Goal: Task Accomplishment & Management: Use online tool/utility

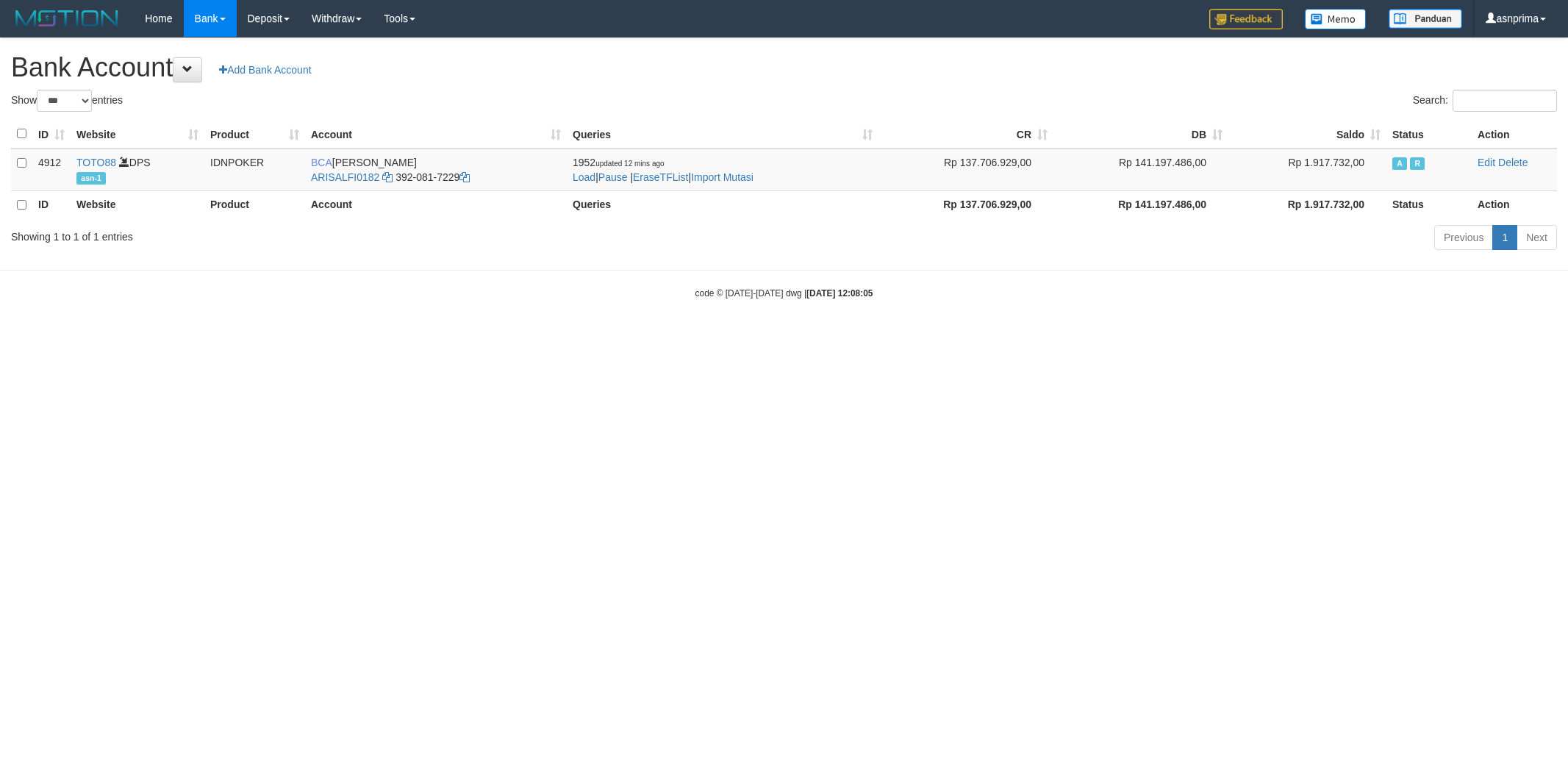
select select "***"
click at [751, 184] on td "1952 updated 12 mins ago Load | Pause | EraseTFList | Import Mutasi" at bounding box center [722, 170] width 311 height 43
click at [708, 173] on link "Import Mutasi" at bounding box center [722, 177] width 62 height 12
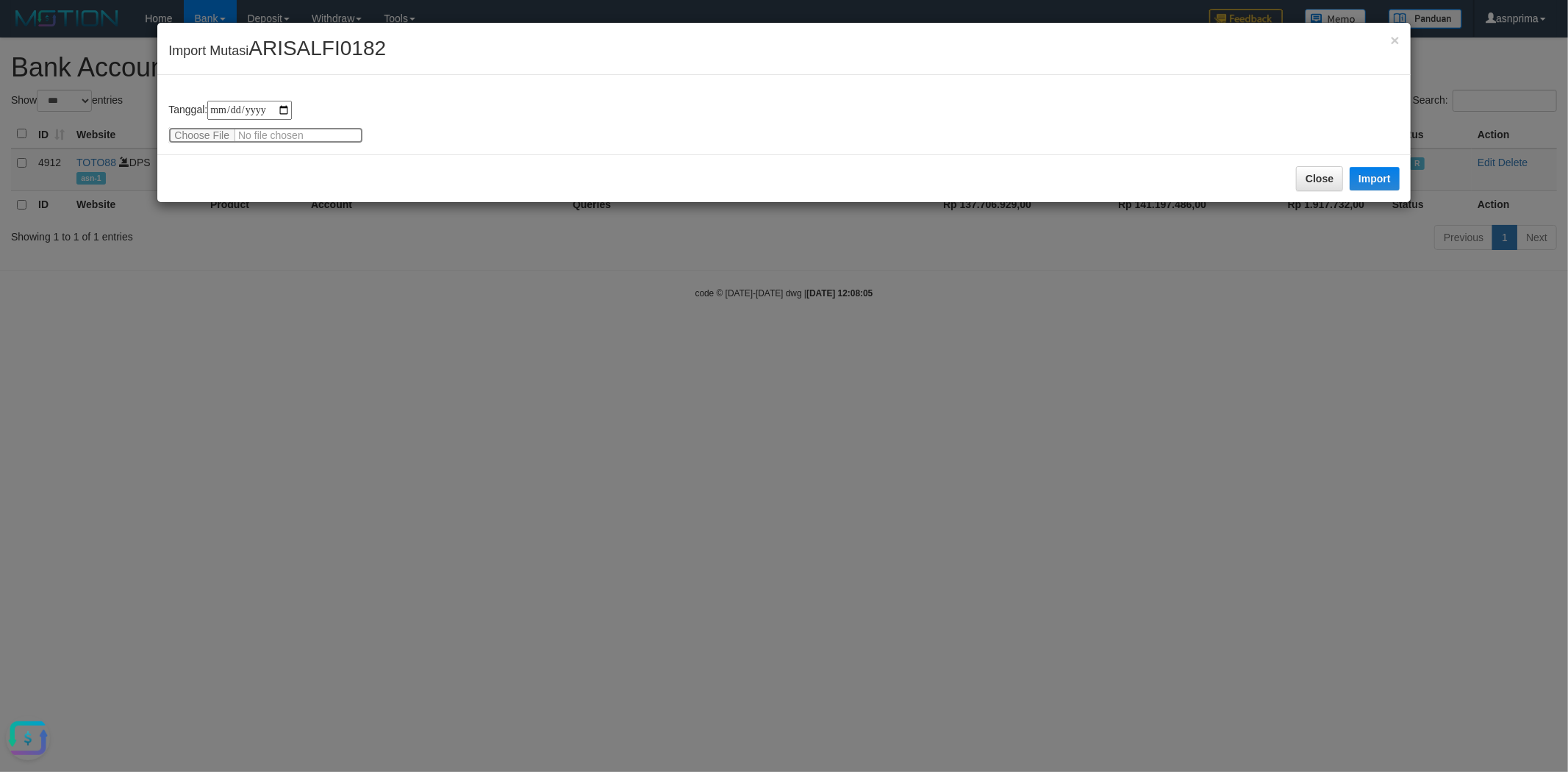
click at [195, 136] on input "file" at bounding box center [266, 135] width 195 height 16
type input "**********"
click at [1377, 170] on button "Import" at bounding box center [1374, 179] width 50 height 24
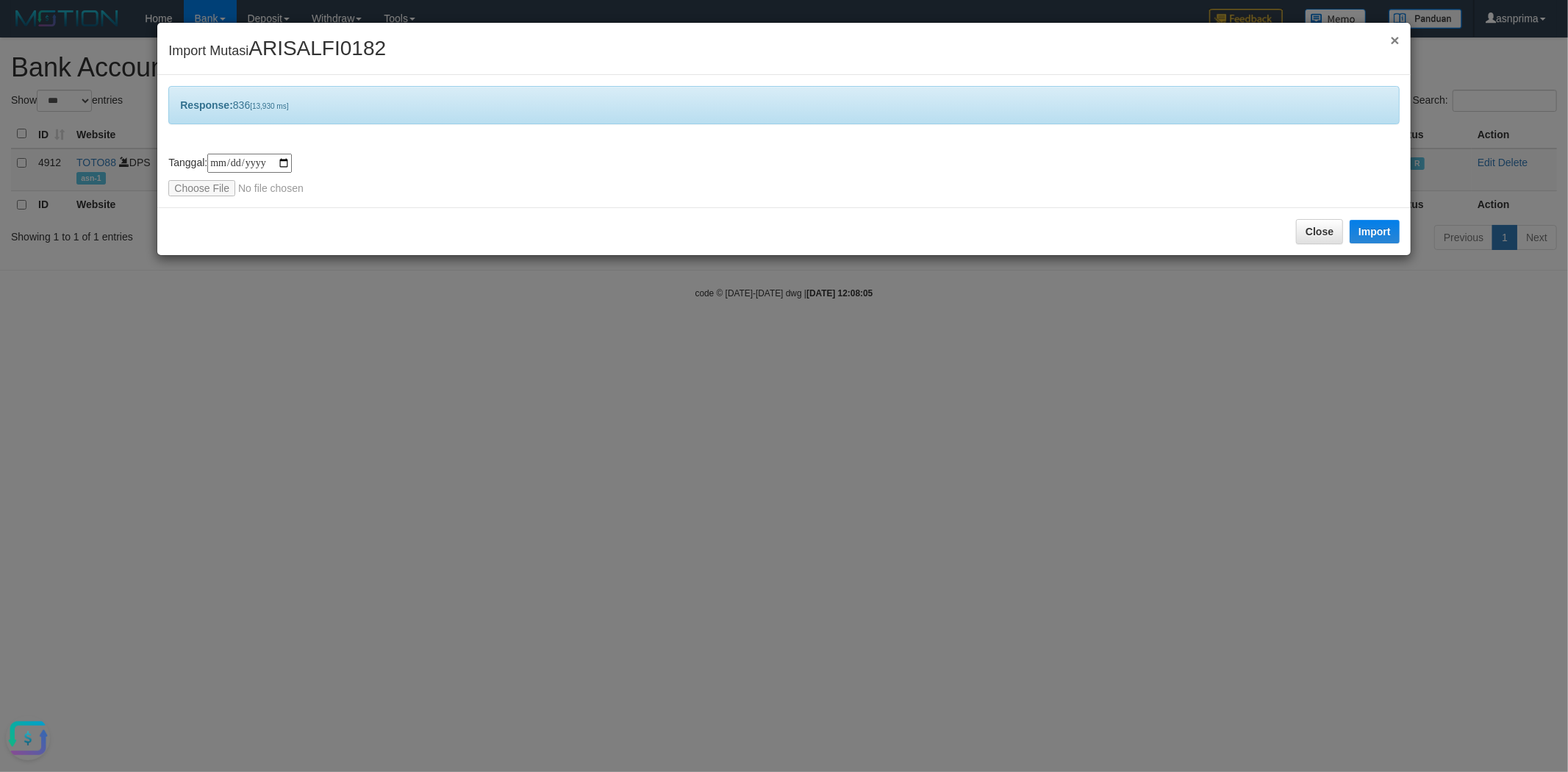
click at [1394, 42] on span "×" at bounding box center [1394, 40] width 9 height 17
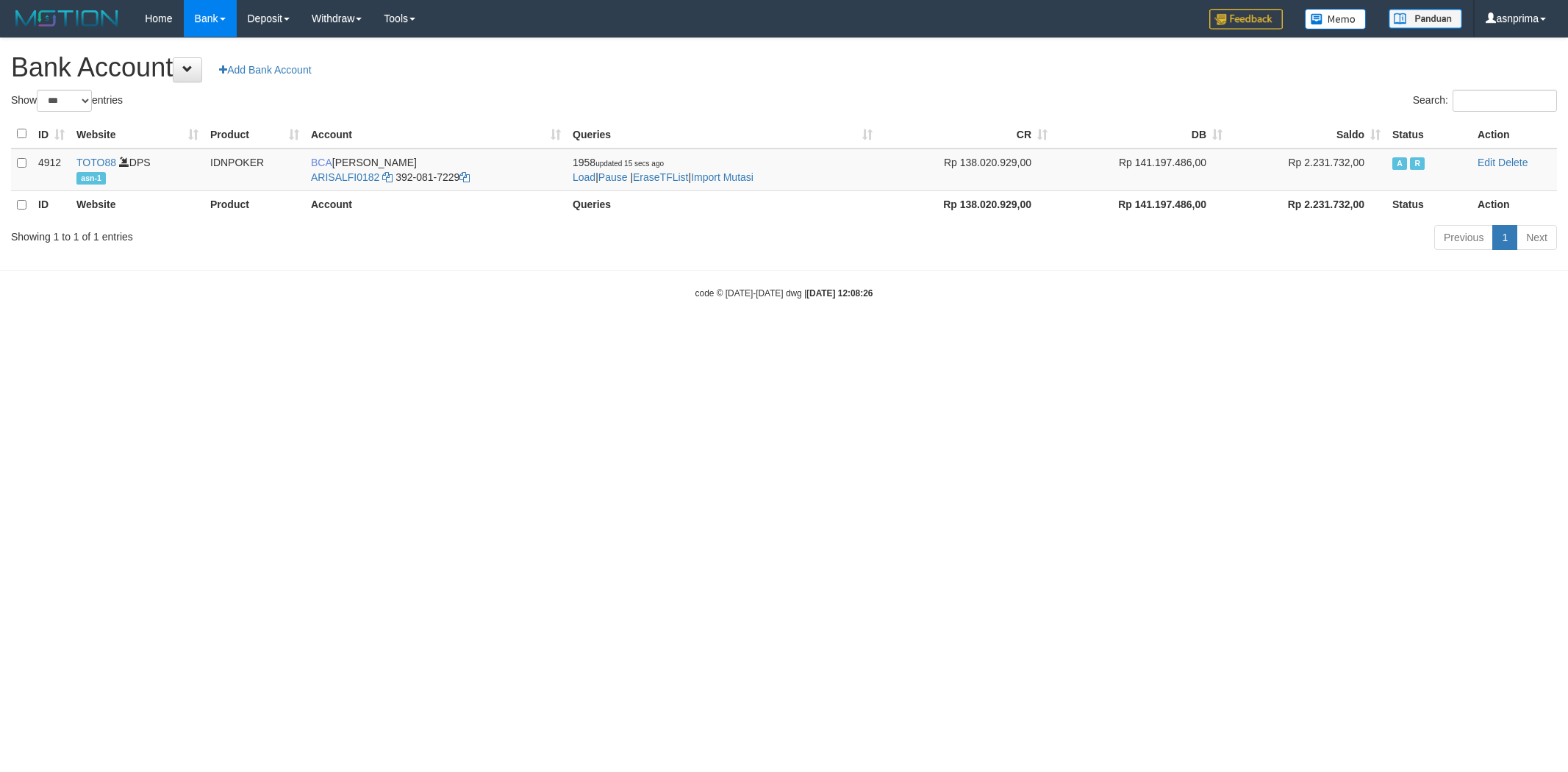
select select "***"
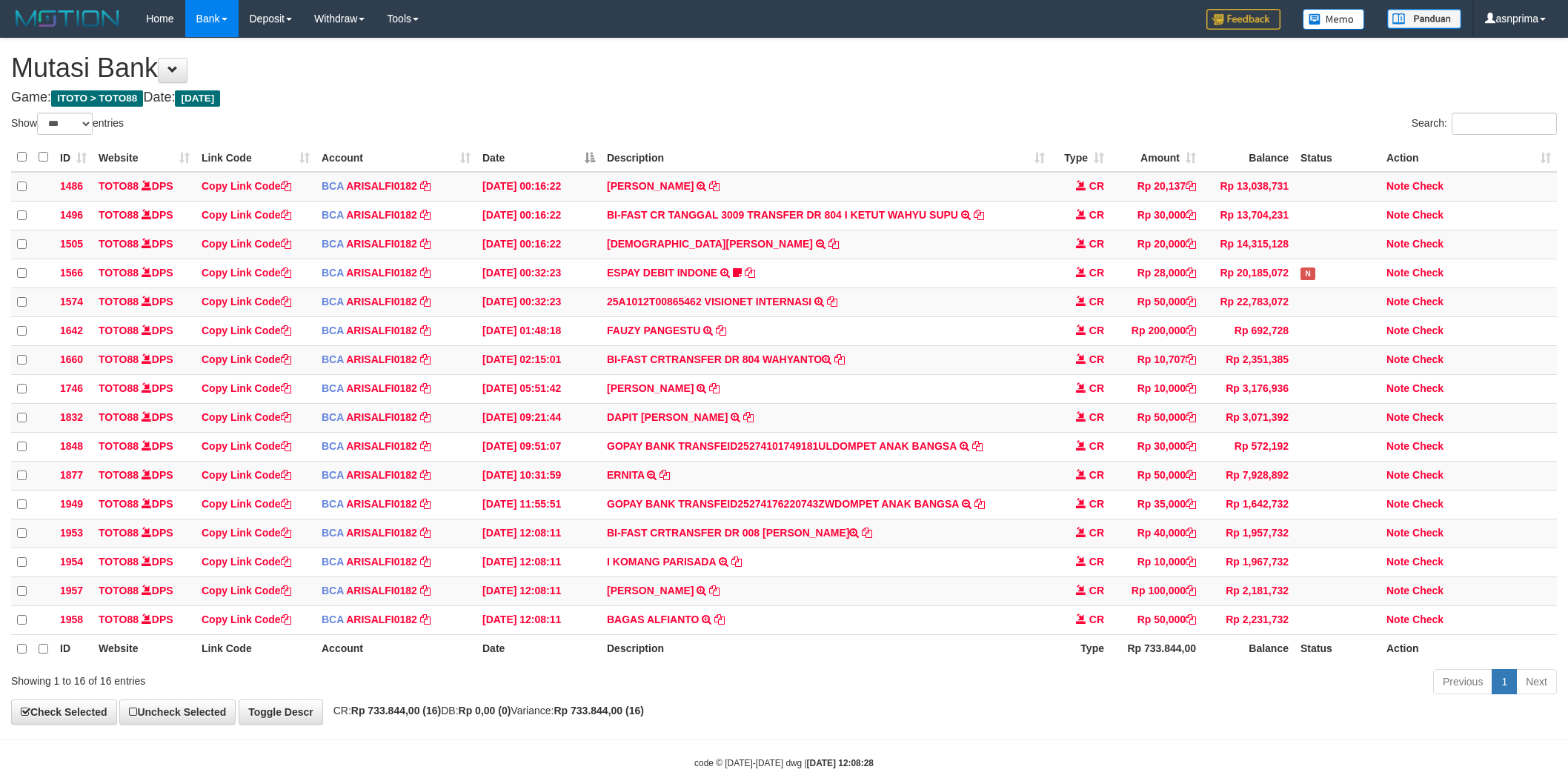
select select "***"
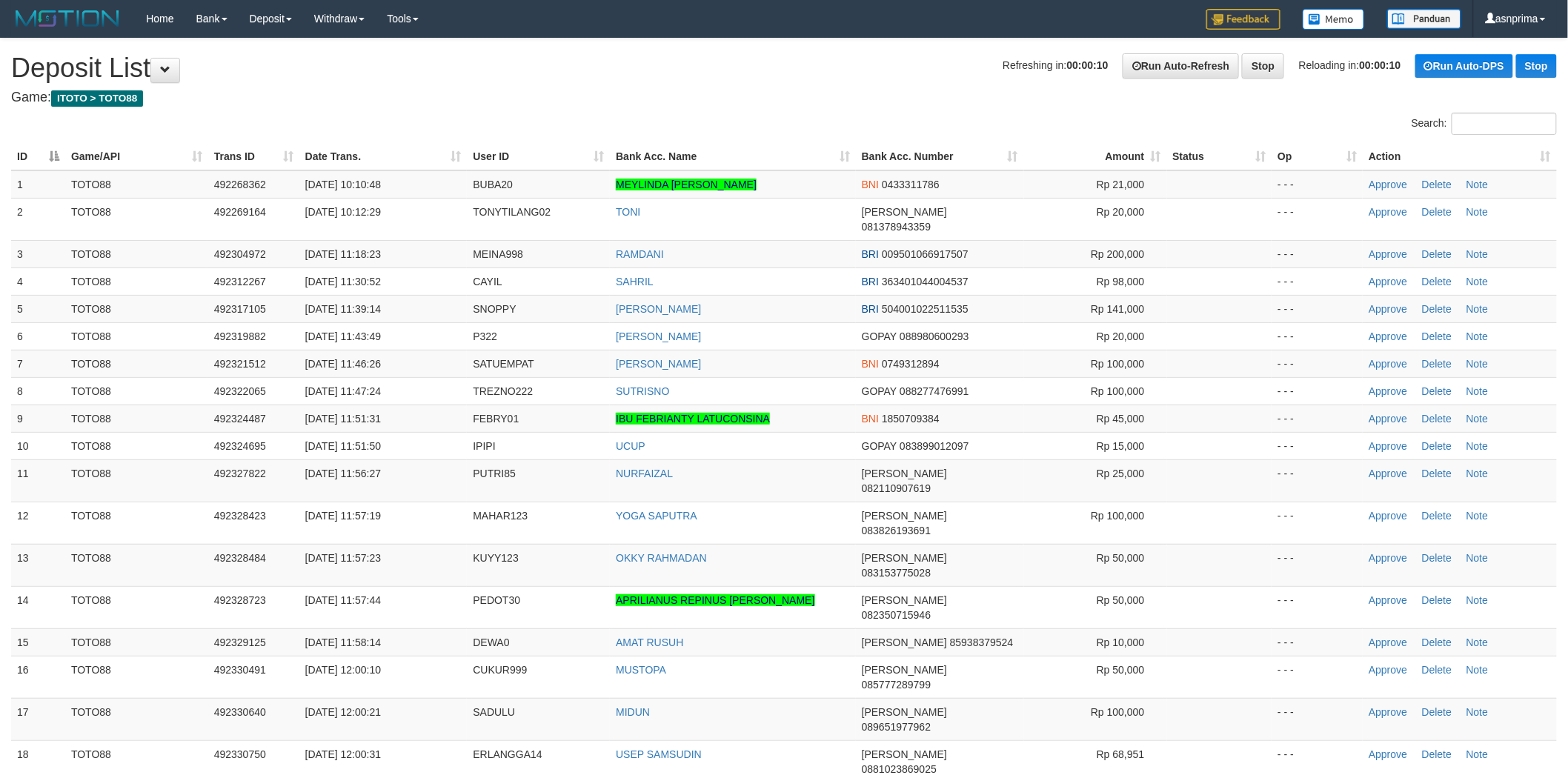
drag, startPoint x: 0, startPoint y: 0, endPoint x: 1550, endPoint y: 152, distance: 1557.4
click at [1550, 152] on th "Action" at bounding box center [1460, 157] width 194 height 27
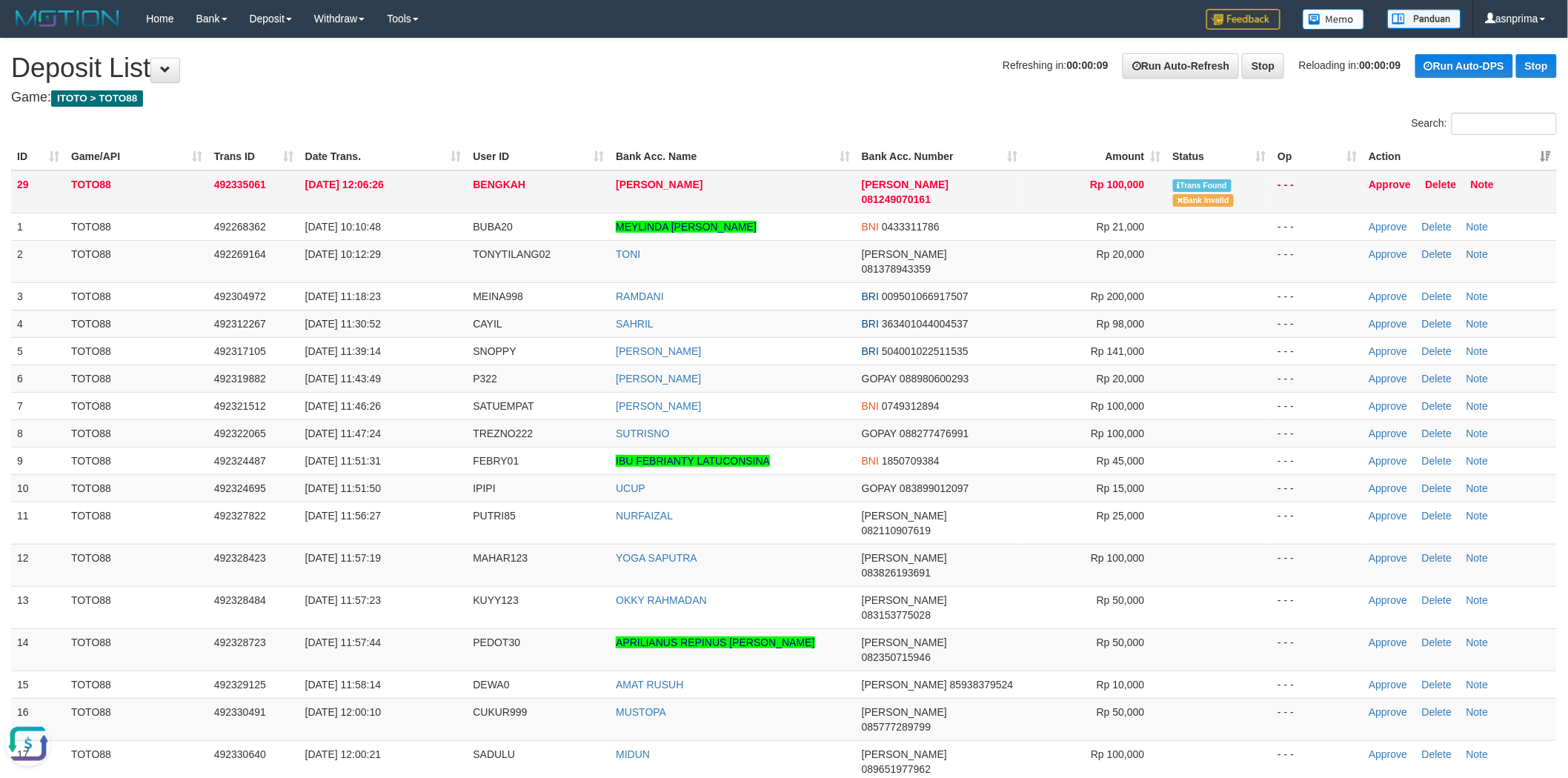
click at [1368, 184] on td "Approve Delete Note" at bounding box center [1460, 192] width 194 height 43
click at [1381, 189] on td "Approve Delete Note" at bounding box center [1460, 192] width 194 height 43
click at [1387, 181] on link "Approve" at bounding box center [1390, 184] width 42 height 12
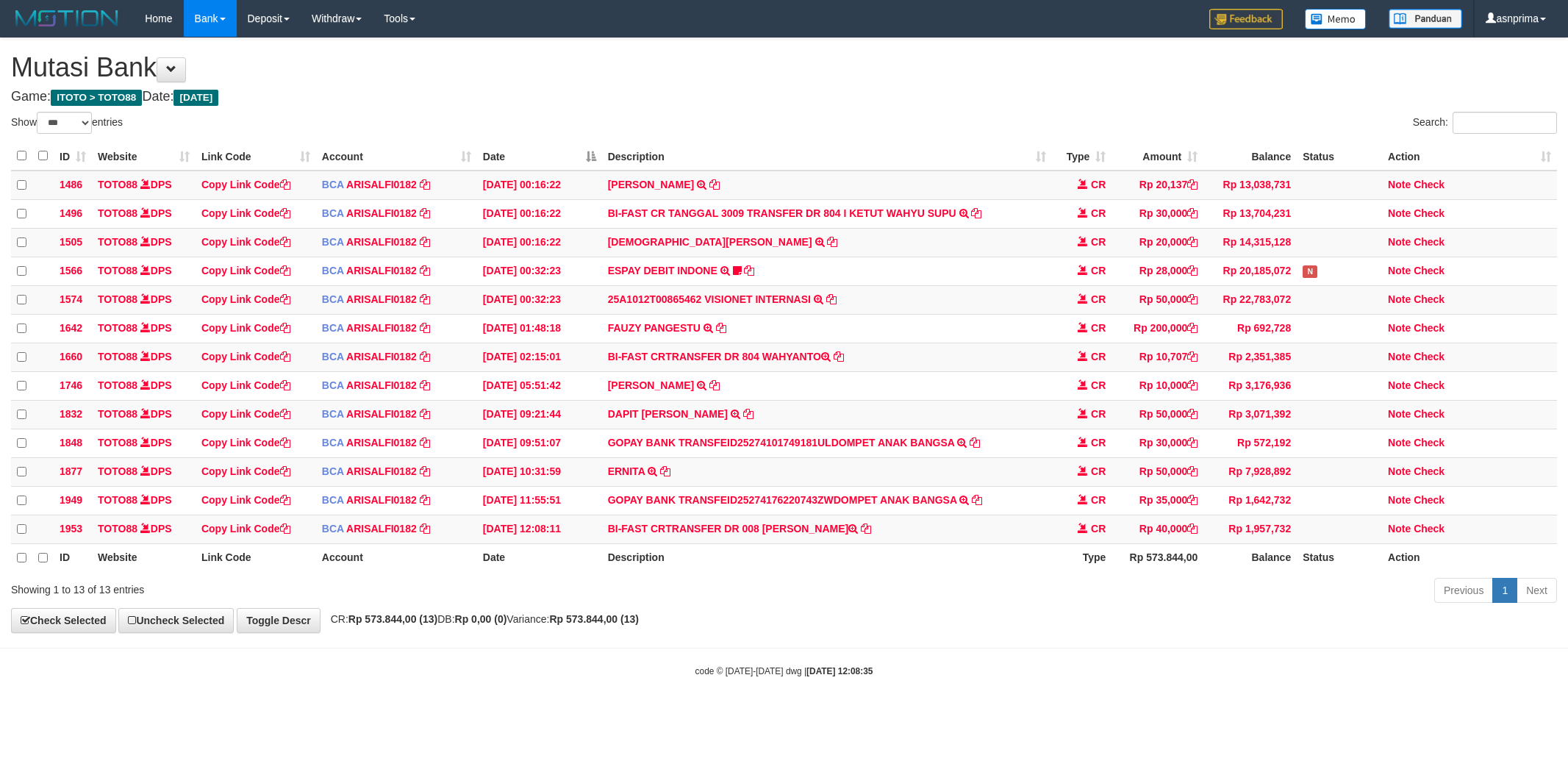
select select "***"
click at [777, 543] on td "BI-FAST CRTRANSFER DR 008 ZAINAL ABIDIN" at bounding box center [827, 528] width 450 height 28
click at [827, 543] on td "BI-FAST CRTRANSFER DR 008 ZAINAL ABIDIN" at bounding box center [827, 528] width 450 height 28
copy td "ZAINAL ABIDIN"
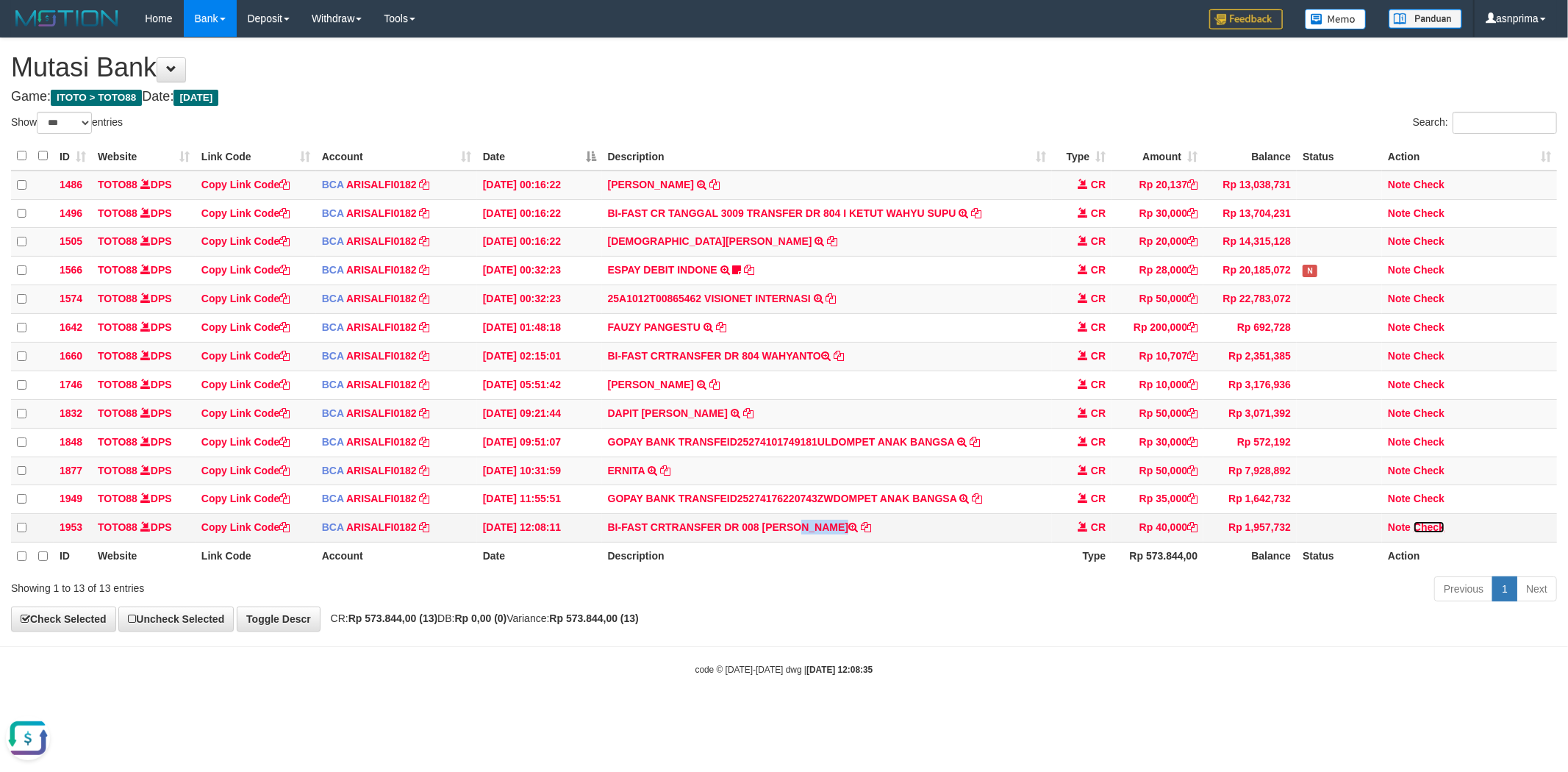
click at [1443, 533] on link "Check" at bounding box center [1429, 527] width 31 height 12
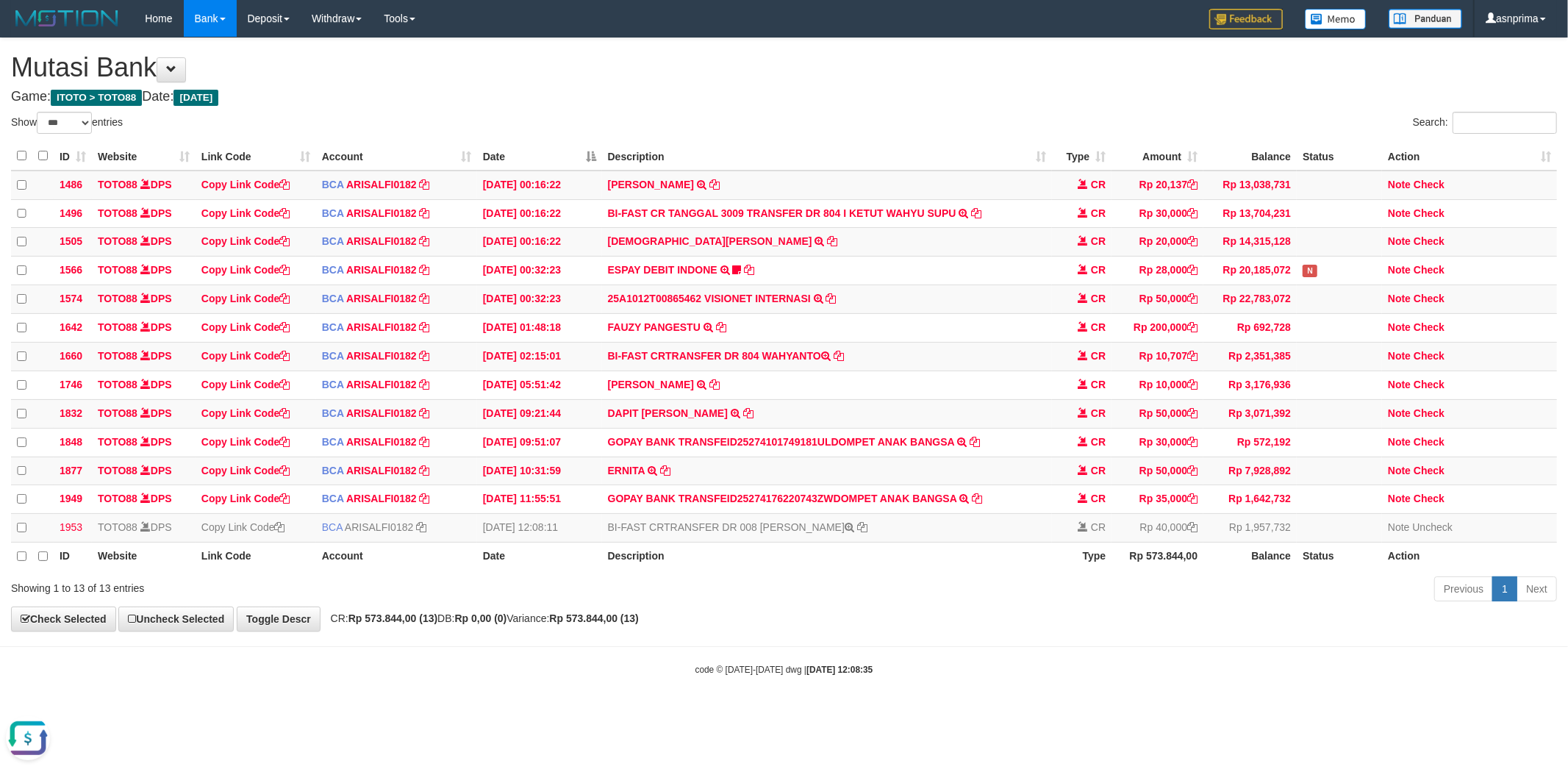
click at [805, 108] on div "**********" at bounding box center [784, 334] width 1568 height 593
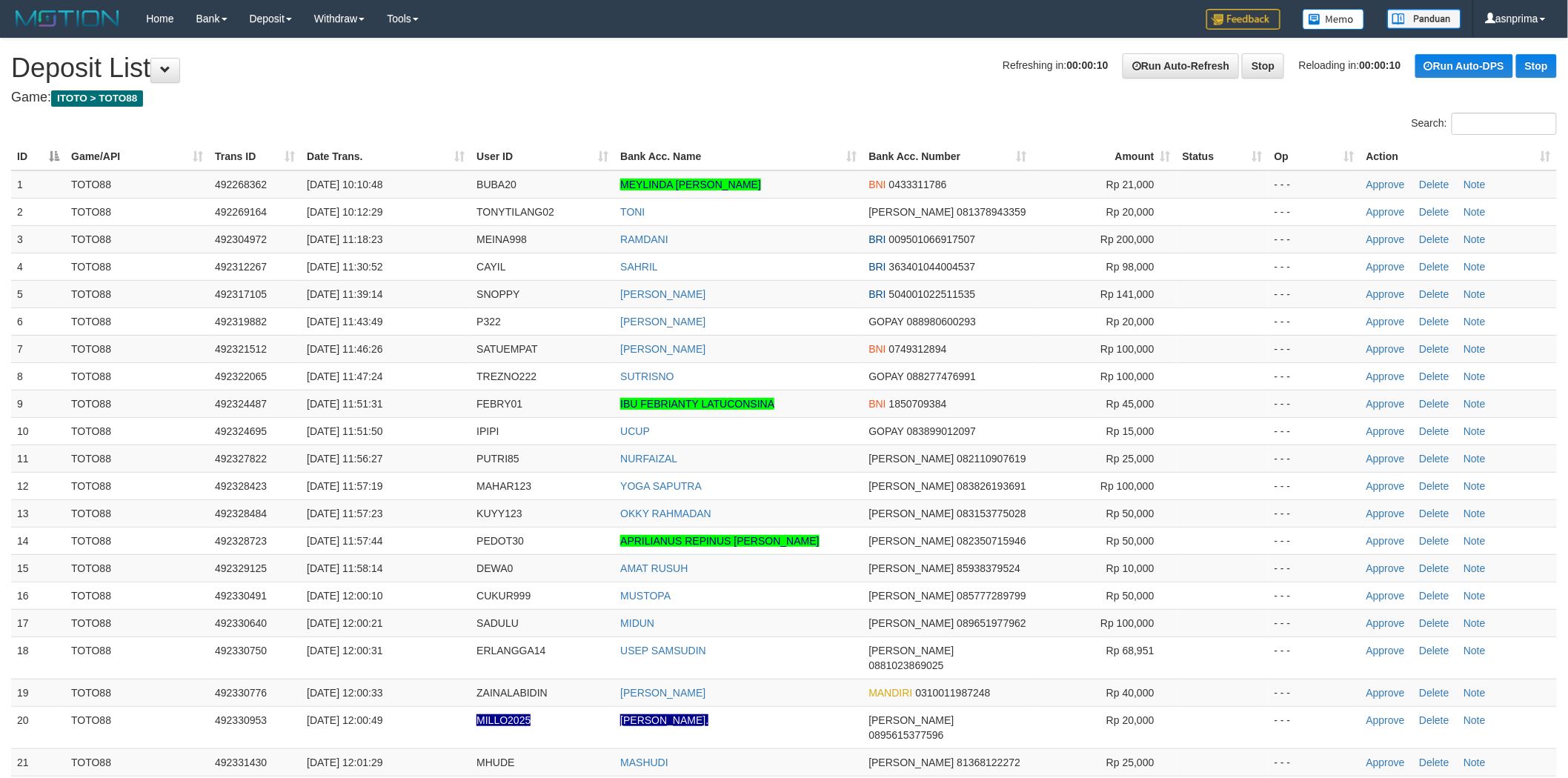
click at [819, 92] on h4 "Game: ITOTO > TOTO88" at bounding box center [784, 97] width 1546 height 15
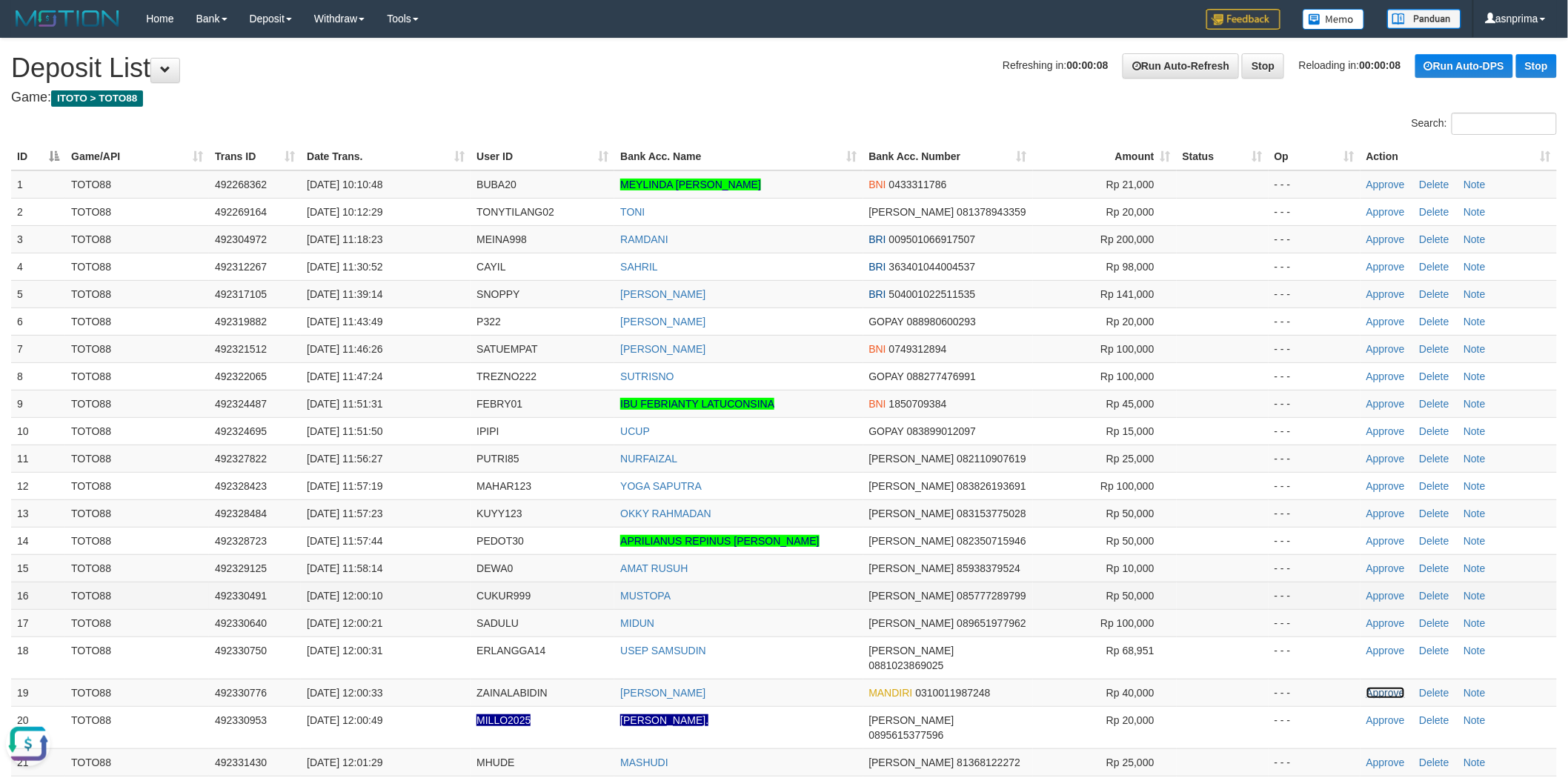
drag, startPoint x: 1379, startPoint y: 675, endPoint x: 1276, endPoint y: 589, distance: 134.2
click at [1379, 686] on link "Approve" at bounding box center [1386, 692] width 38 height 12
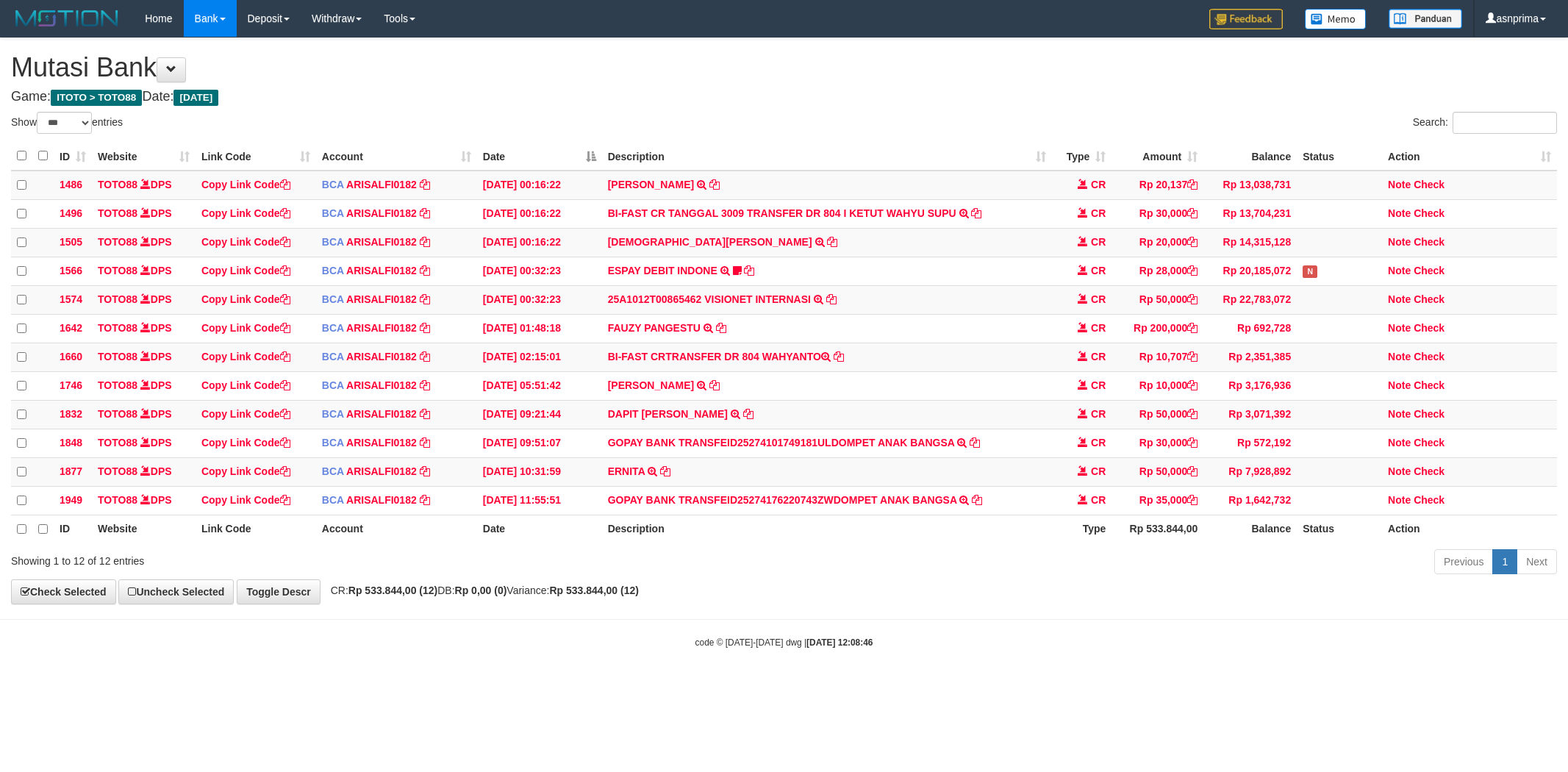
select select "***"
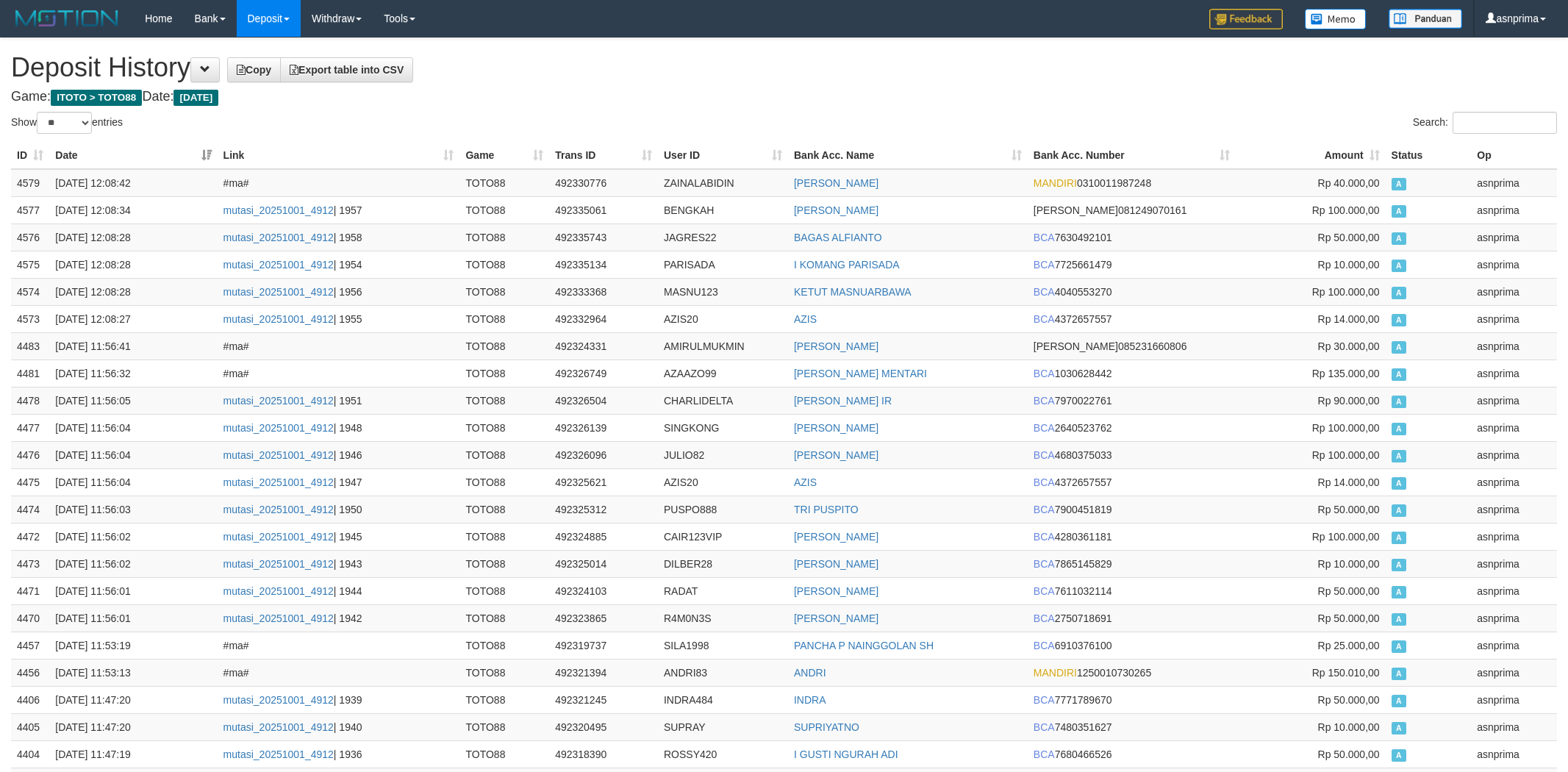
select select "**"
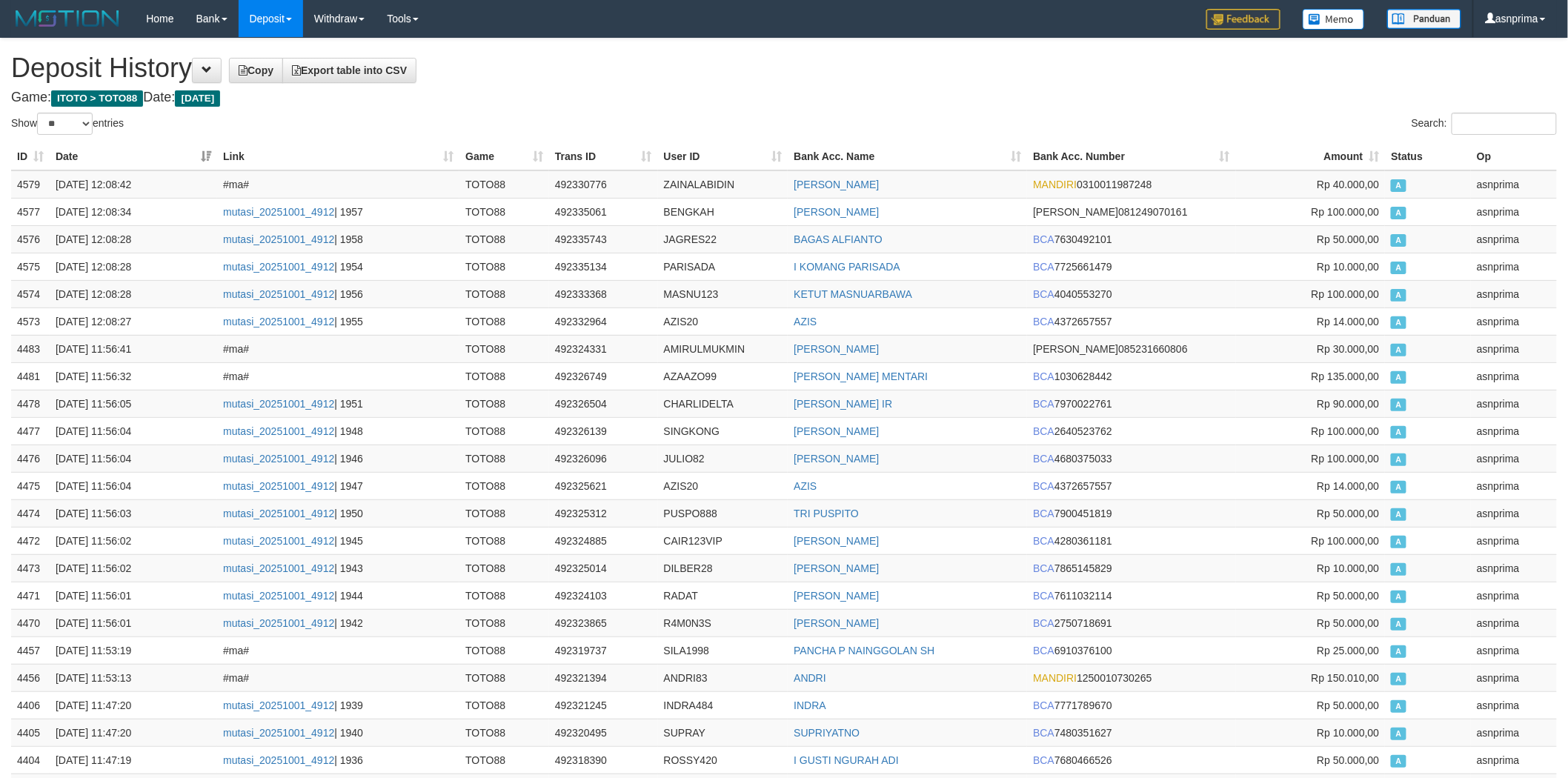
click at [782, 71] on h1 "Deposit History Copy Export table into CSV" at bounding box center [784, 68] width 1546 height 29
click at [11, 179] on td "4579" at bounding box center [30, 184] width 38 height 28
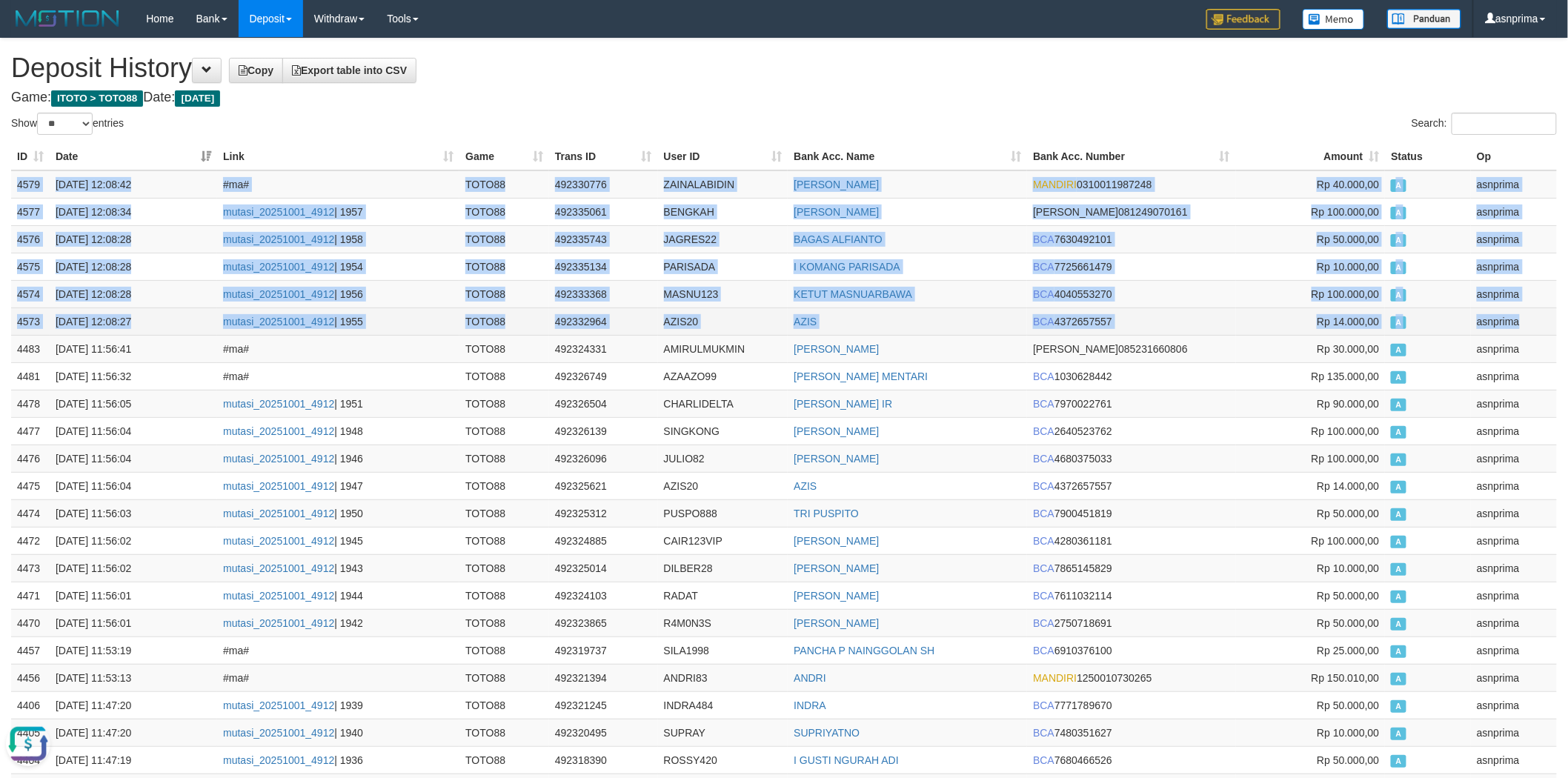
click at [1521, 323] on td "asnprima" at bounding box center [1515, 321] width 86 height 27
copy tbody "4579 01/10/2025 12:08:42 #ma# TOTO88 492330776 ZAINALABIDIN ZAINAL ABIDIN MANDI…"
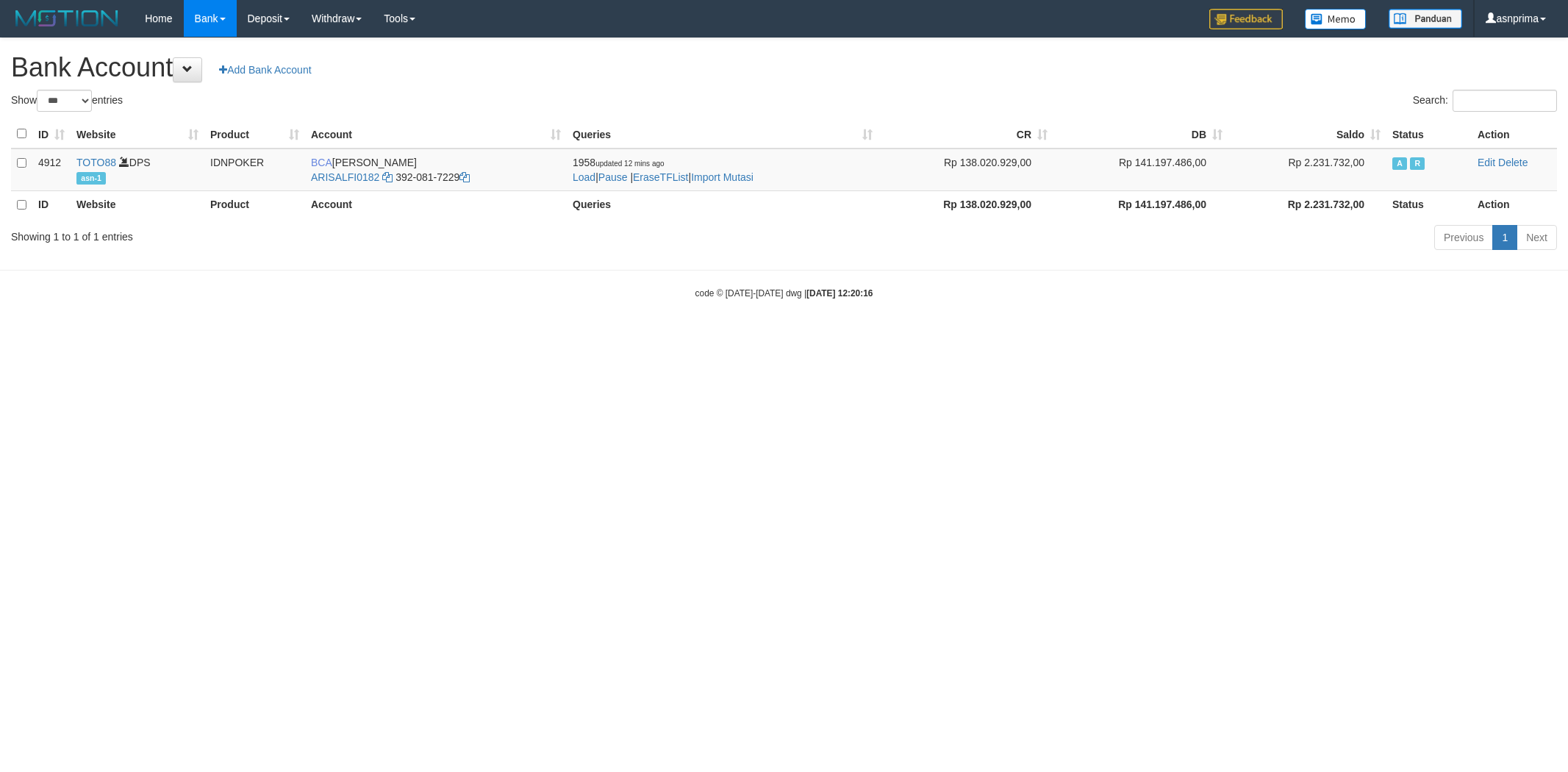
select select "***"
click at [746, 177] on link "Import Mutasi" at bounding box center [722, 177] width 62 height 12
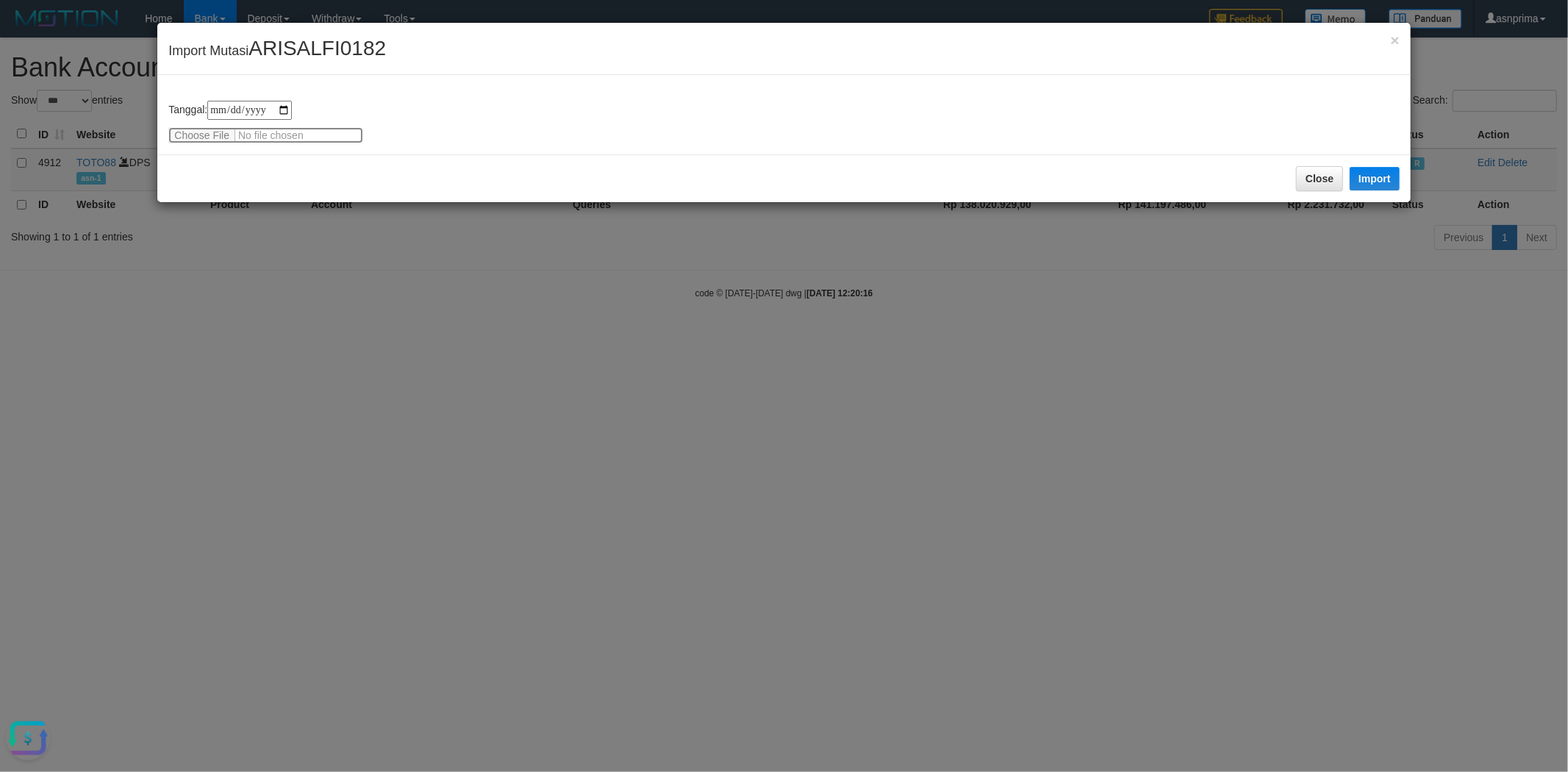
click at [215, 134] on input "file" at bounding box center [266, 135] width 195 height 16
type input "**********"
click at [1385, 177] on button "Import" at bounding box center [1374, 179] width 50 height 24
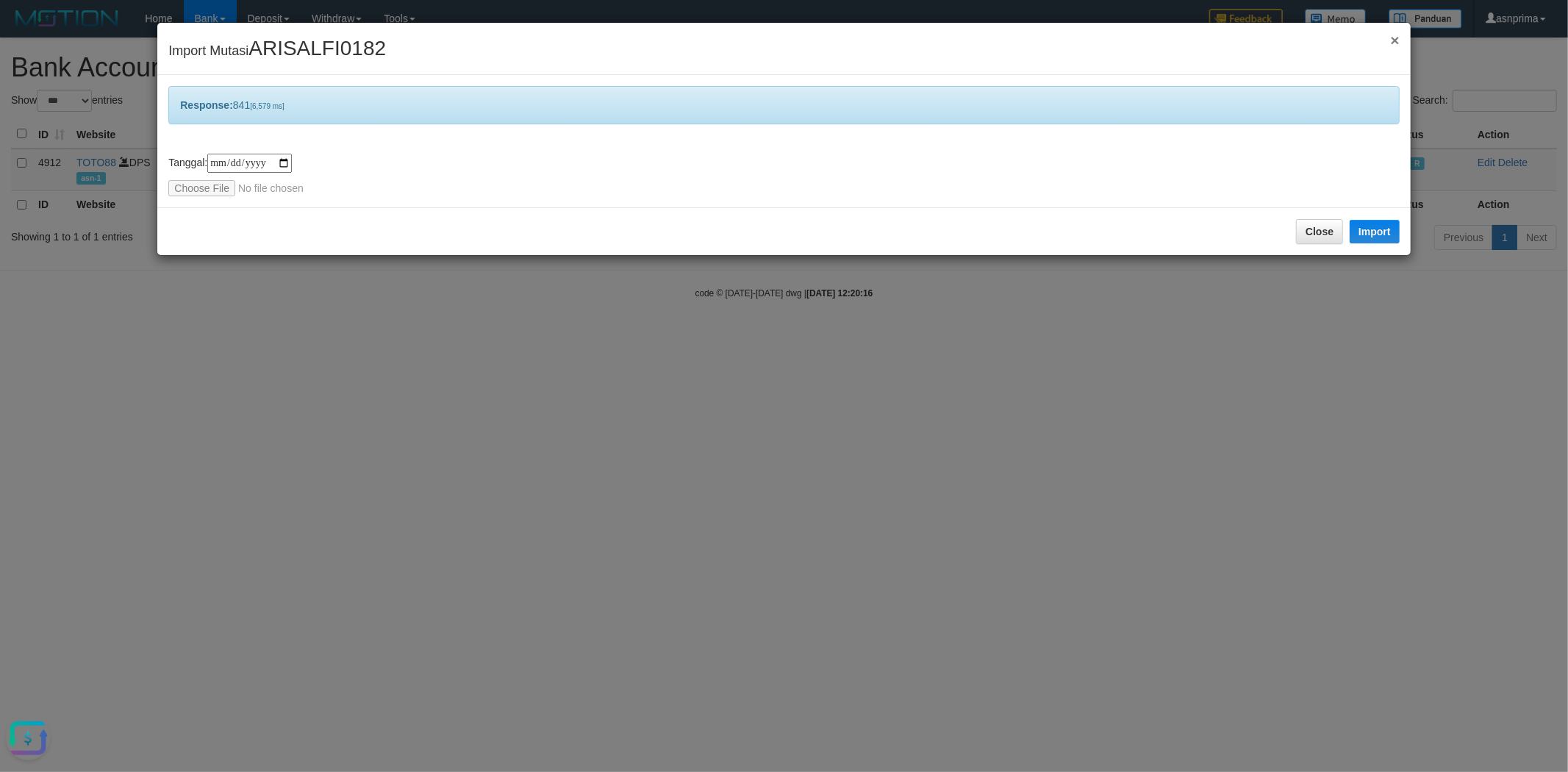
click at [1393, 37] on span "×" at bounding box center [1394, 40] width 9 height 17
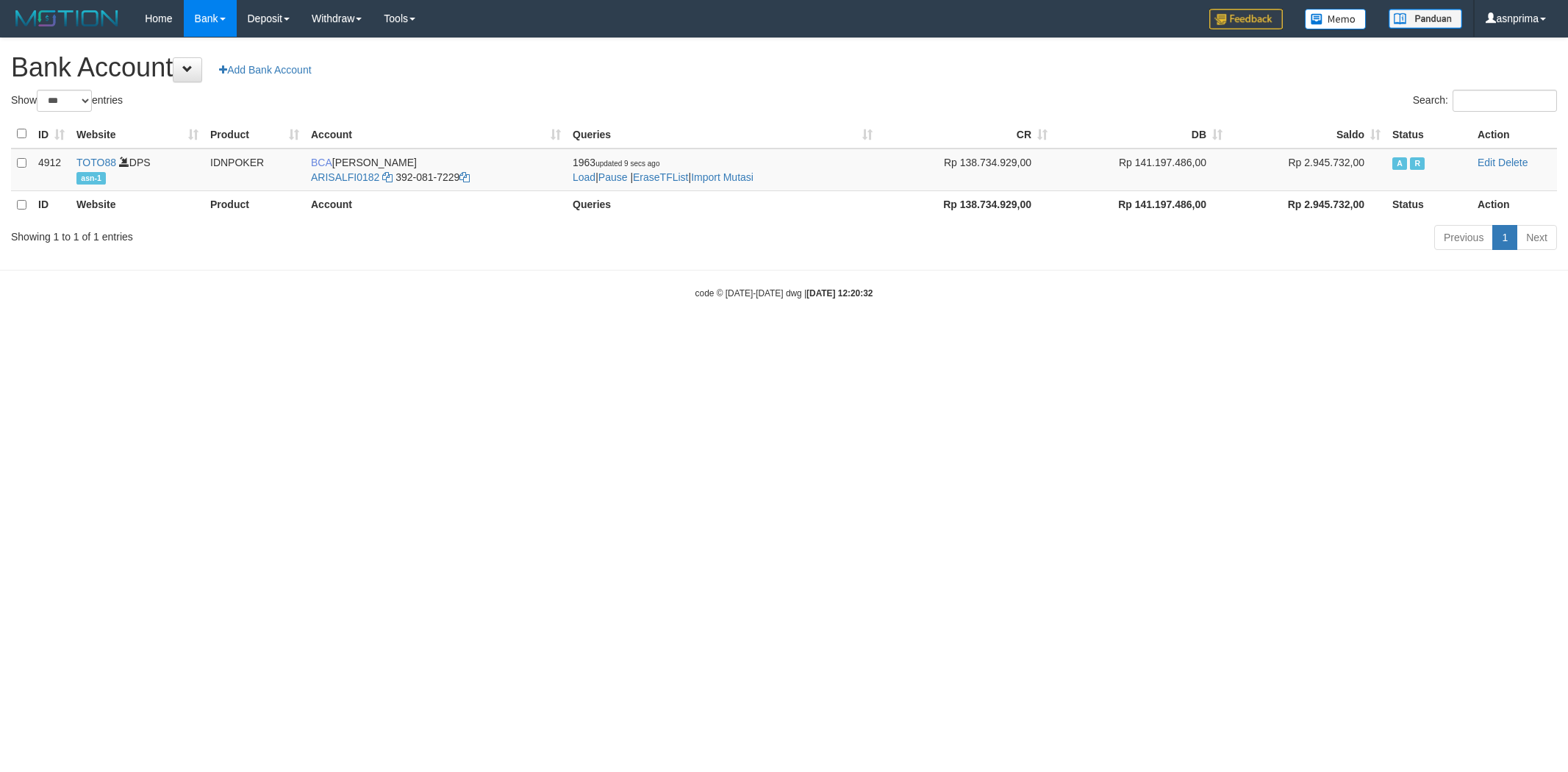
select select "***"
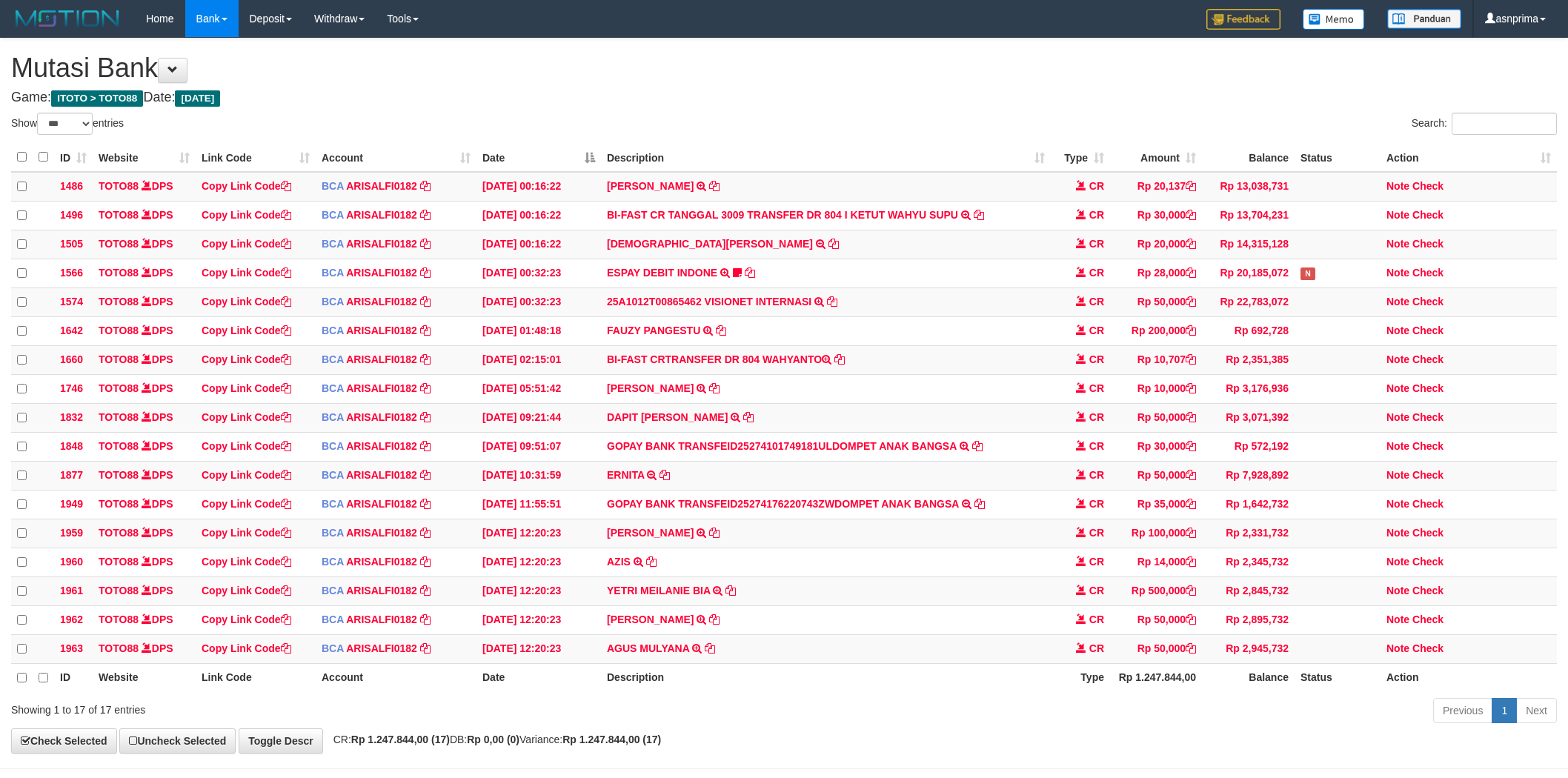
select select "***"
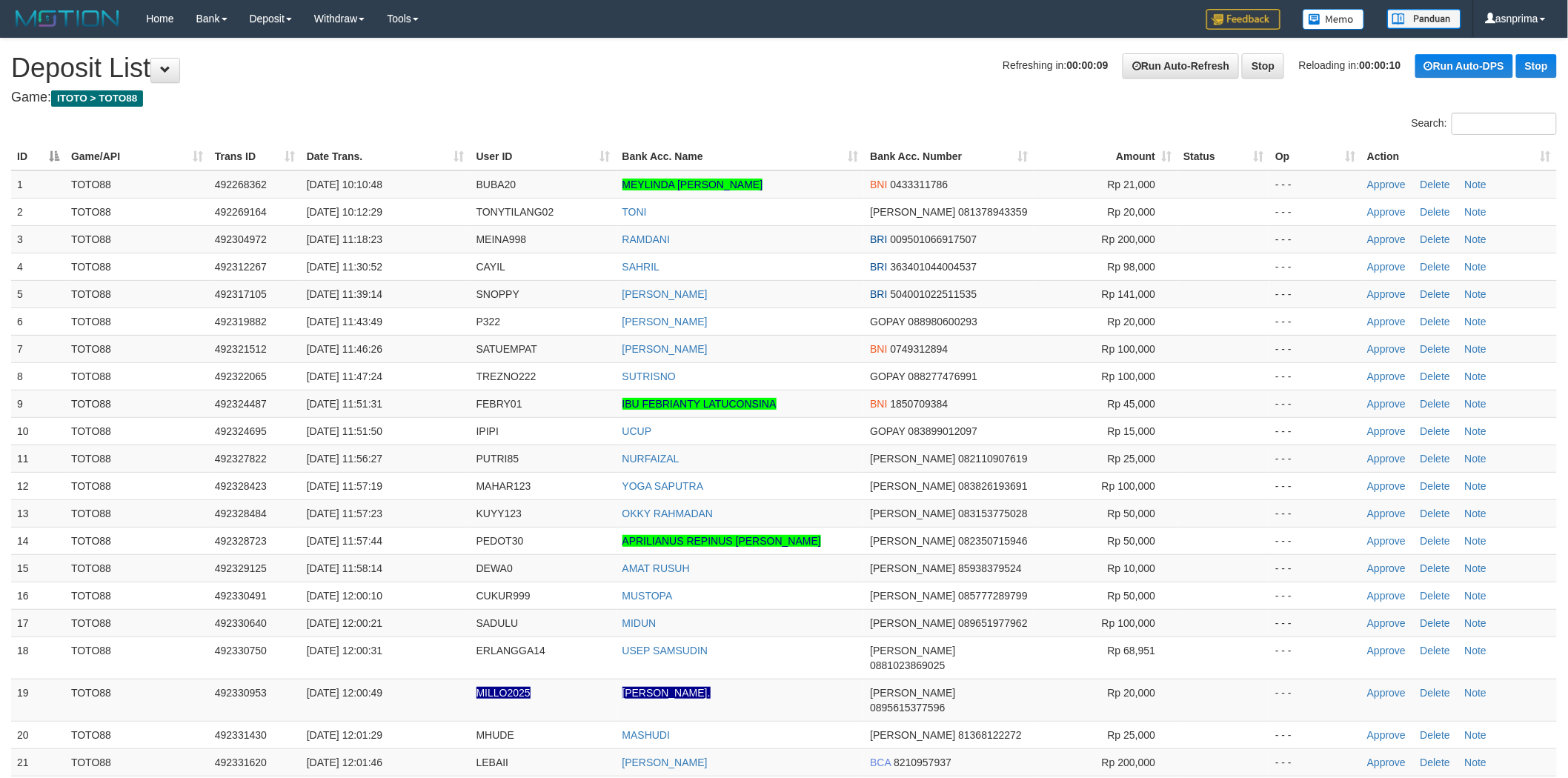
click at [1539, 152] on th "Action" at bounding box center [1460, 157] width 196 height 27
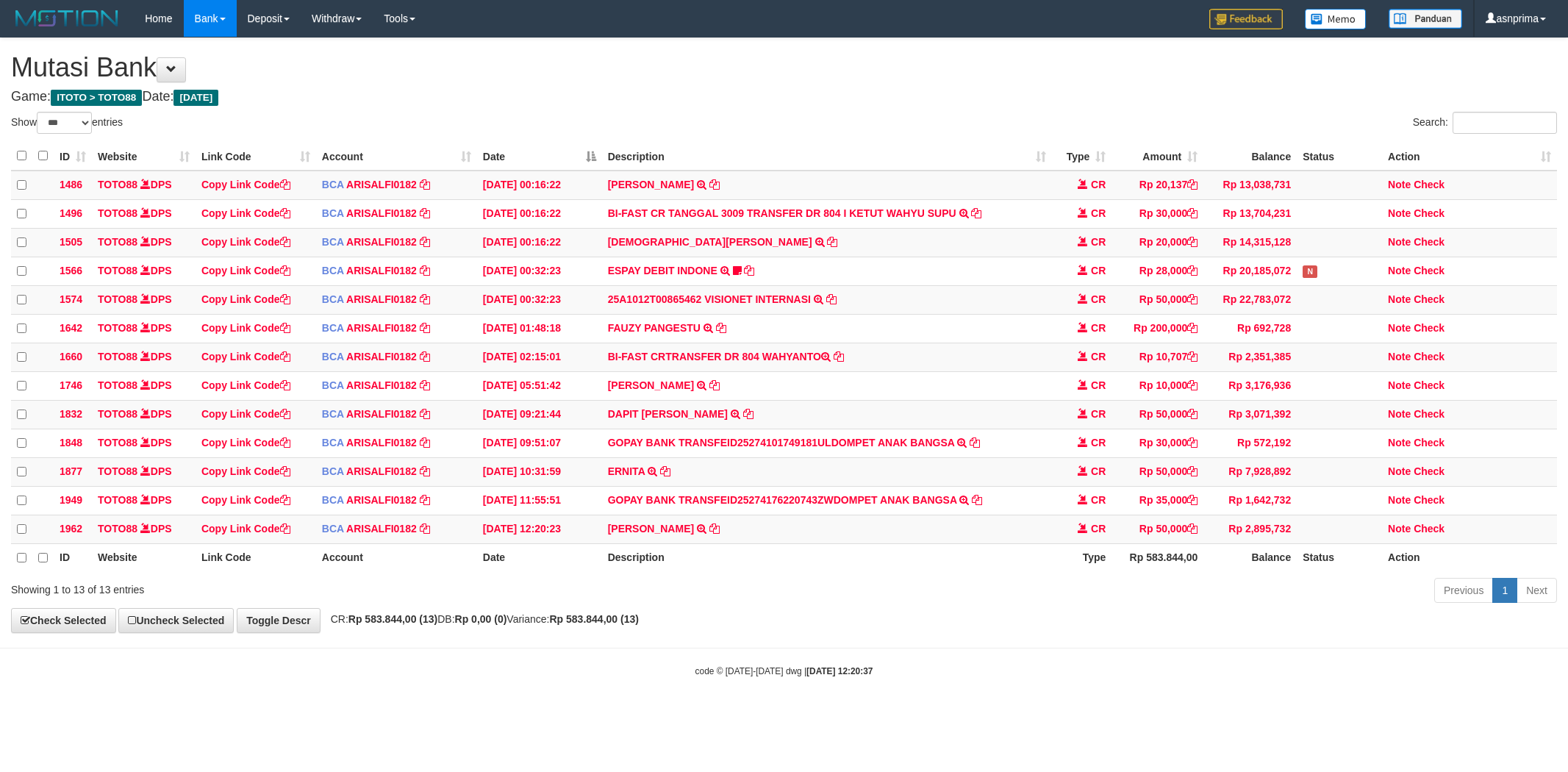
select select "***"
click at [720, 533] on icon at bounding box center [714, 527] width 10 height 10
click at [820, 111] on div "Search:" at bounding box center [1177, 124] width 763 height 26
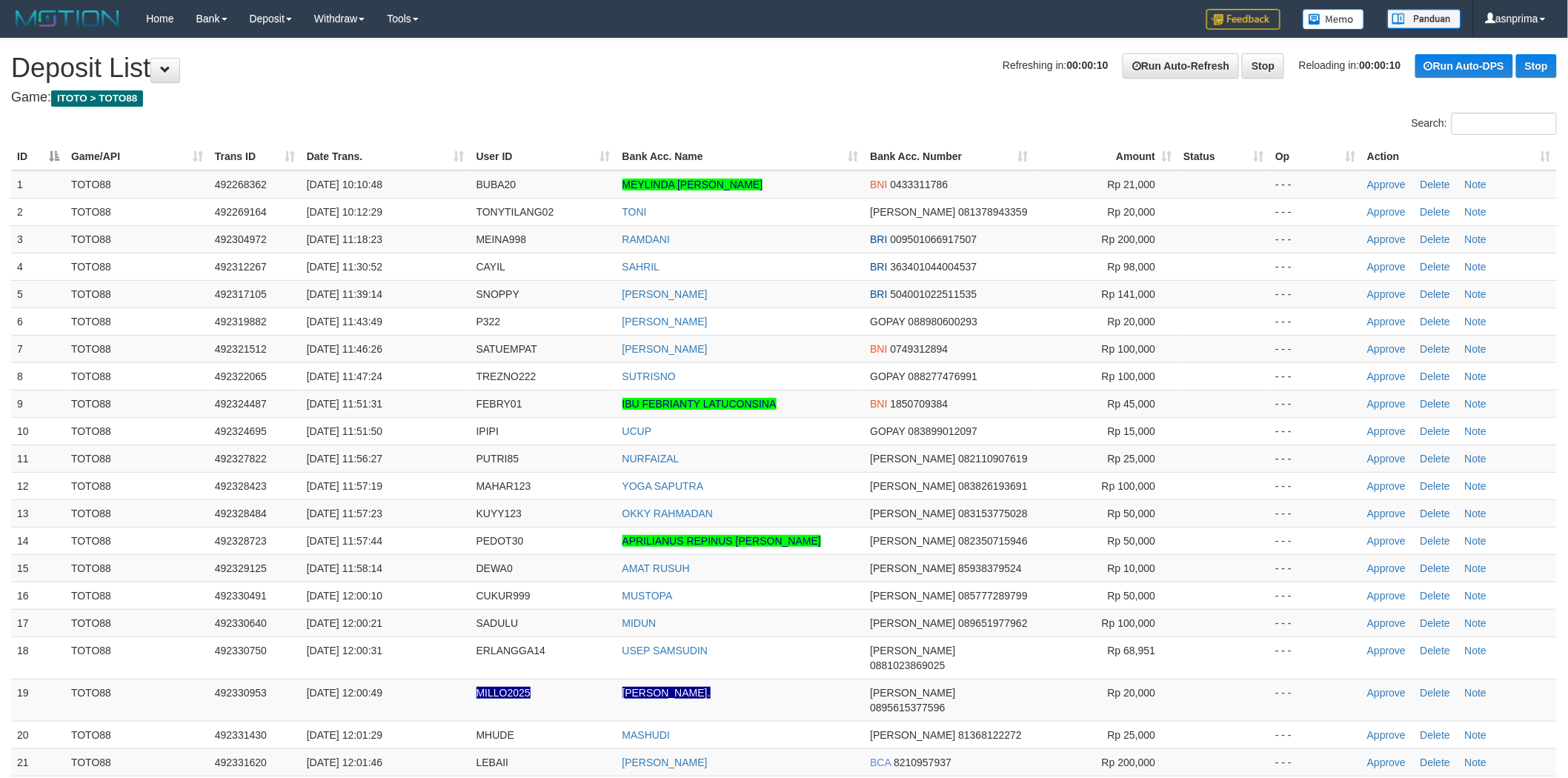
click at [750, 72] on h1 "Refreshing in: 00:00:10 Run Auto-Refresh Stop Reloading in: 00:00:10 Run Auto-D…" at bounding box center [784, 68] width 1546 height 29
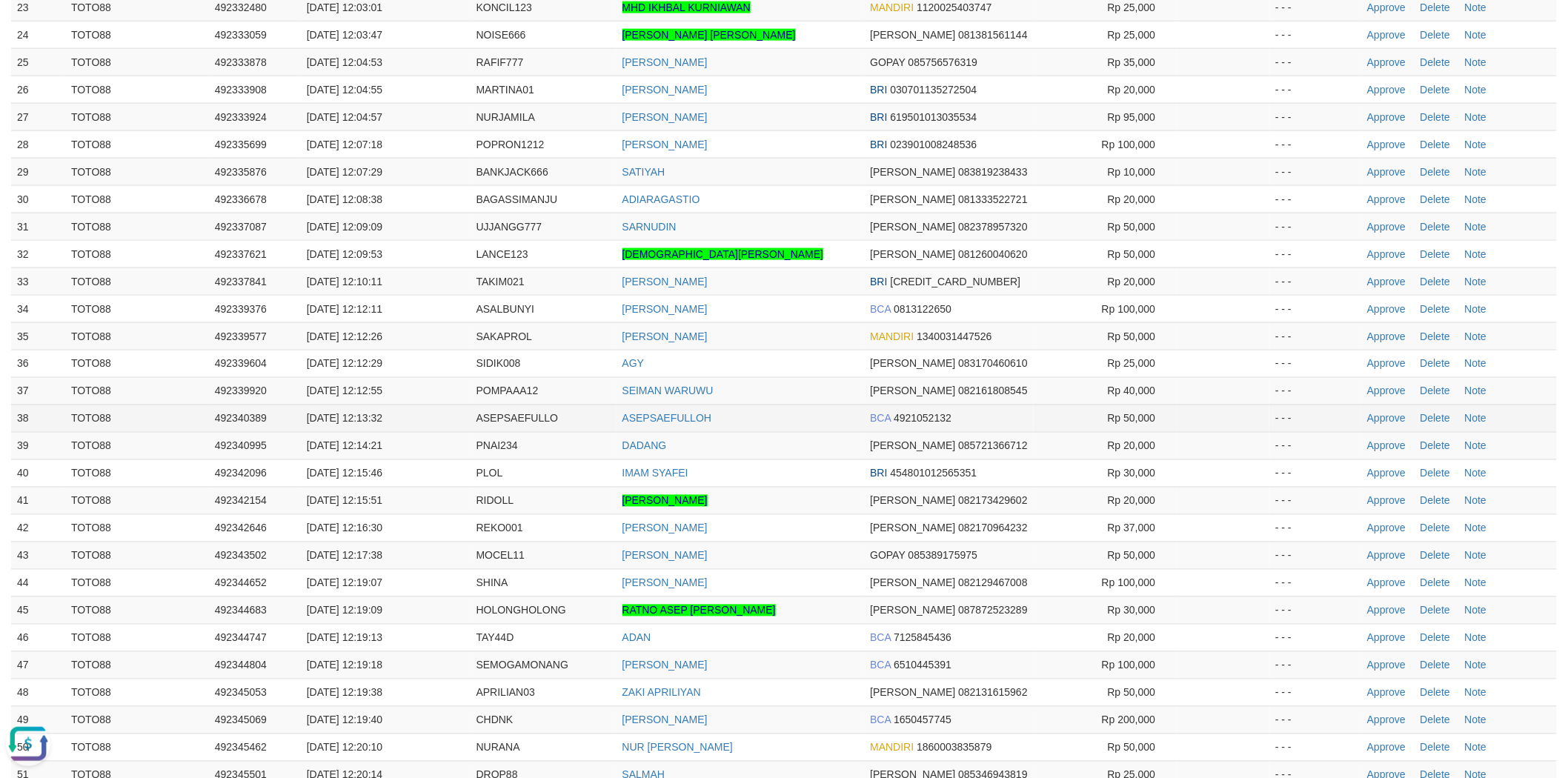
click at [523, 412] on span "ASEPSAEFULLO" at bounding box center [517, 418] width 82 height 12
copy span "ASEPSAEFULLO"
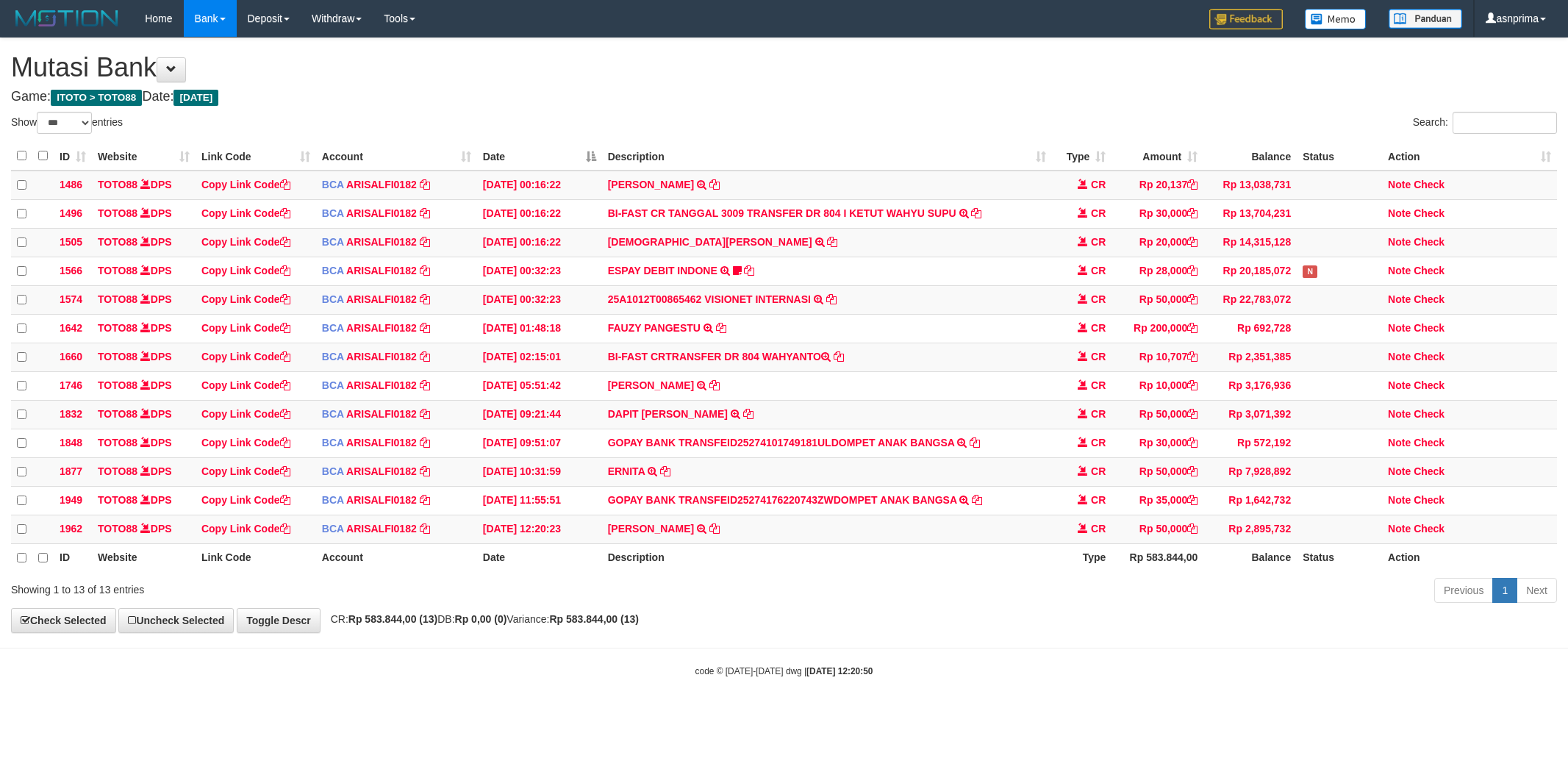
select select "***"
click at [1435, 533] on link "Check" at bounding box center [1429, 527] width 31 height 12
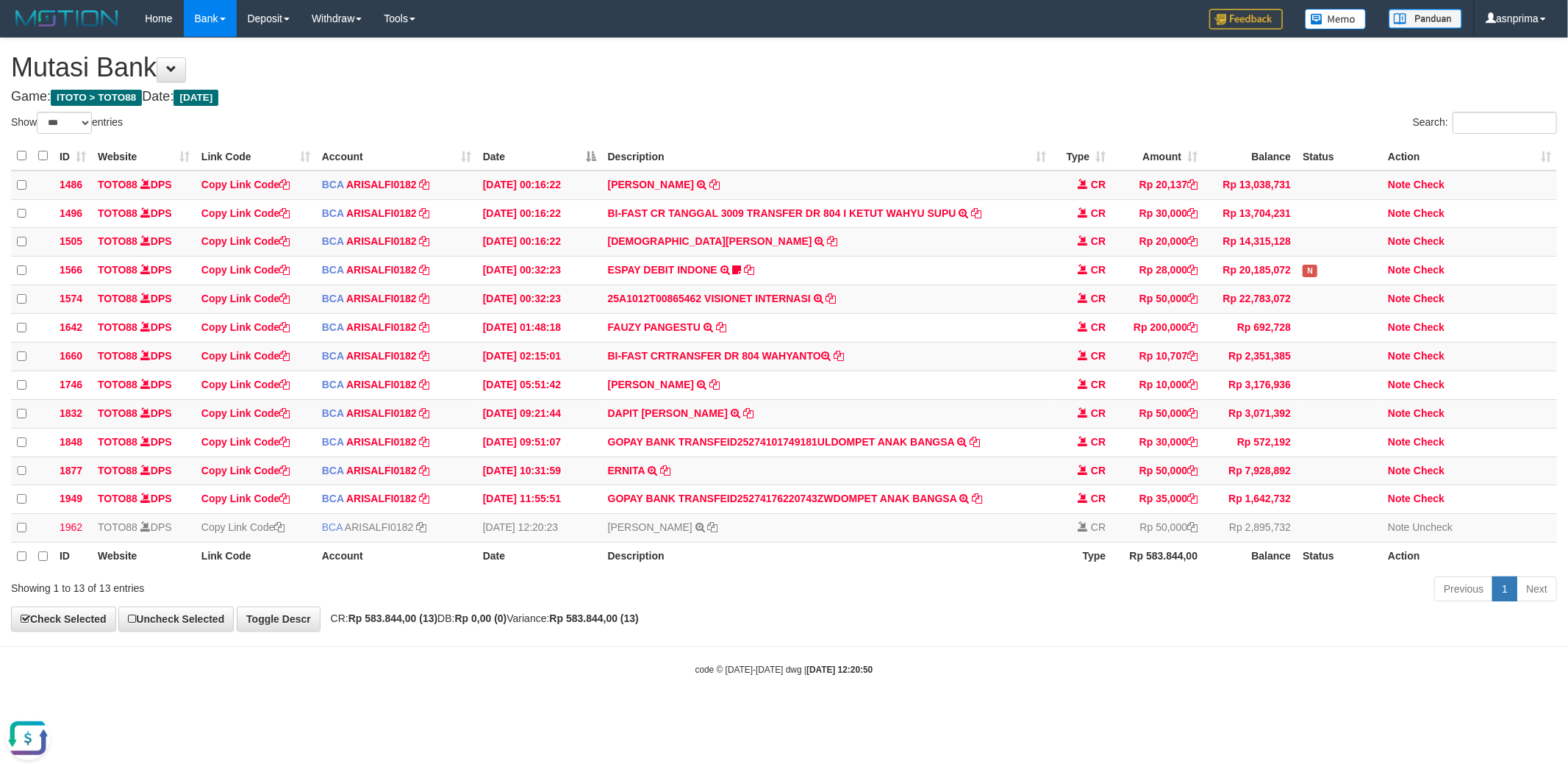
click at [827, 115] on div "Search:" at bounding box center [1177, 124] width 763 height 26
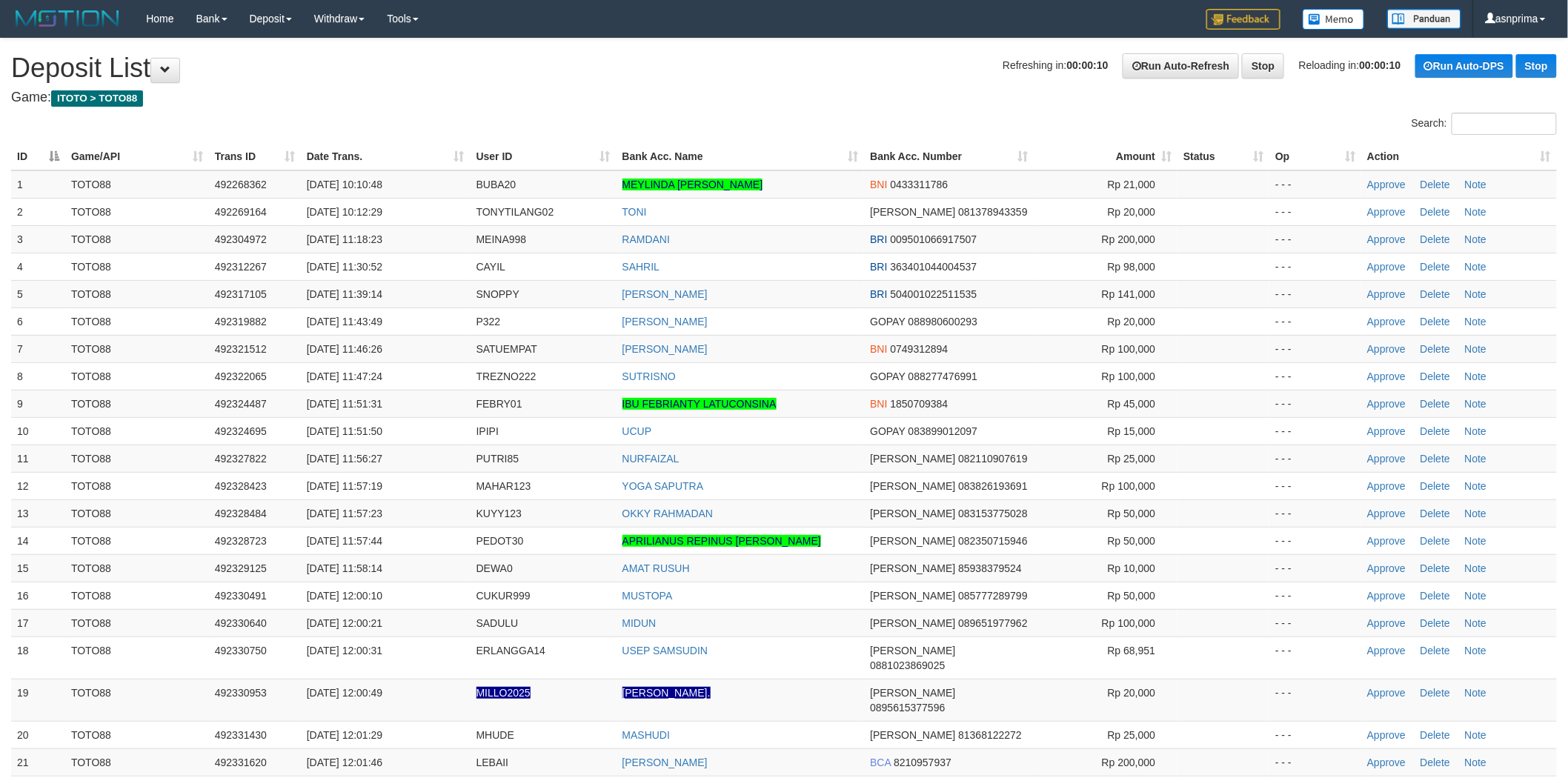
scroll to position [810, 0]
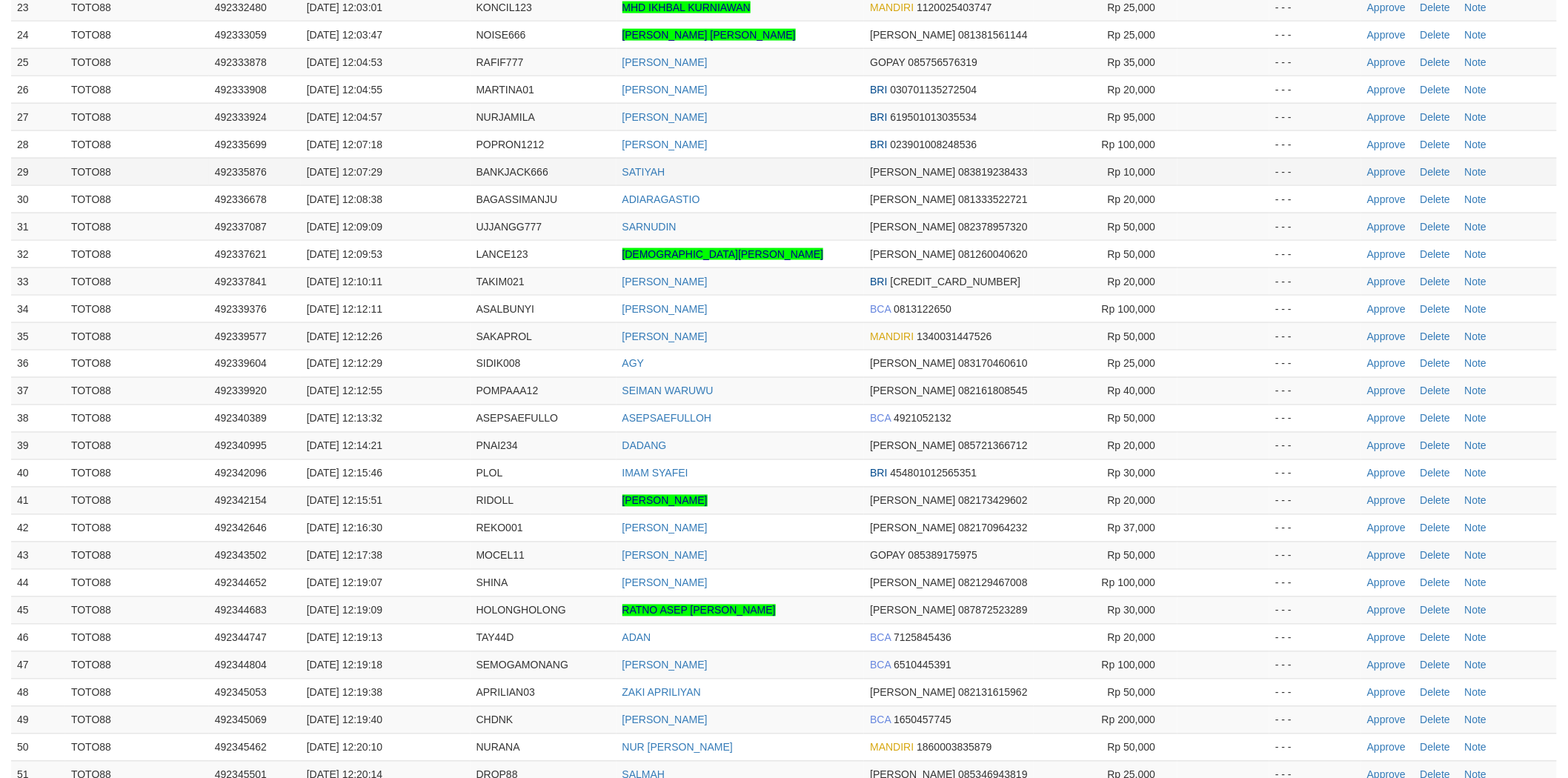
click at [794, 158] on td "SATIYAH" at bounding box center [741, 171] width 249 height 27
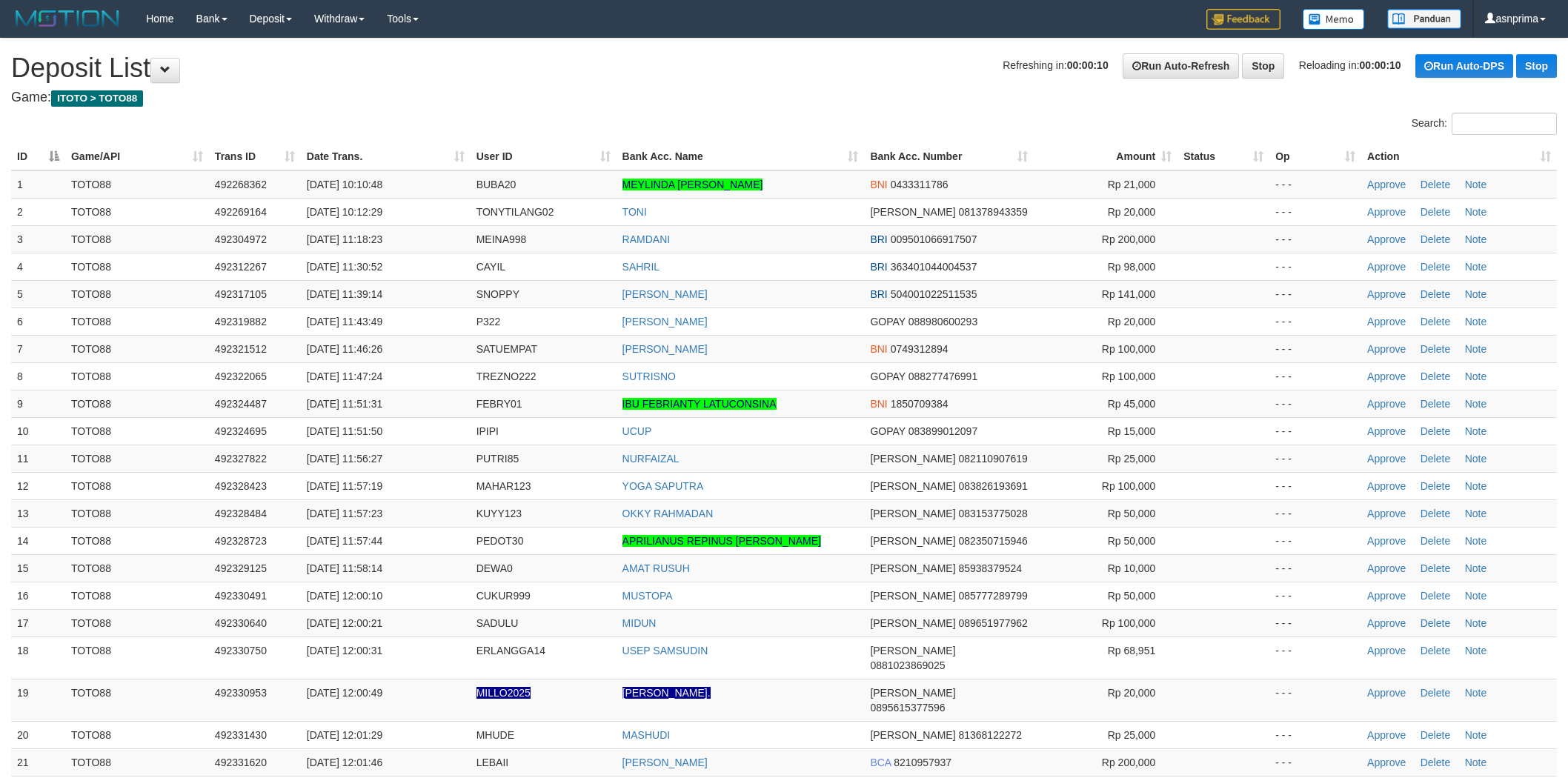
scroll to position [810, 0]
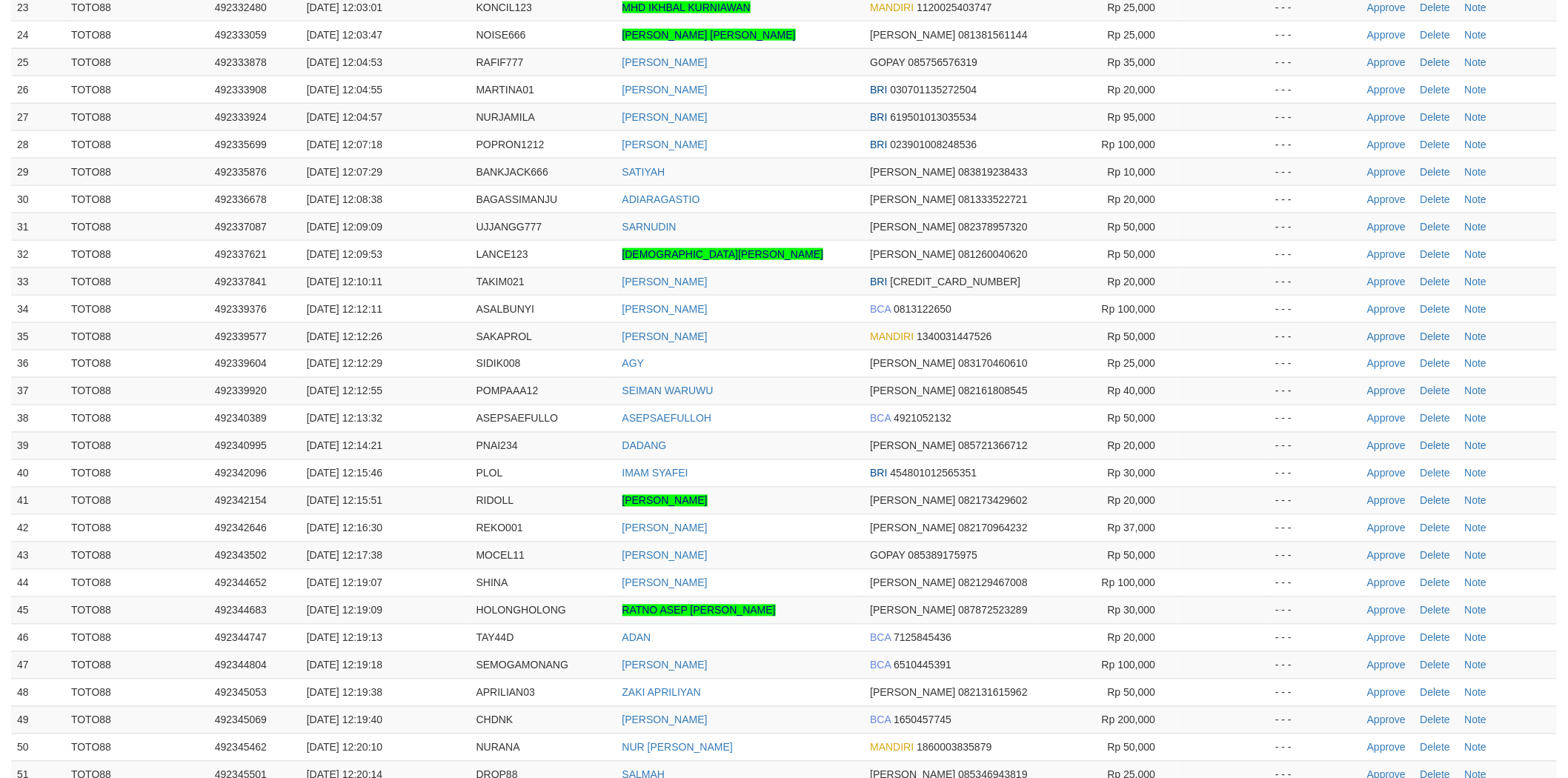
click at [798, 213] on td "SARNUDIN" at bounding box center [741, 226] width 249 height 27
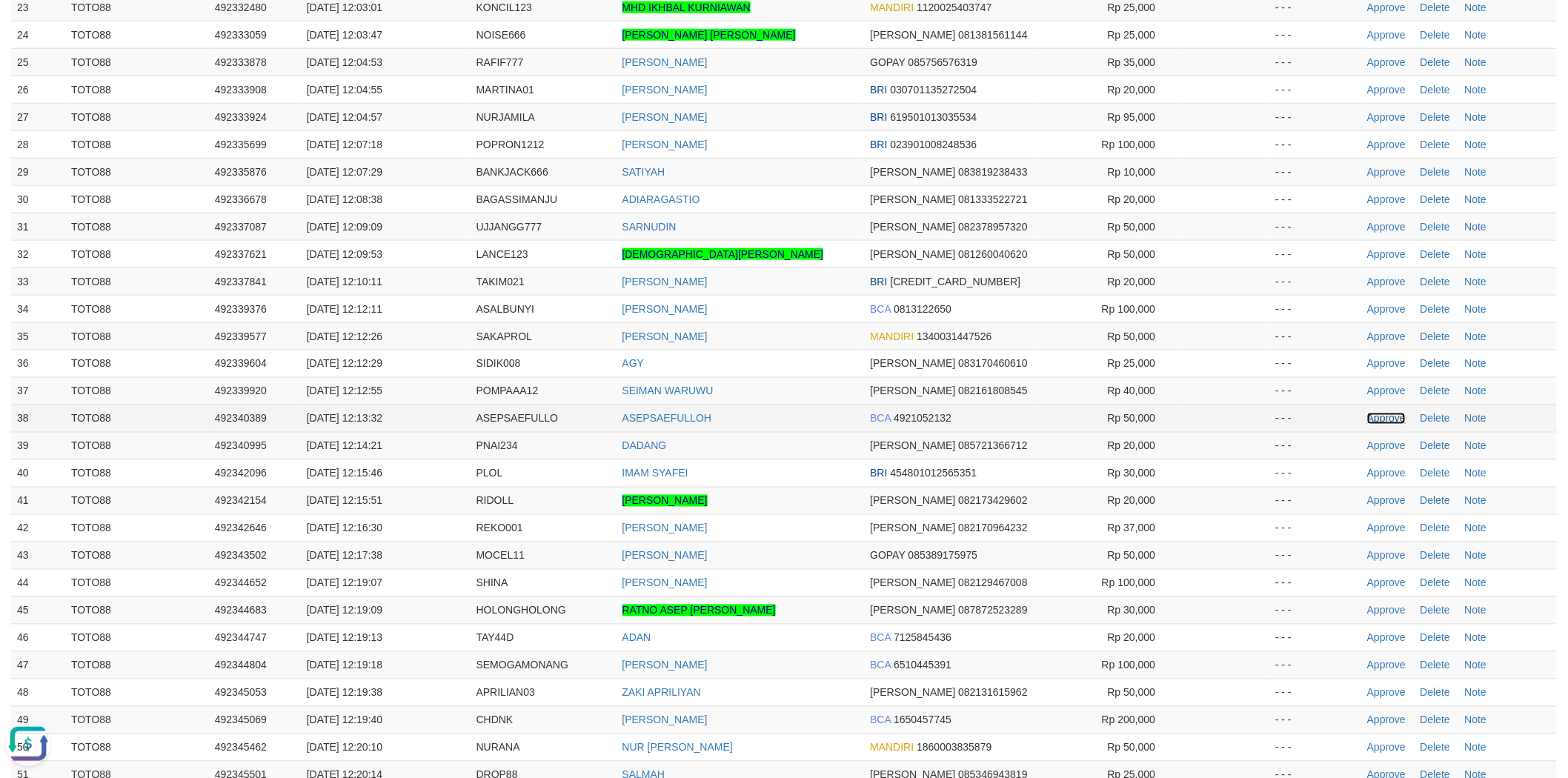
click at [1389, 412] on link "Approve" at bounding box center [1386, 418] width 38 height 12
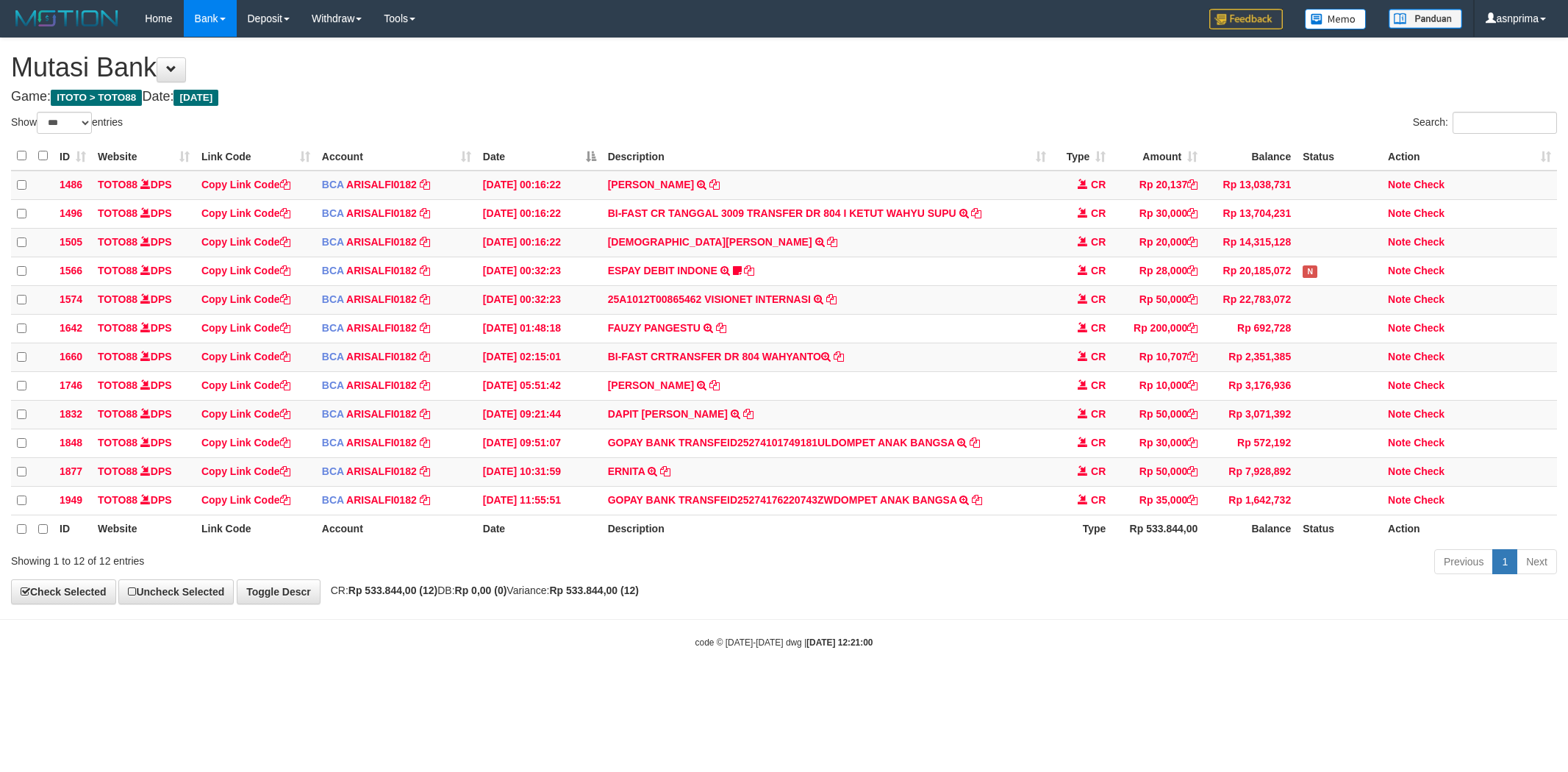
select select "***"
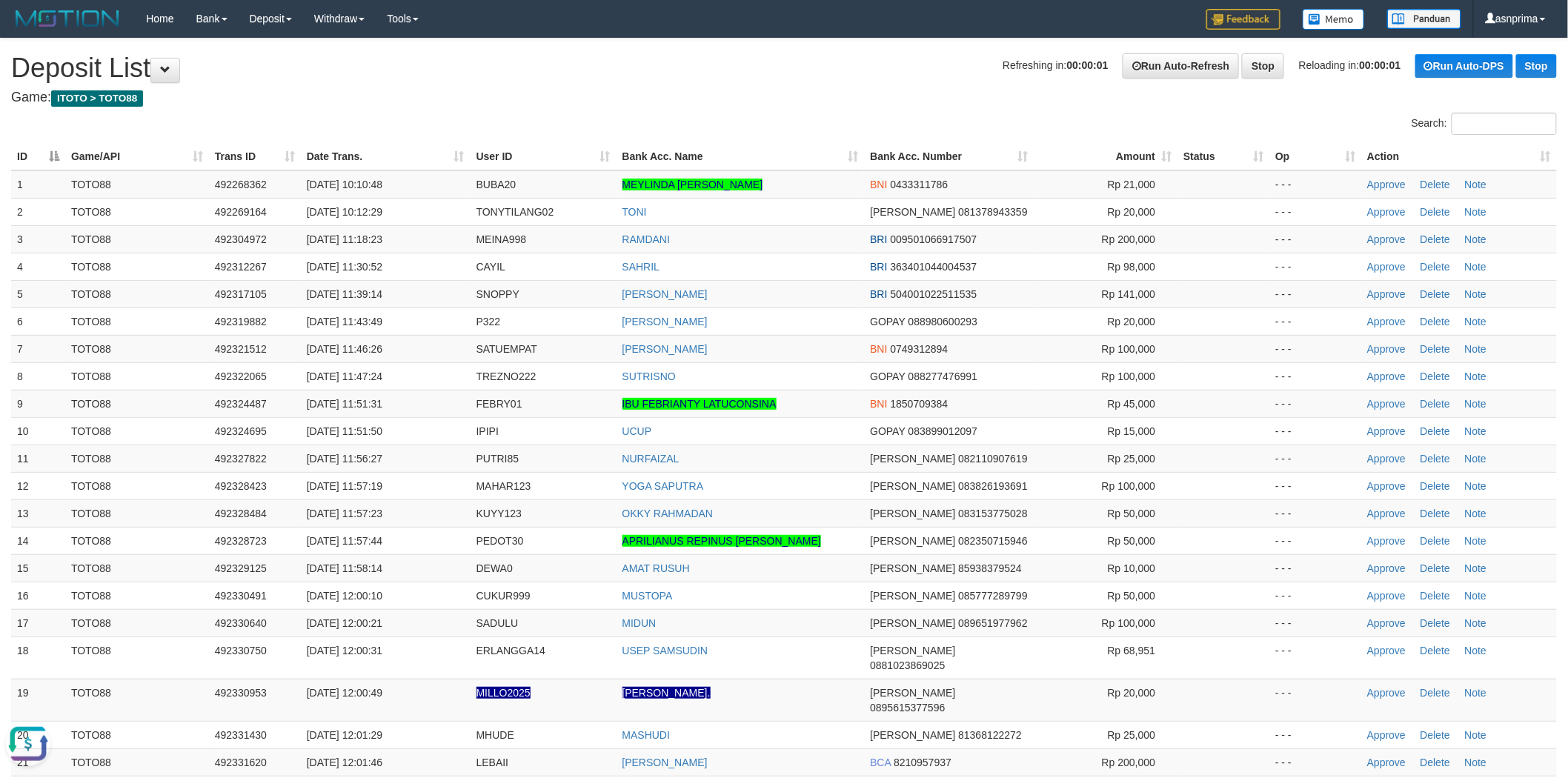
click at [818, 76] on h1 "Refreshing in: 00:00:01 Run Auto-Refresh Stop Reloading in: 00:00:01 Run Auto-D…" at bounding box center [784, 68] width 1546 height 29
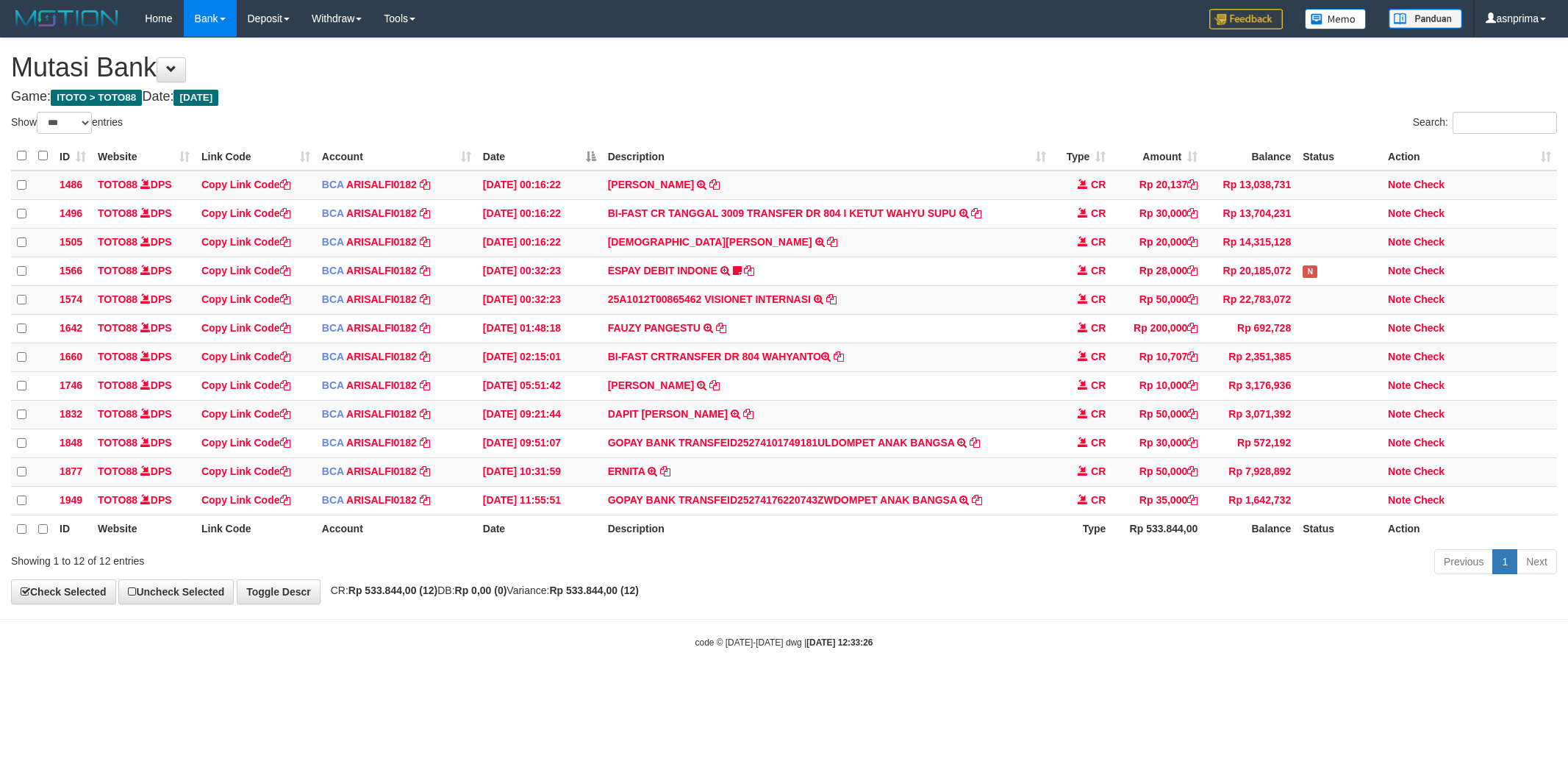
select select "***"
click at [1420, 504] on link "Check" at bounding box center [1429, 498] width 31 height 12
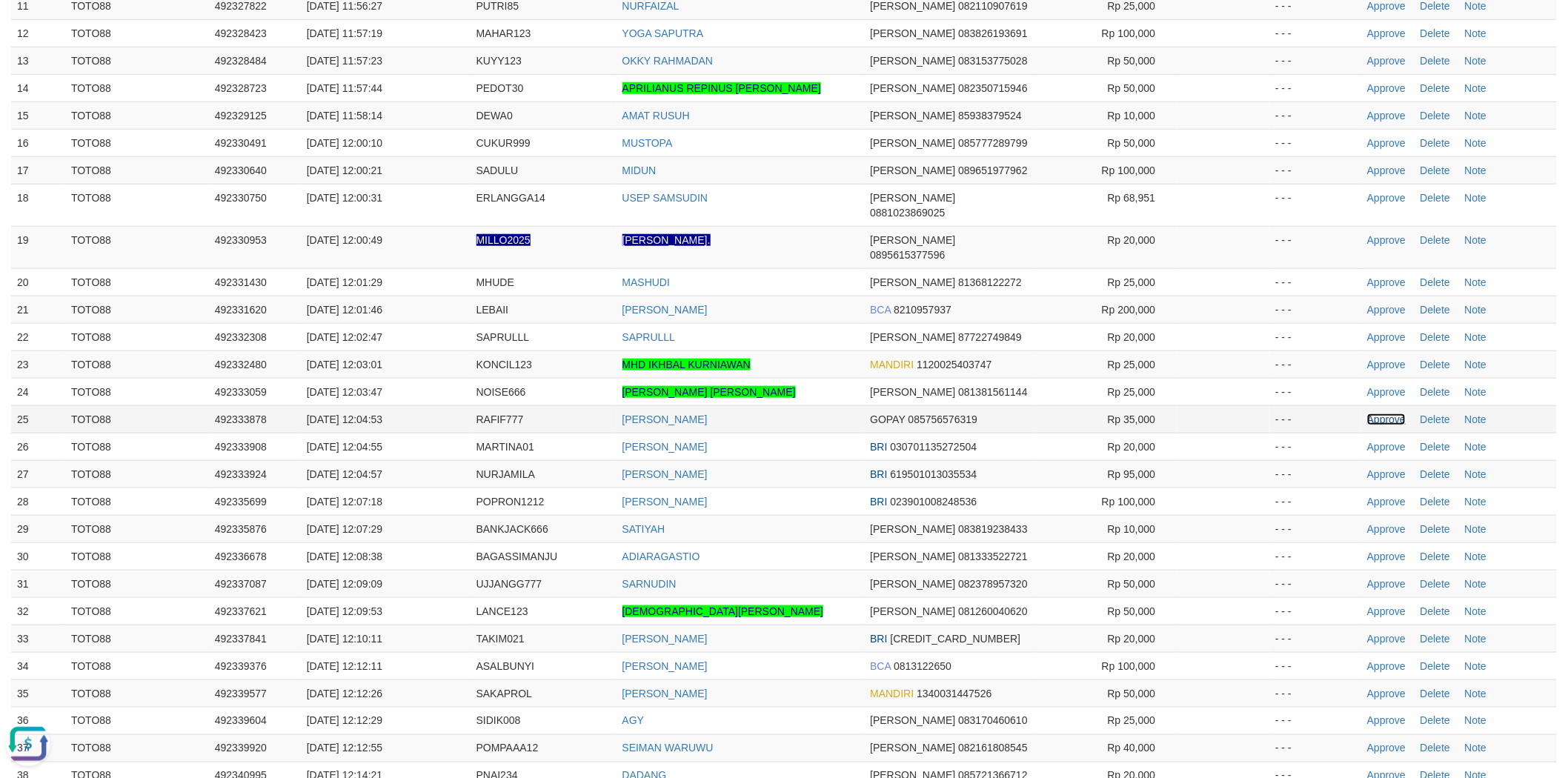
click at [1373, 413] on link "Approve" at bounding box center [1386, 419] width 38 height 12
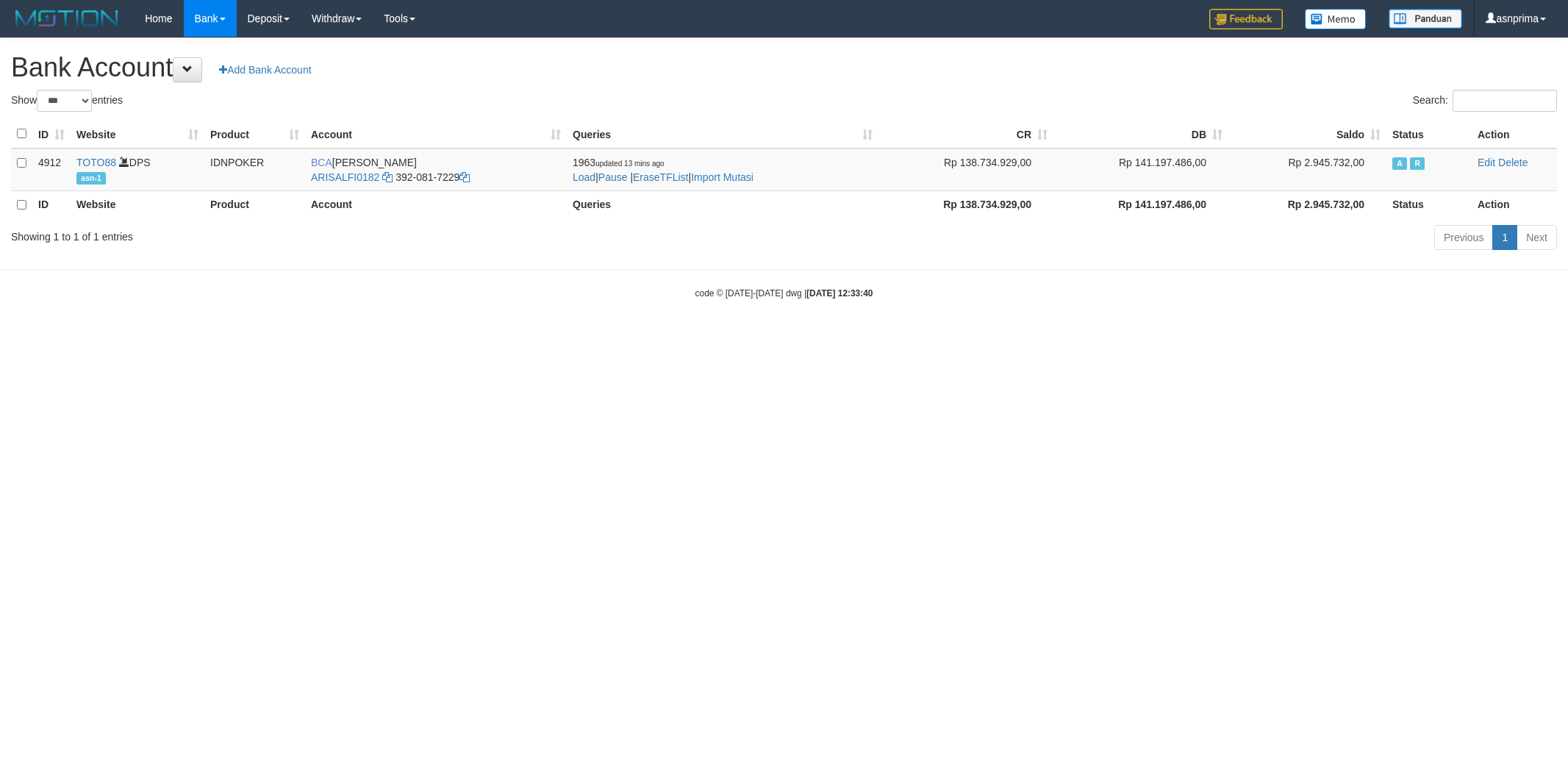
select select "***"
click at [741, 179] on link "Import Mutasi" at bounding box center [722, 177] width 62 height 12
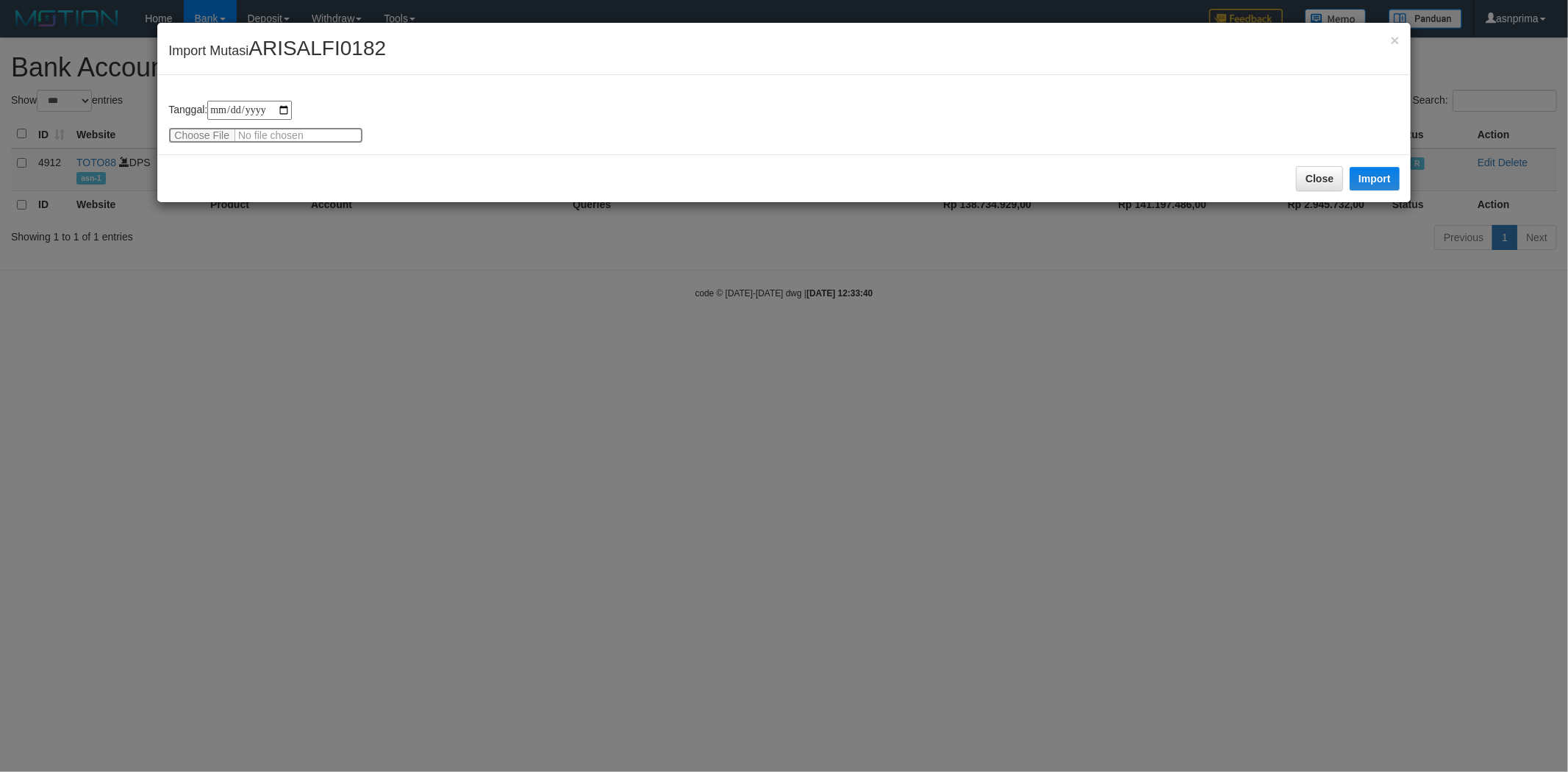
click at [203, 137] on input "file" at bounding box center [266, 135] width 195 height 16
type input "**********"
click at [1398, 181] on button "Import" at bounding box center [1374, 179] width 50 height 24
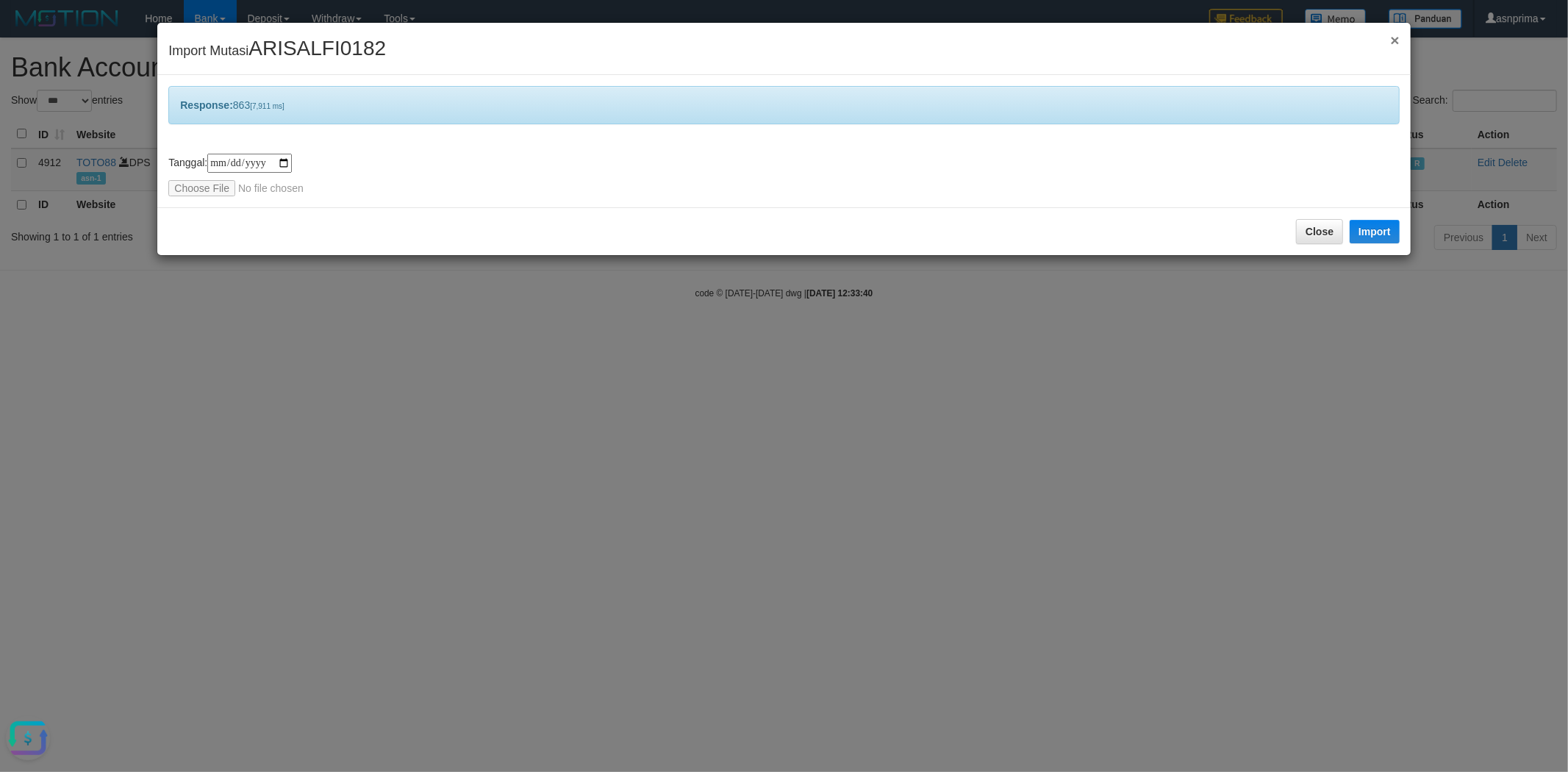
click at [1395, 45] on span "×" at bounding box center [1394, 40] width 9 height 17
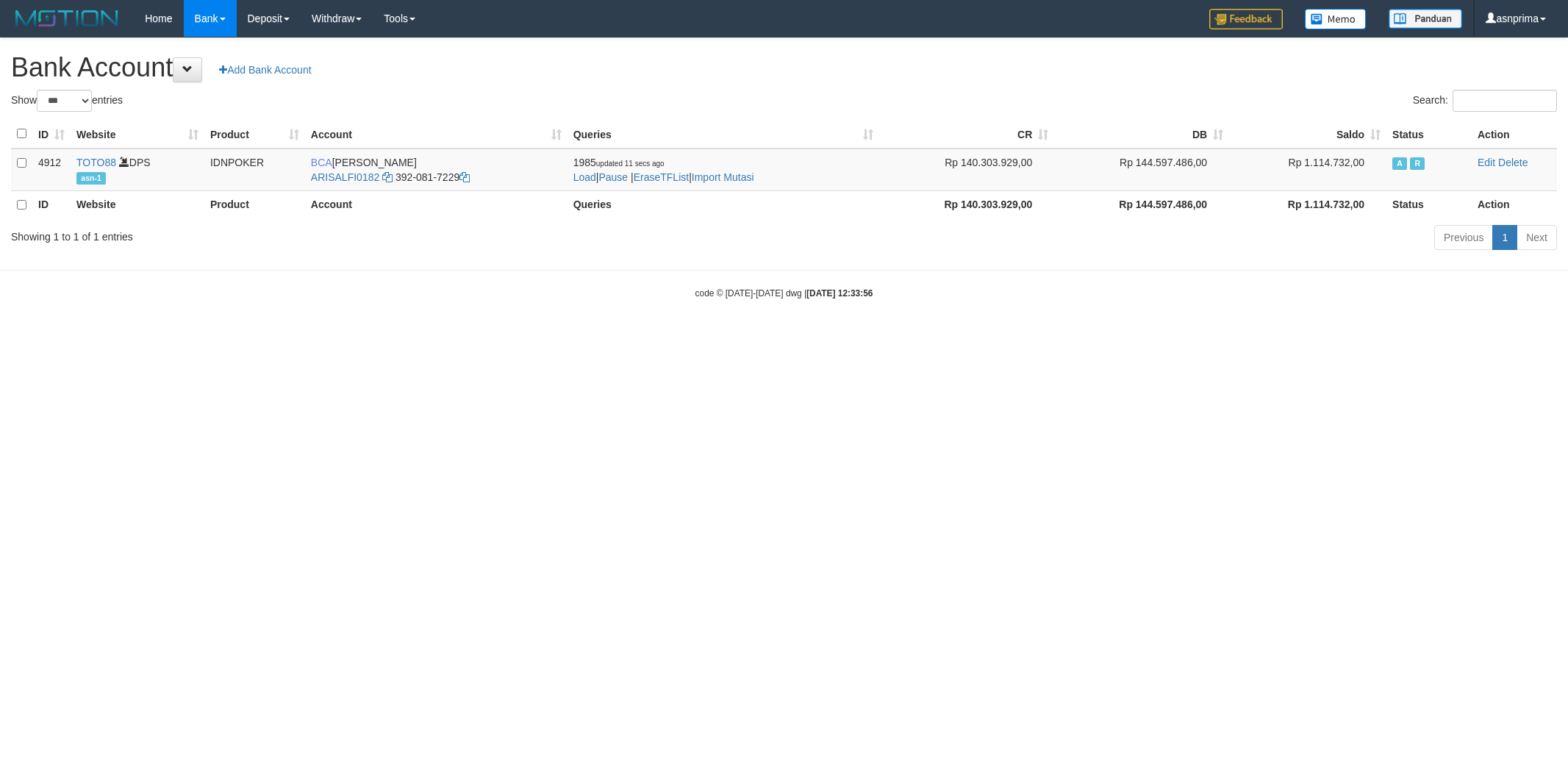
select select "***"
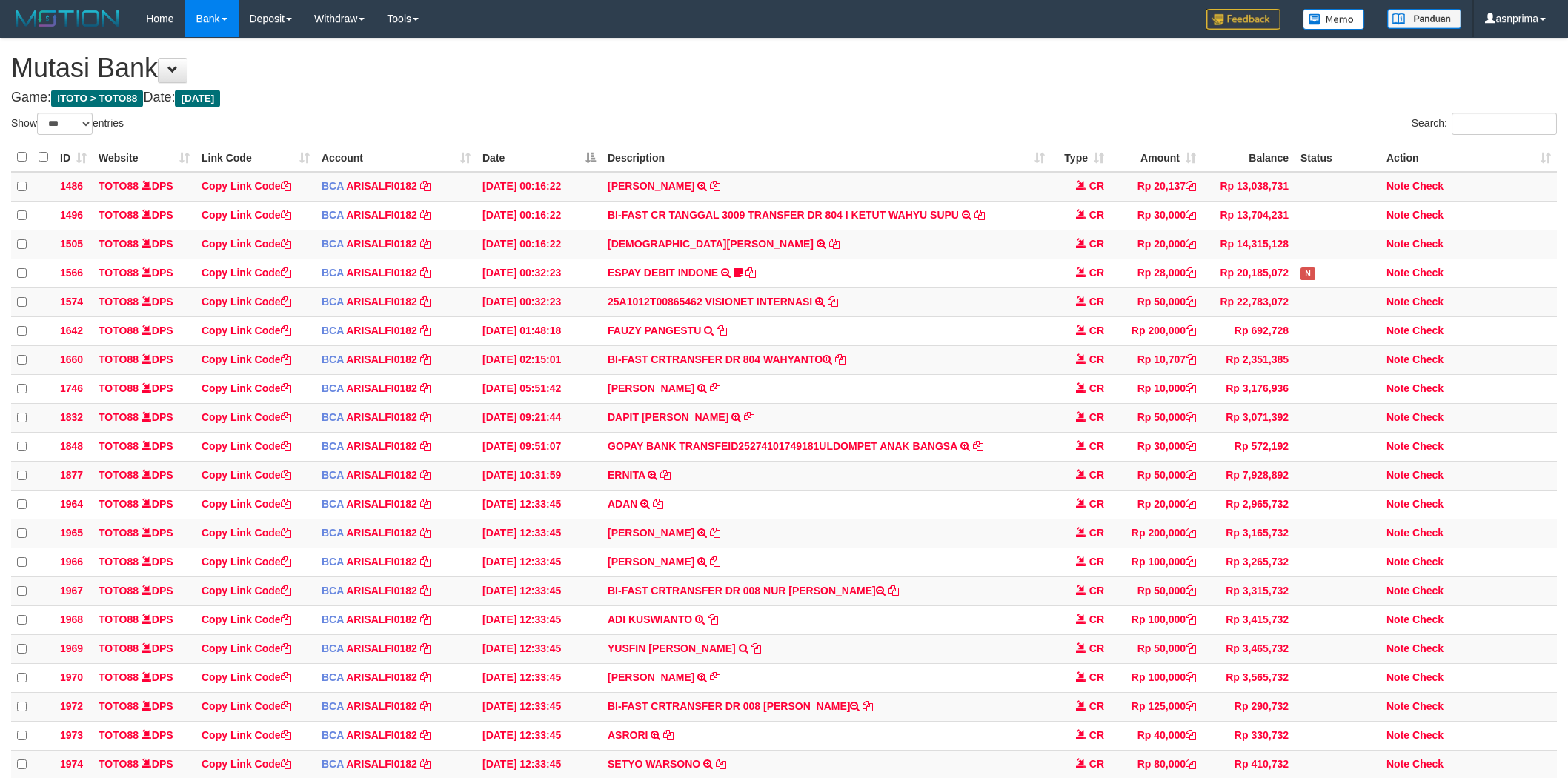
select select "***"
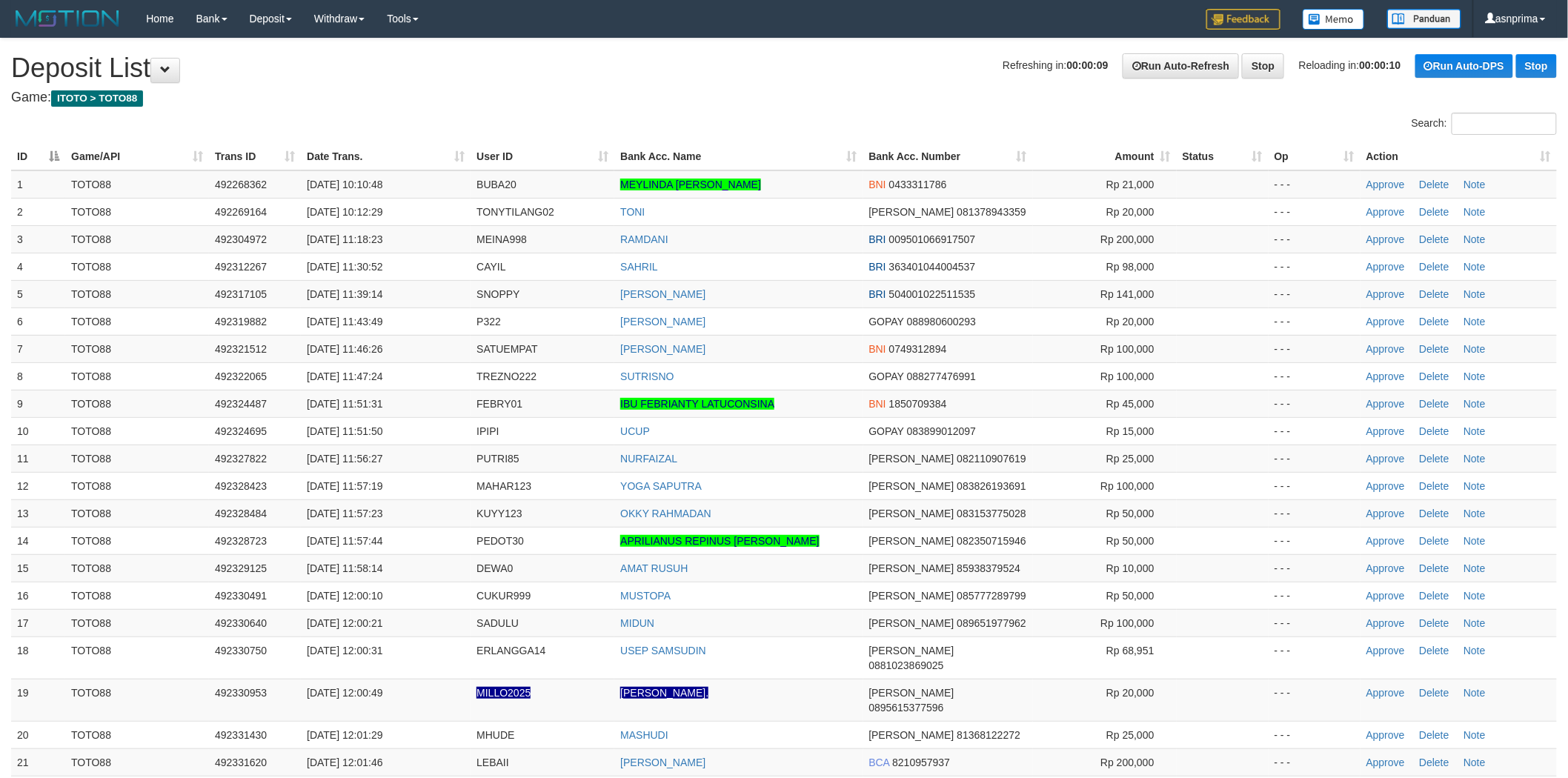
click at [1550, 155] on th "Action" at bounding box center [1459, 157] width 197 height 27
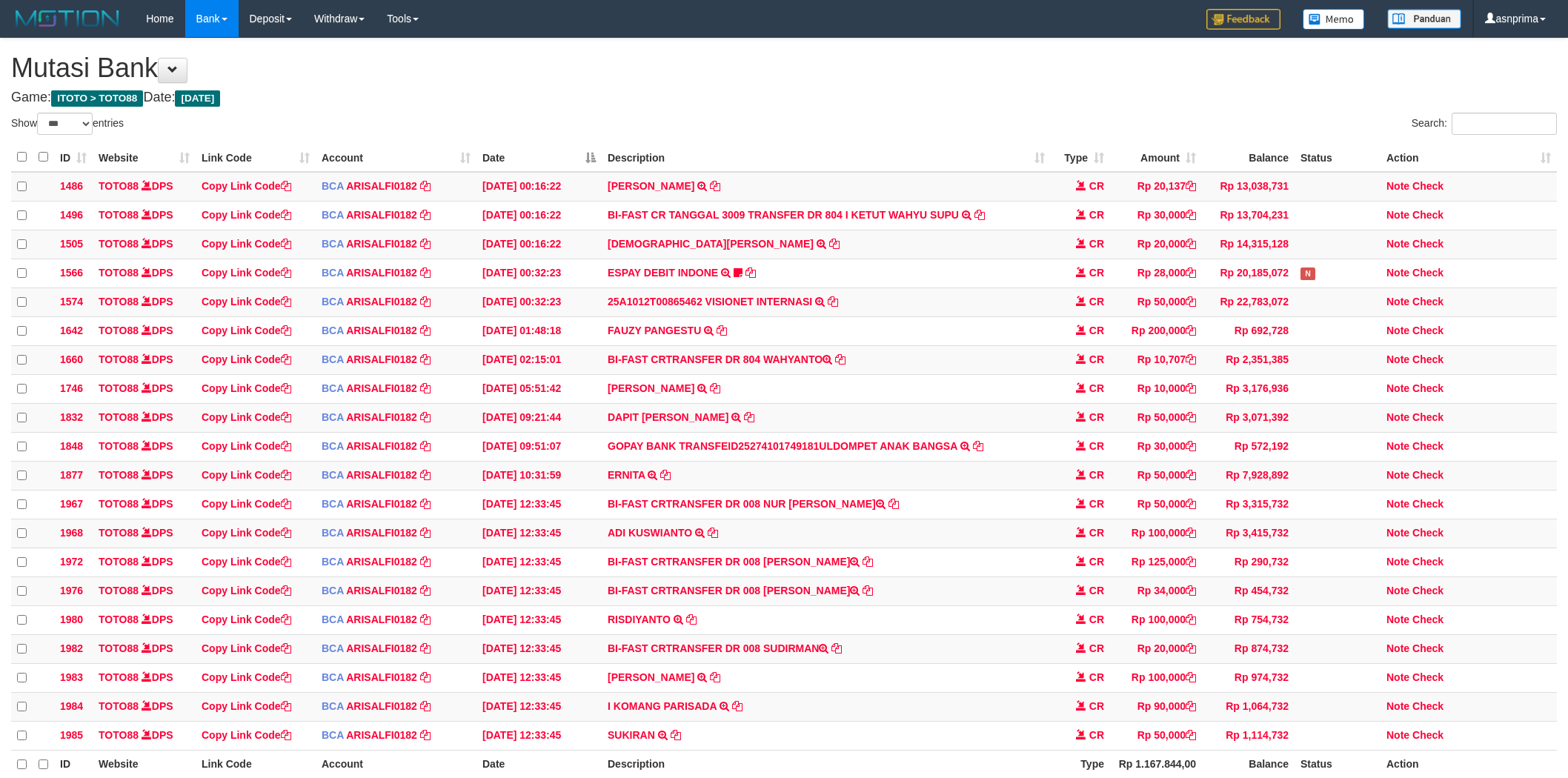
select select "***"
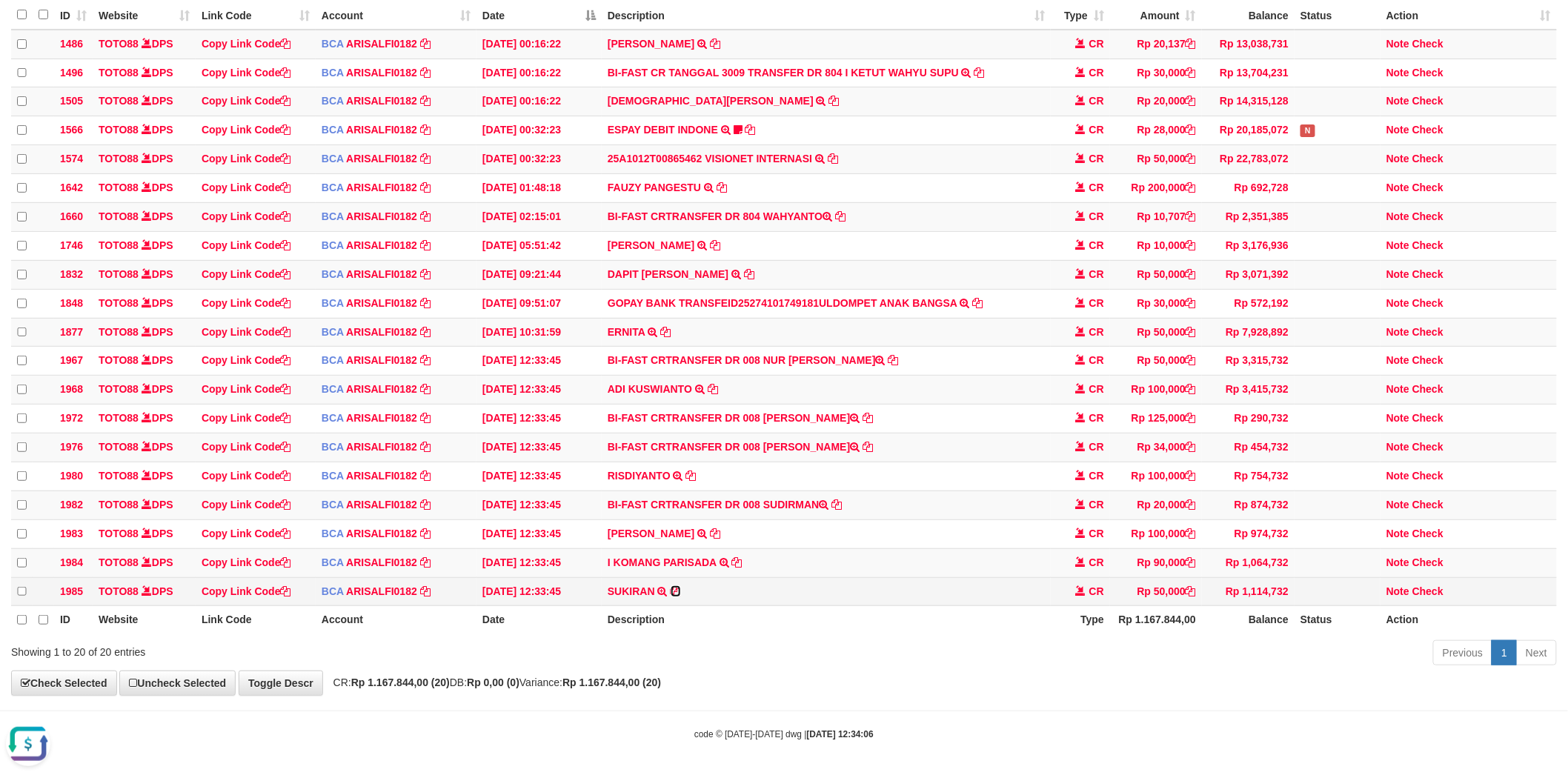
click at [676, 586] on icon at bounding box center [676, 591] width 10 height 10
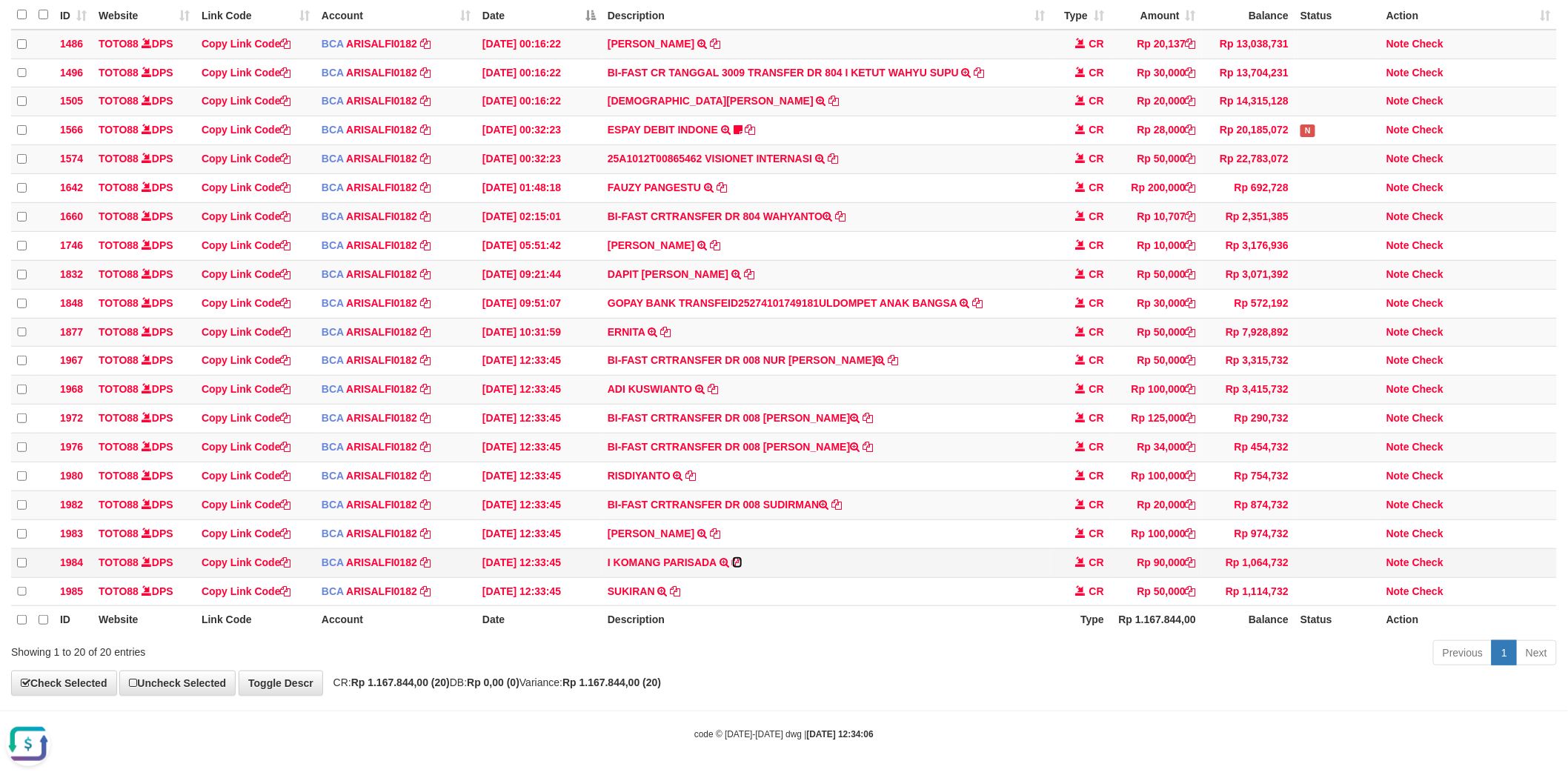
click at [735, 557] on icon at bounding box center [737, 562] width 10 height 10
click at [714, 528] on icon at bounding box center [715, 533] width 10 height 10
click at [787, 495] on td "BI-FAST CRTRANSFER DR 008 SUDIRMAN" at bounding box center [826, 505] width 449 height 29
copy td "SUDIRMAN"
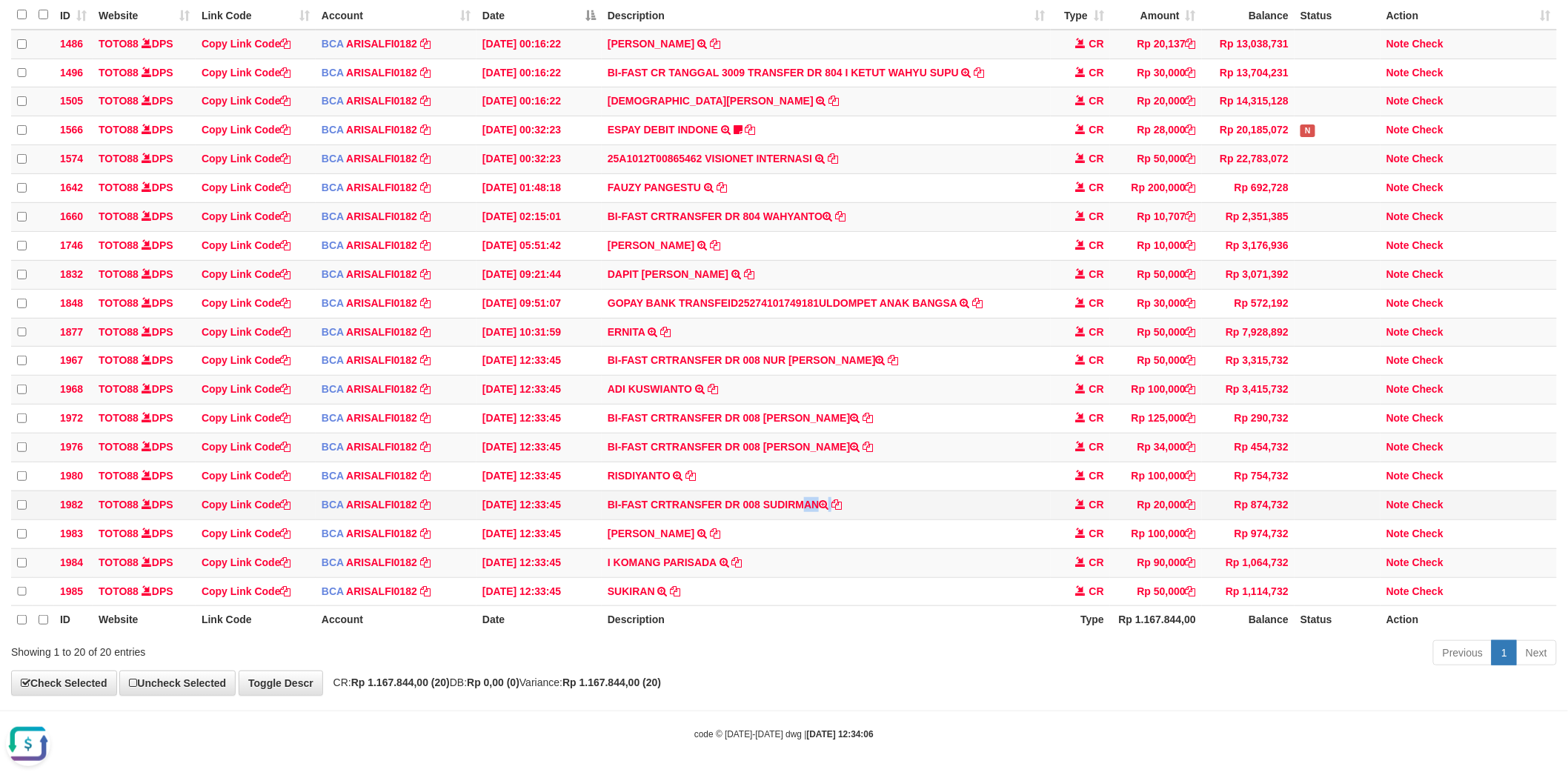
click at [787, 495] on td "BI-FAST CRTRANSFER DR 008 SUDIRMAN" at bounding box center [826, 505] width 449 height 29
click at [1431, 498] on link "Check" at bounding box center [1428, 504] width 31 height 12
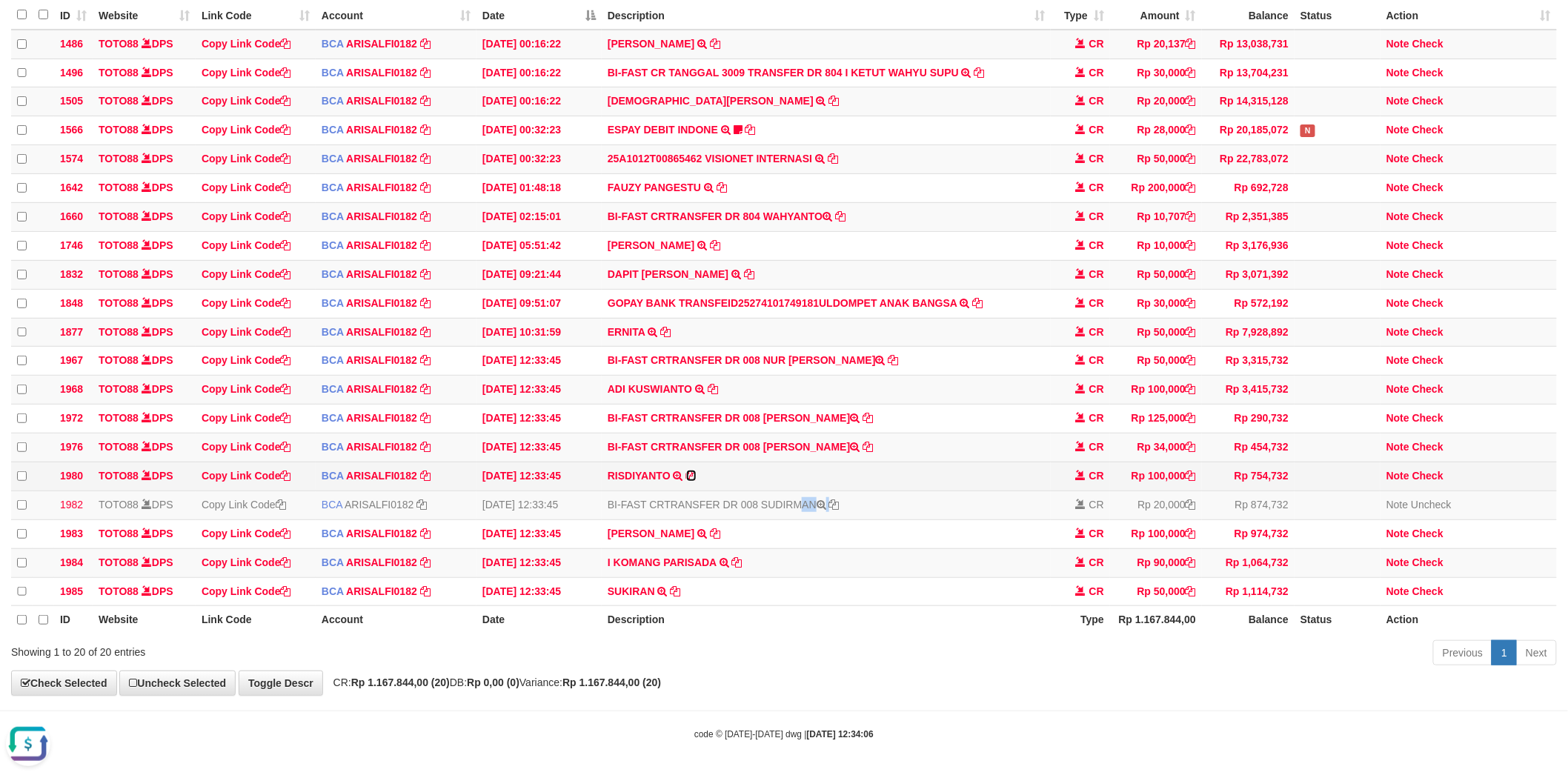
click at [689, 471] on icon at bounding box center [691, 475] width 10 height 10
click at [771, 433] on td "BI-FAST CRTRANSFER DR 008 CARLOS MASTARAM" at bounding box center [826, 448] width 449 height 29
click at [825, 437] on td "BI-FAST CRTRANSFER DR 008 CARLOS MASTARAM" at bounding box center [826, 448] width 449 height 29
copy td "CARLOS MASTARAM"
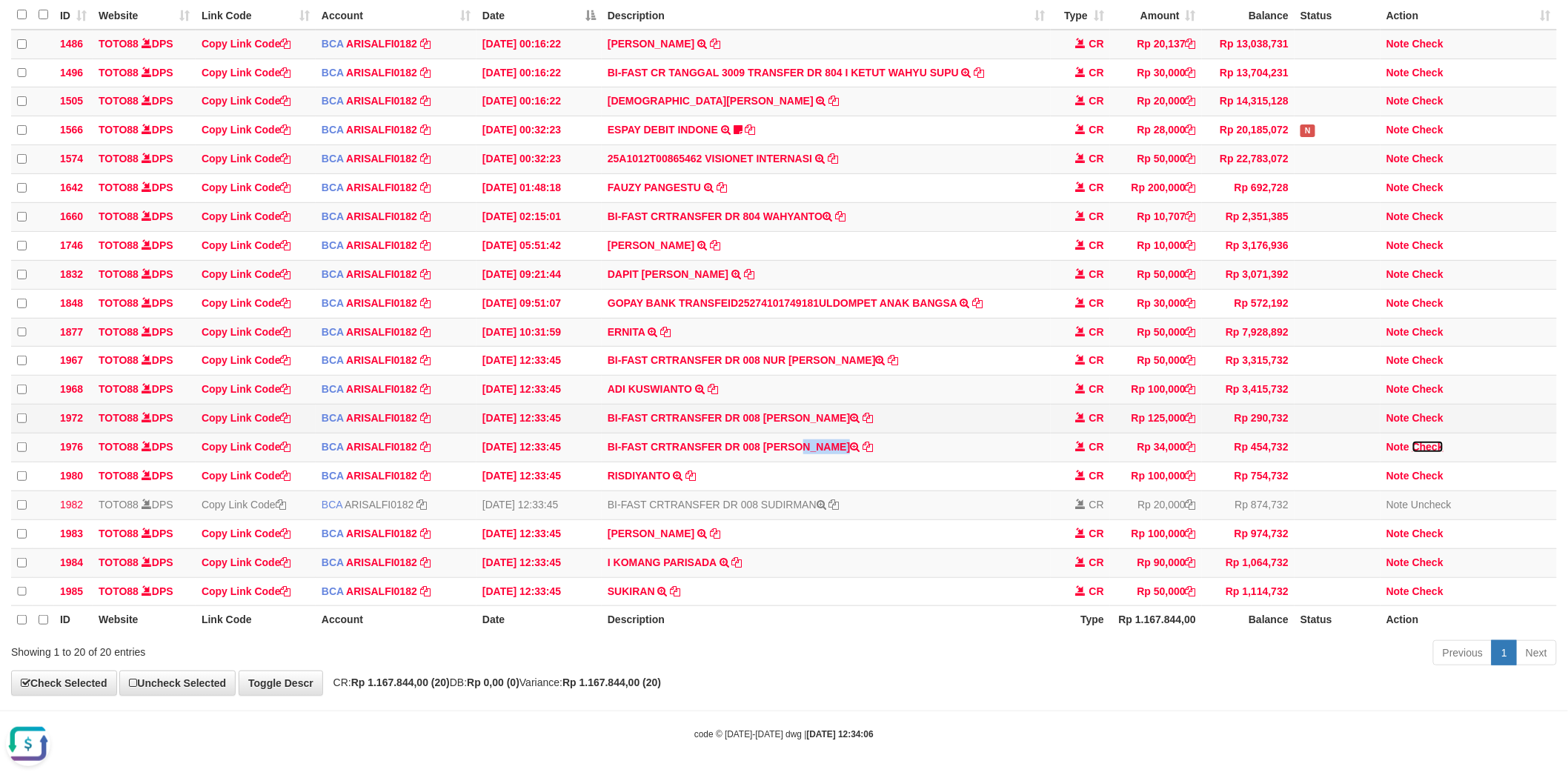
drag, startPoint x: 1431, startPoint y: 435, endPoint x: 1272, endPoint y: 410, distance: 161.0
click at [1431, 441] on link "Check" at bounding box center [1428, 447] width 31 height 12
drag, startPoint x: 764, startPoint y: 401, endPoint x: 873, endPoint y: 401, distance: 109.0
click at [873, 405] on td "BI-FAST CRTRANSFER DR 008 MATHEOS GERRITH LO" at bounding box center [826, 419] width 449 height 29
copy td "MATHEOS GERRITH L"
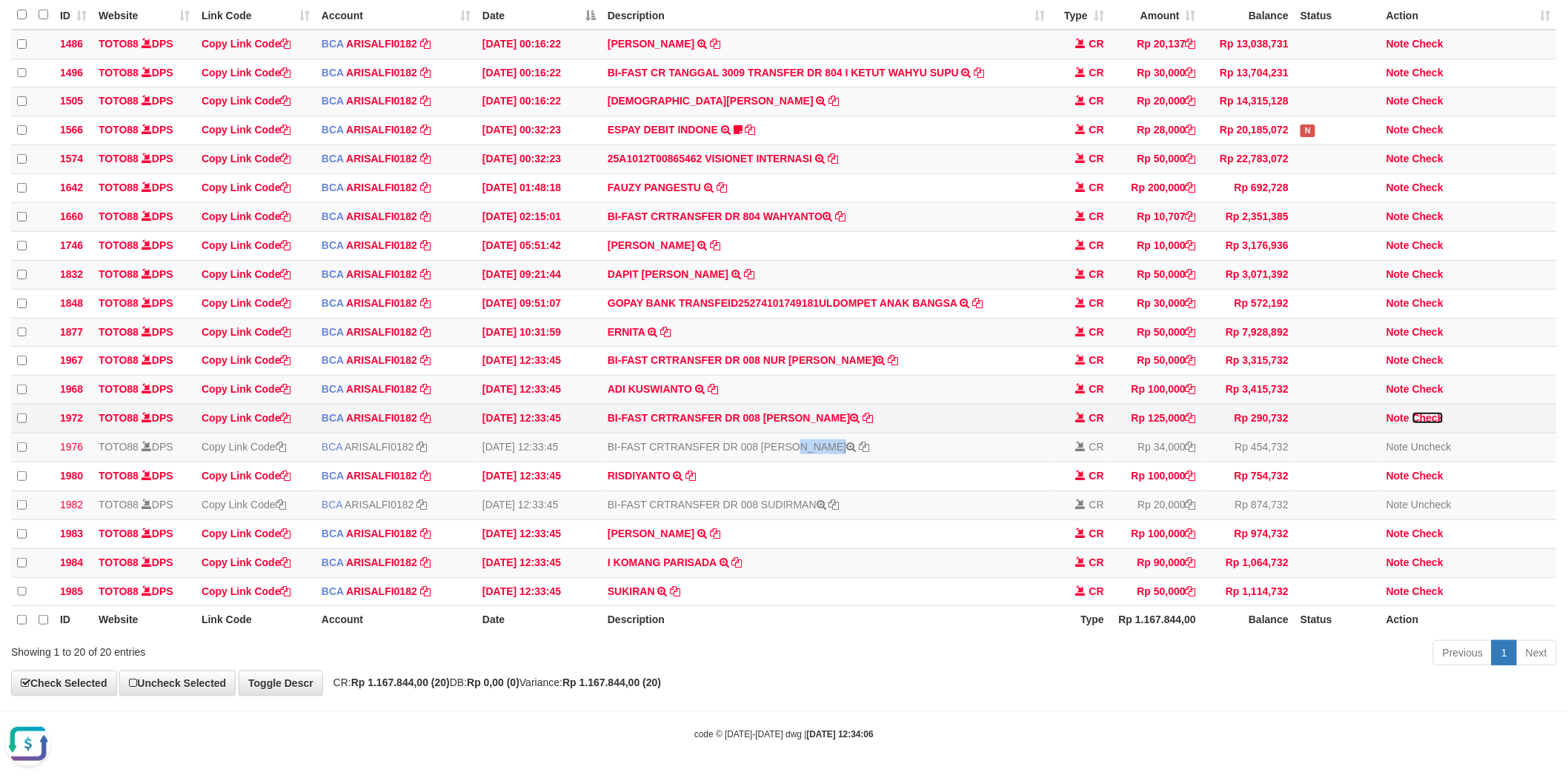
click at [1429, 412] on link "Check" at bounding box center [1428, 417] width 31 height 12
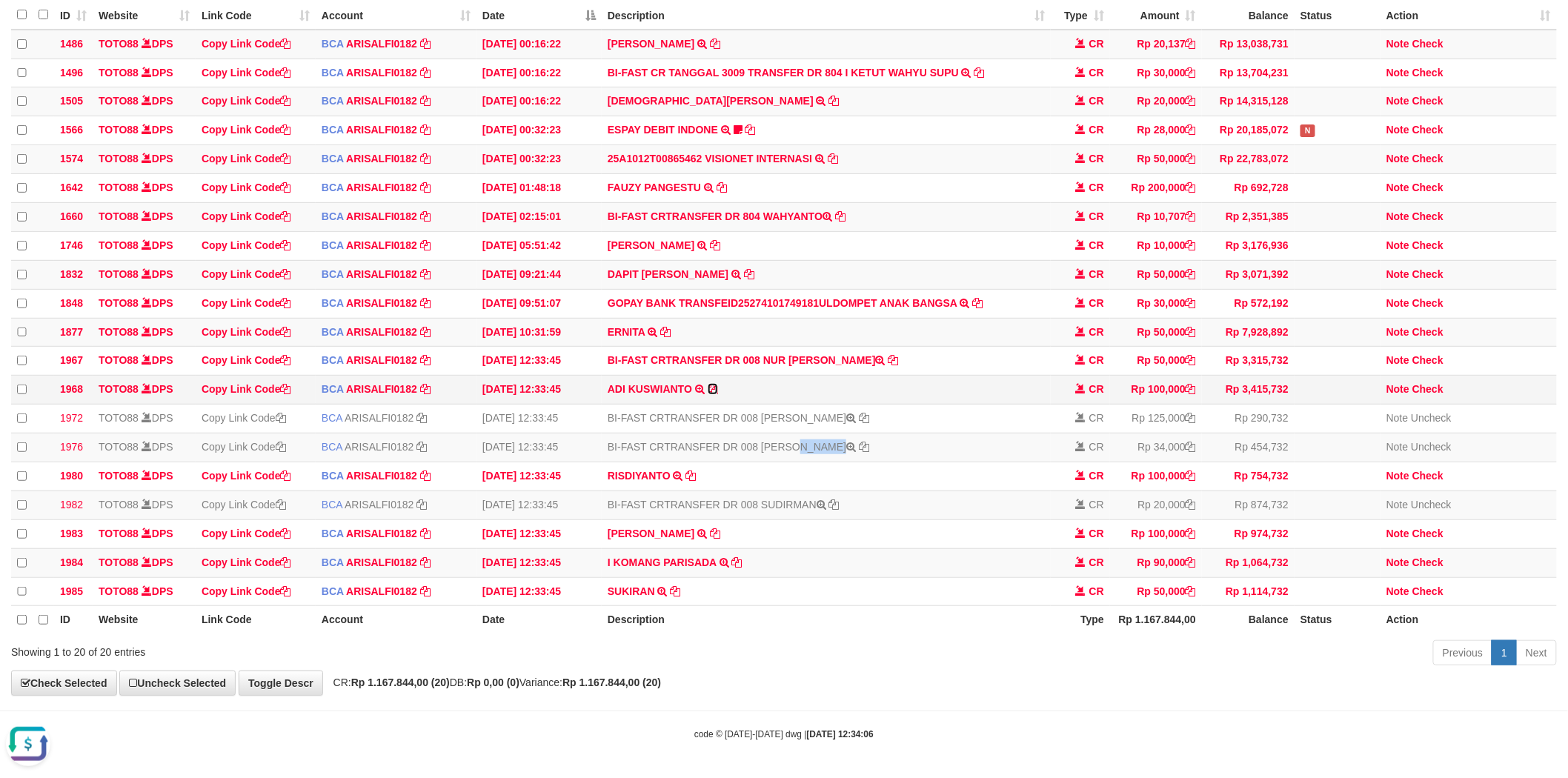
click at [708, 384] on icon at bounding box center [712, 389] width 10 height 10
copy td "MATHEOS GERRITH L"
click at [1433, 383] on link "Check" at bounding box center [1428, 389] width 31 height 12
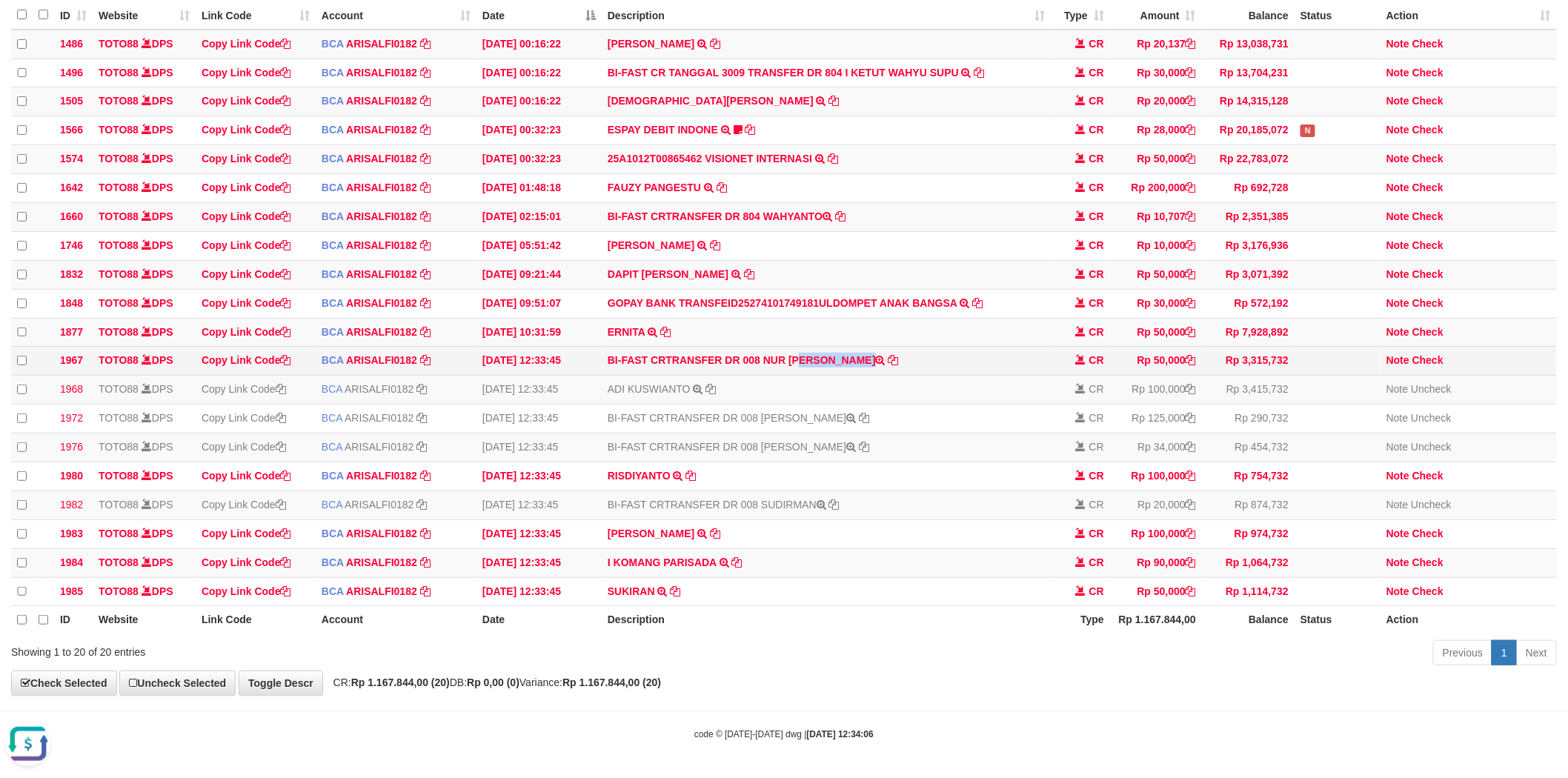
drag, startPoint x: 765, startPoint y: 342, endPoint x: 833, endPoint y: 345, distance: 68.1
click at [833, 346] on td "BI-FAST CRTRANSFER DR 008 NUR ANANINGSIH" at bounding box center [826, 361] width 449 height 29
copy td "NUR ANANING"
click at [1421, 354] on link "Check" at bounding box center [1428, 360] width 31 height 12
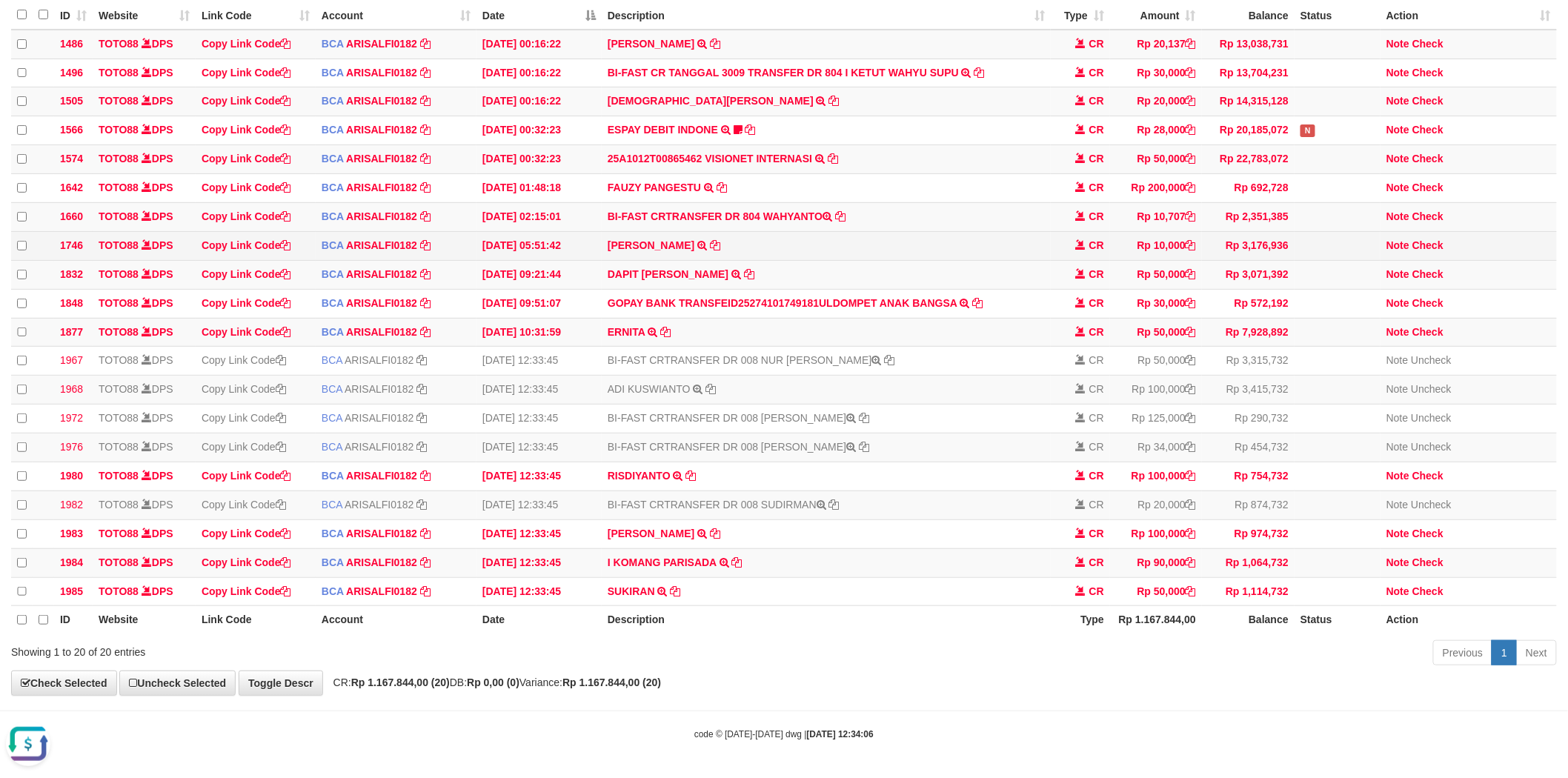
click at [944, 231] on td "JUSTAN SANUD TRSF E-BANKING CR 0110/FTSCY/WS95051 10000.002025100198090662 TRFD…" at bounding box center [826, 245] width 449 height 29
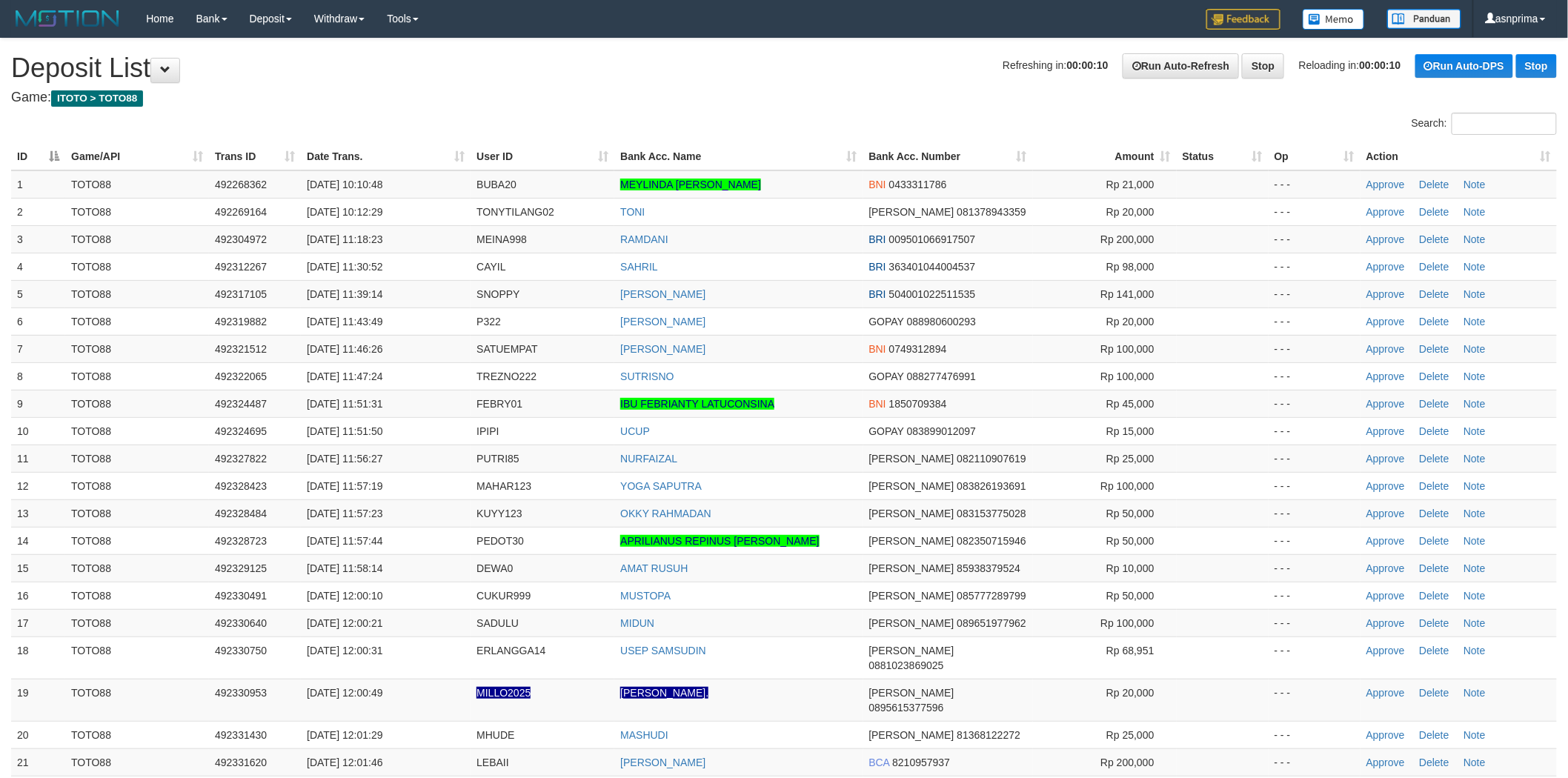
click at [734, 69] on h1 "Refreshing in: 00:00:10 Run Auto-Refresh Stop Reloading in: 00:00:10 Run Auto-D…" at bounding box center [784, 68] width 1546 height 29
click at [813, 69] on h1 "Refreshing in: 00:00:10 Run Auto-Refresh Stop Reloading in: 00:00:10 Run Auto-D…" at bounding box center [784, 68] width 1546 height 29
click at [811, 296] on td "[PERSON_NAME]" at bounding box center [739, 294] width 249 height 27
click at [798, 296] on td "[PERSON_NAME]" at bounding box center [739, 294] width 249 height 27
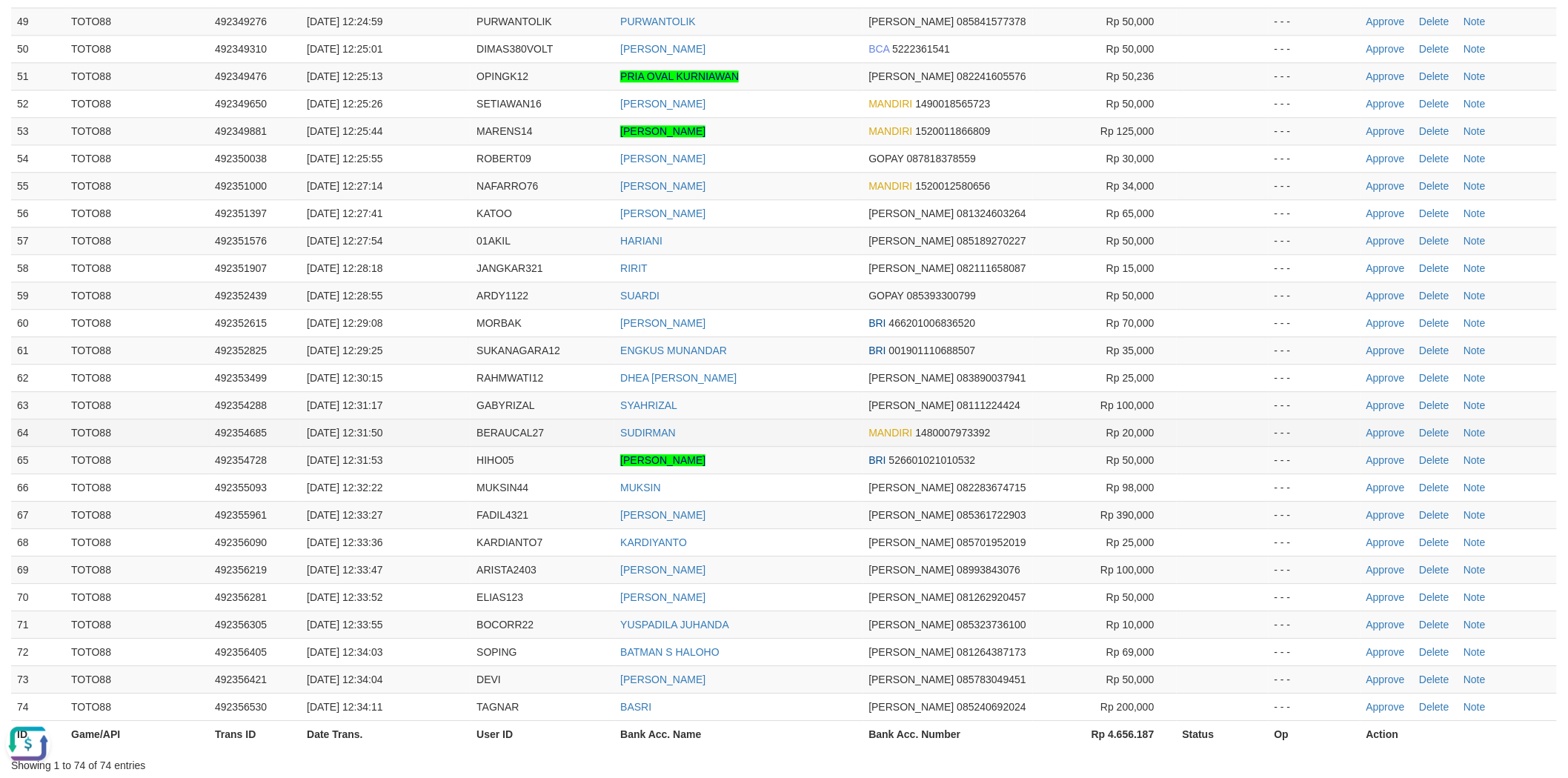
click at [1392, 419] on td "Approve Delete Note" at bounding box center [1459, 432] width 197 height 27
click at [1389, 427] on link "Approve" at bounding box center [1386, 432] width 38 height 12
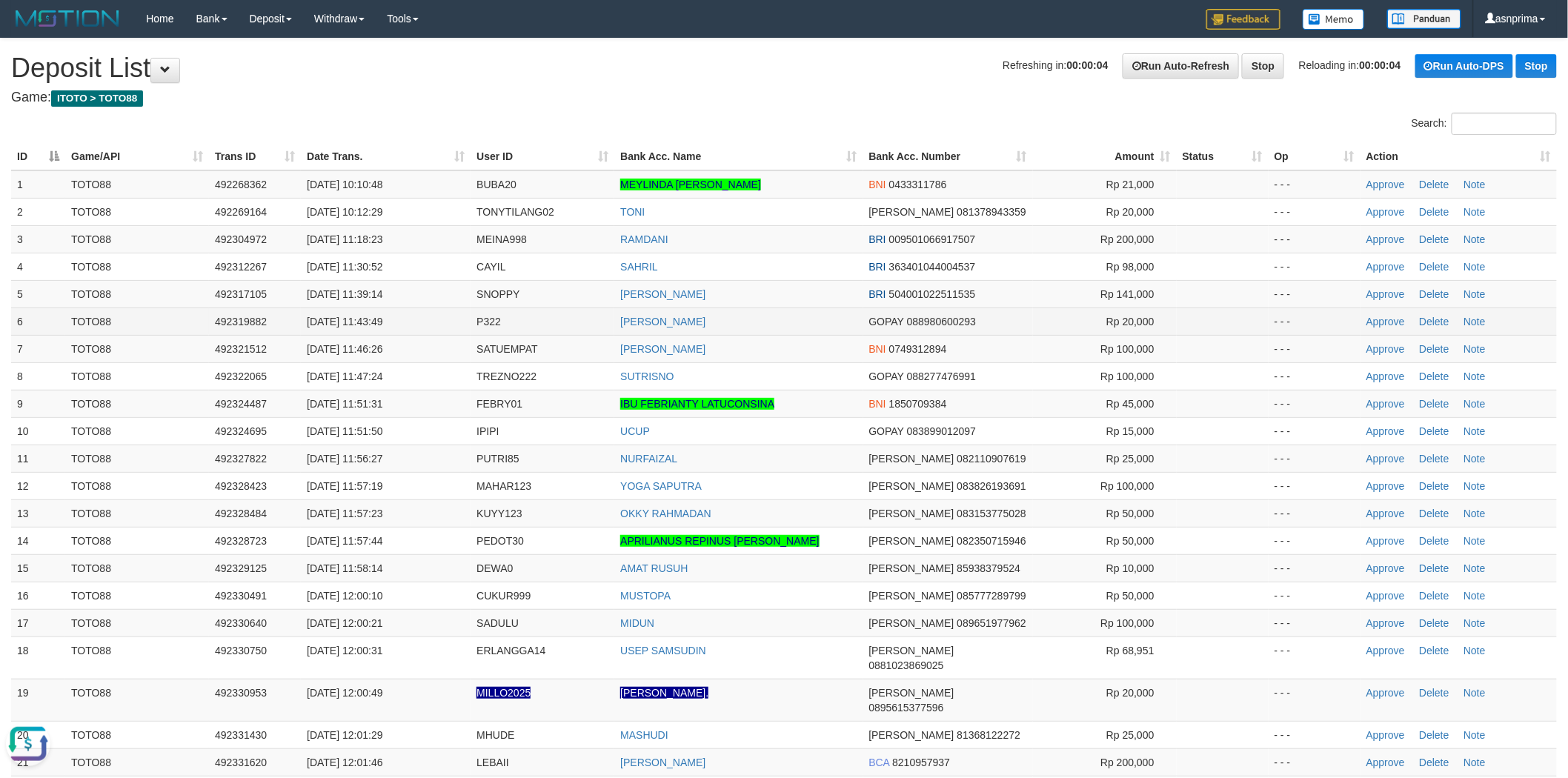
click at [803, 332] on td "[PERSON_NAME]" at bounding box center [739, 321] width 249 height 27
click at [823, 323] on td "[PERSON_NAME]" at bounding box center [739, 321] width 249 height 27
click at [816, 332] on td "[PERSON_NAME]" at bounding box center [739, 321] width 249 height 27
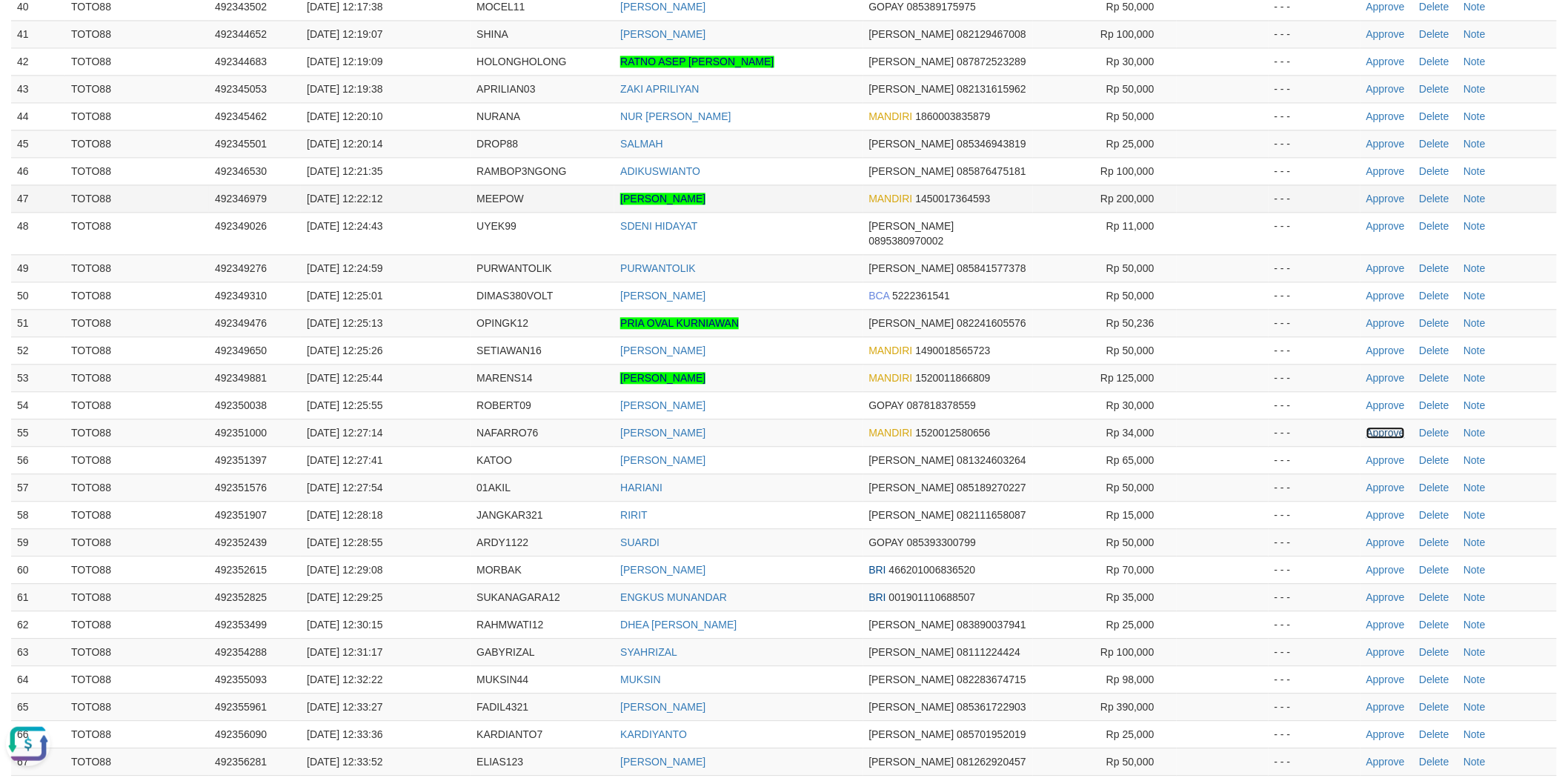
drag, startPoint x: 1374, startPoint y: 390, endPoint x: 915, endPoint y: 155, distance: 515.7
click at [1374, 427] on link "Approve" at bounding box center [1386, 432] width 38 height 12
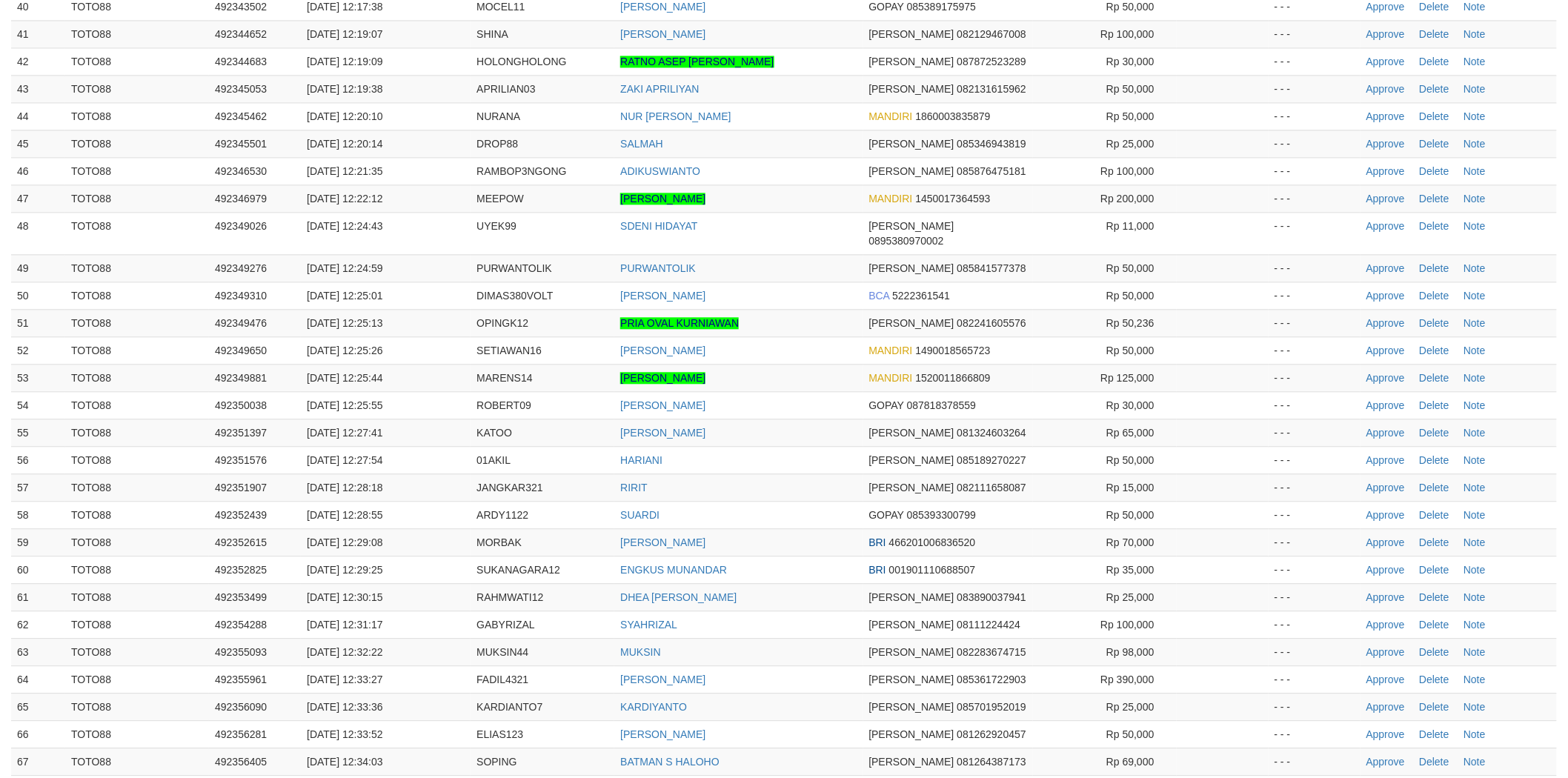
click at [794, 364] on td "[PERSON_NAME]" at bounding box center [739, 377] width 249 height 27
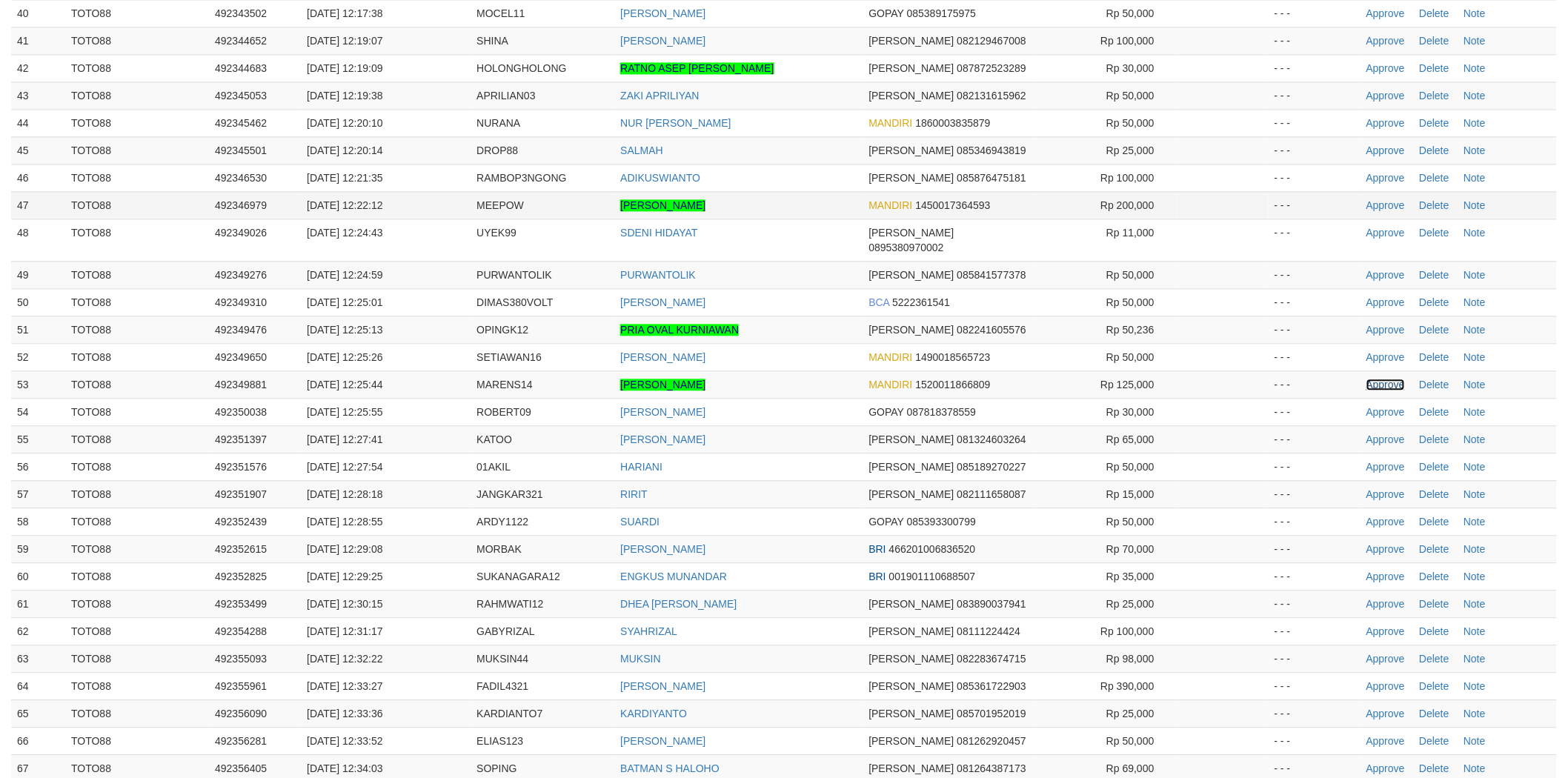
drag, startPoint x: 1382, startPoint y: 339, endPoint x: 1017, endPoint y: 175, distance: 400.2
click at [1382, 378] on link "Approve" at bounding box center [1386, 384] width 38 height 12
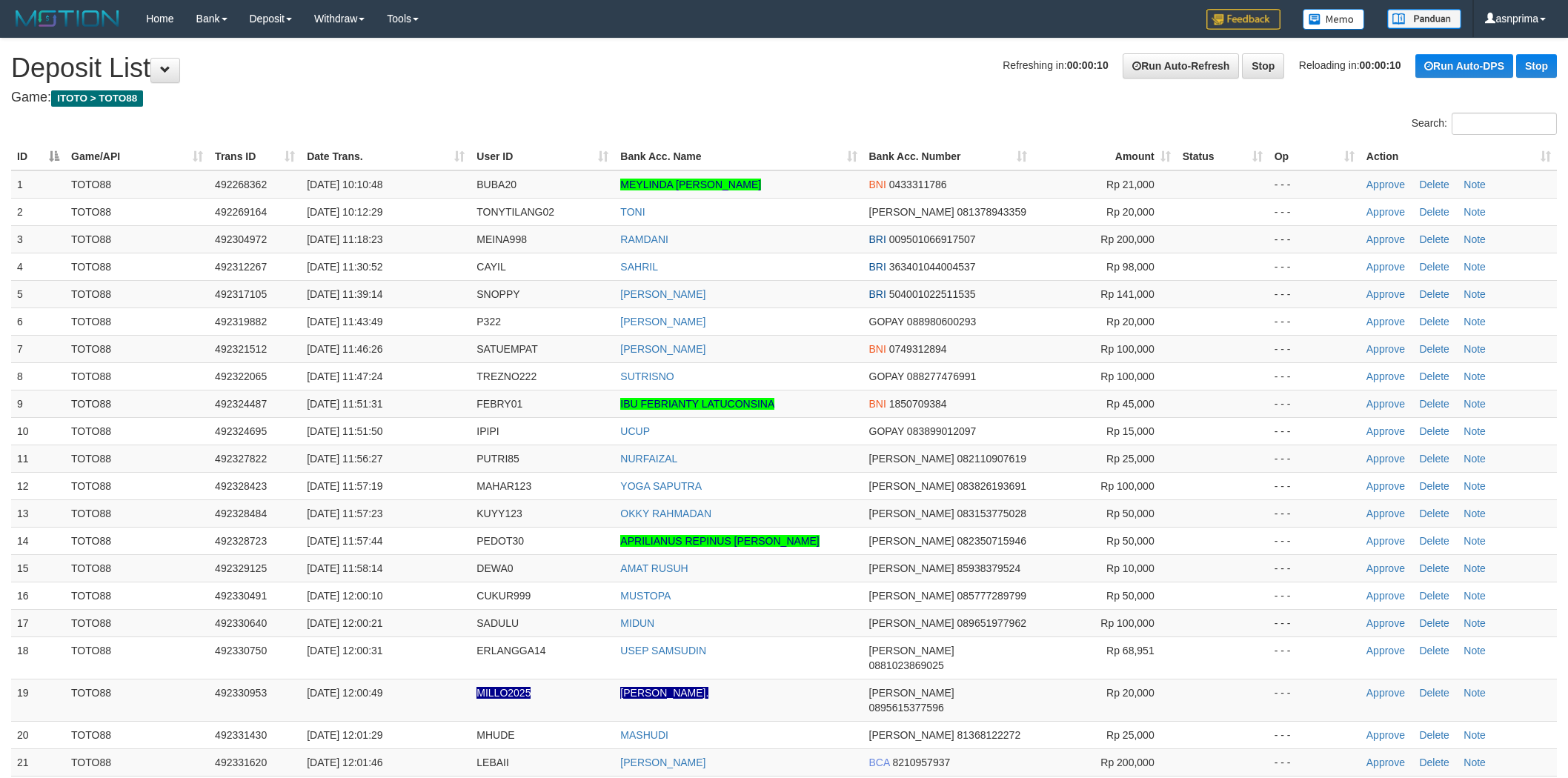
scroll to position [1270, 0]
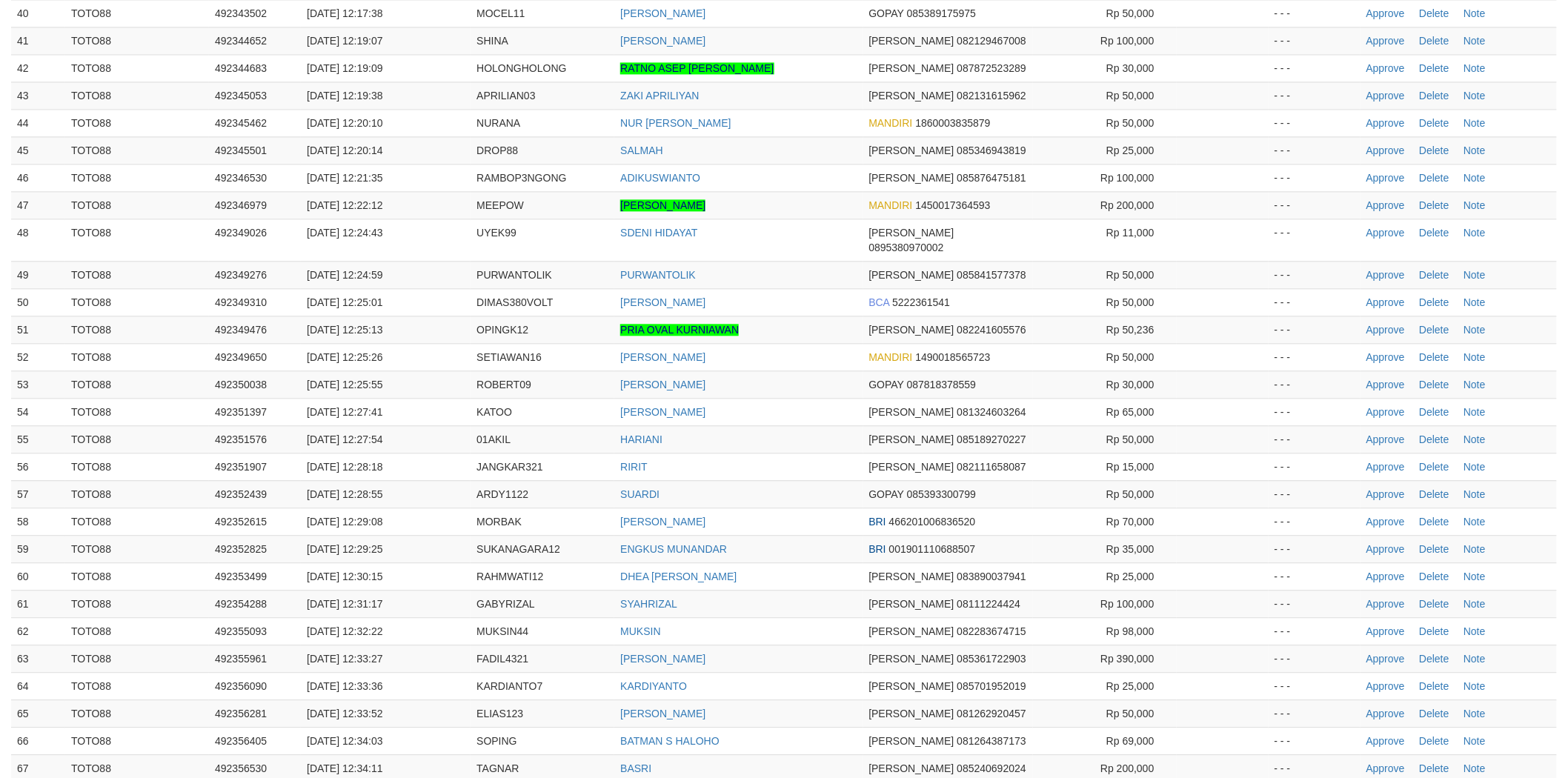
click at [813, 425] on td "HARIANI" at bounding box center [739, 439] width 249 height 27
click at [1384, 172] on link "Approve" at bounding box center [1386, 178] width 38 height 12
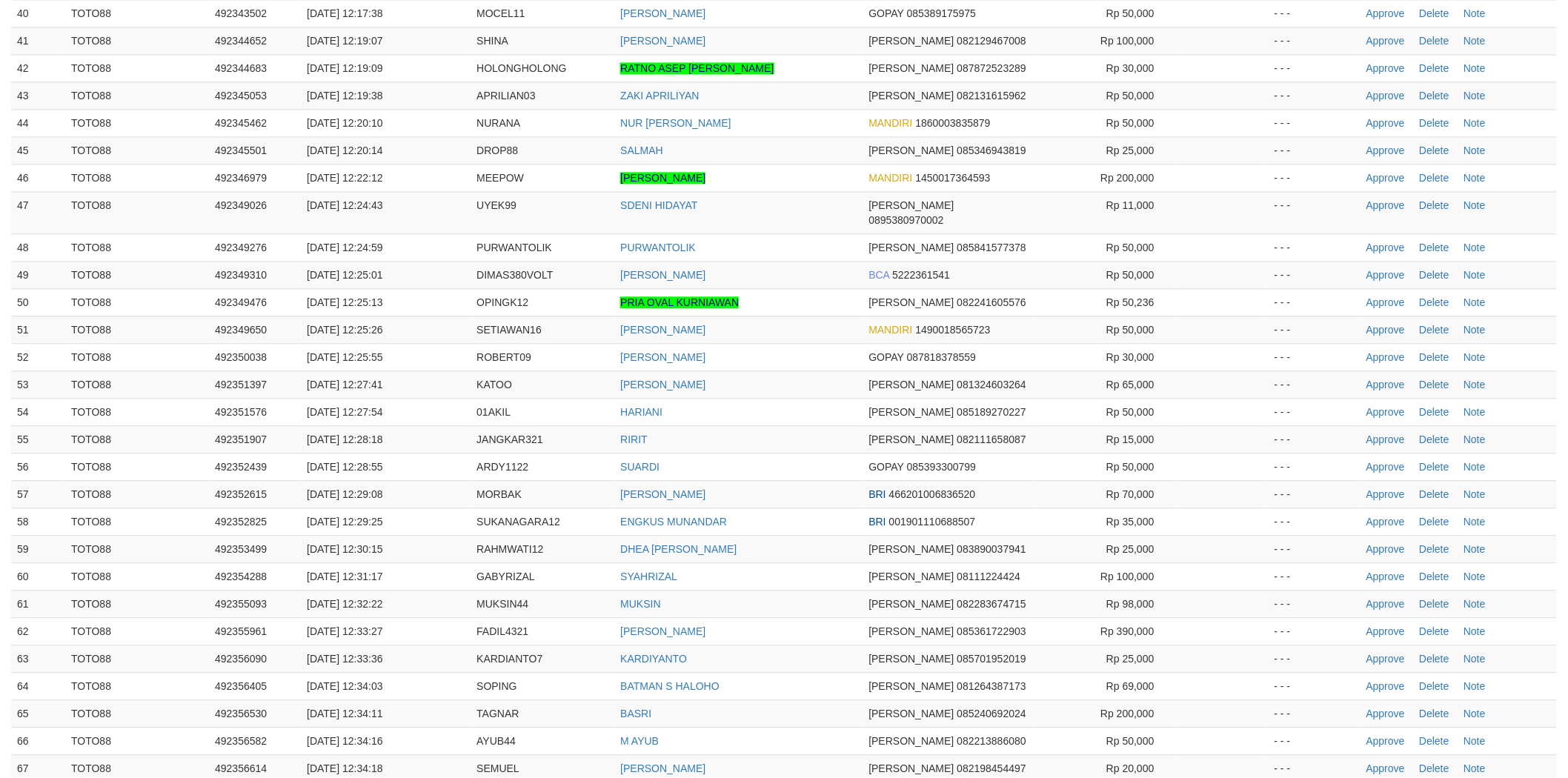
click at [824, 343] on td "ERTO ROBERT" at bounding box center [739, 357] width 249 height 27
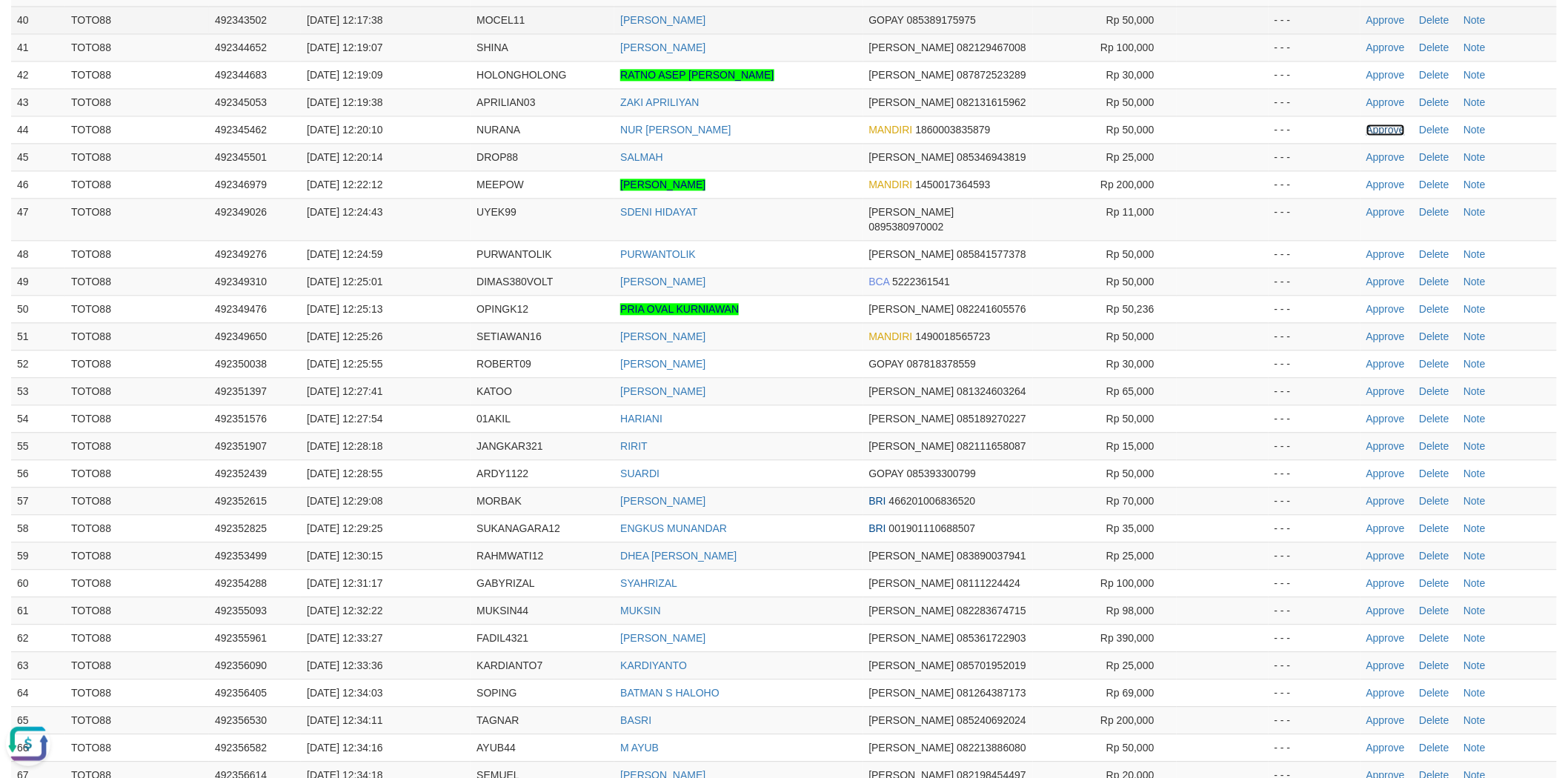
drag, startPoint x: 1380, startPoint y: 97, endPoint x: 804, endPoint y: 3, distance: 583.6
click at [1380, 123] on link "Approve" at bounding box center [1386, 129] width 38 height 12
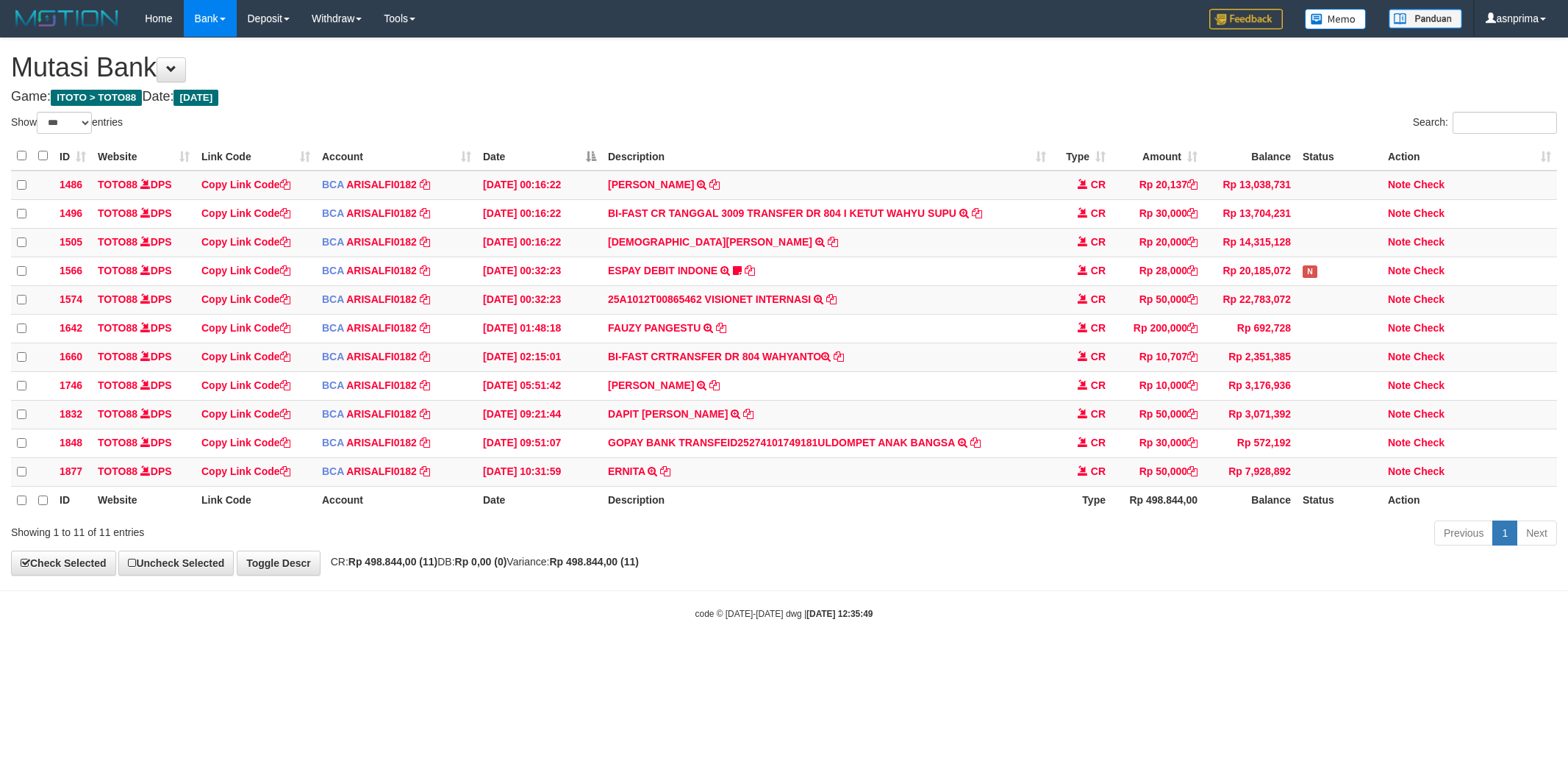
select select "***"
click at [443, 656] on html "Toggle navigation Home Bank Account List Load By Website Group [ITOTO] TOTO88 B…" at bounding box center [784, 328] width 1568 height 656
